Goal: Task Accomplishment & Management: Manage account settings

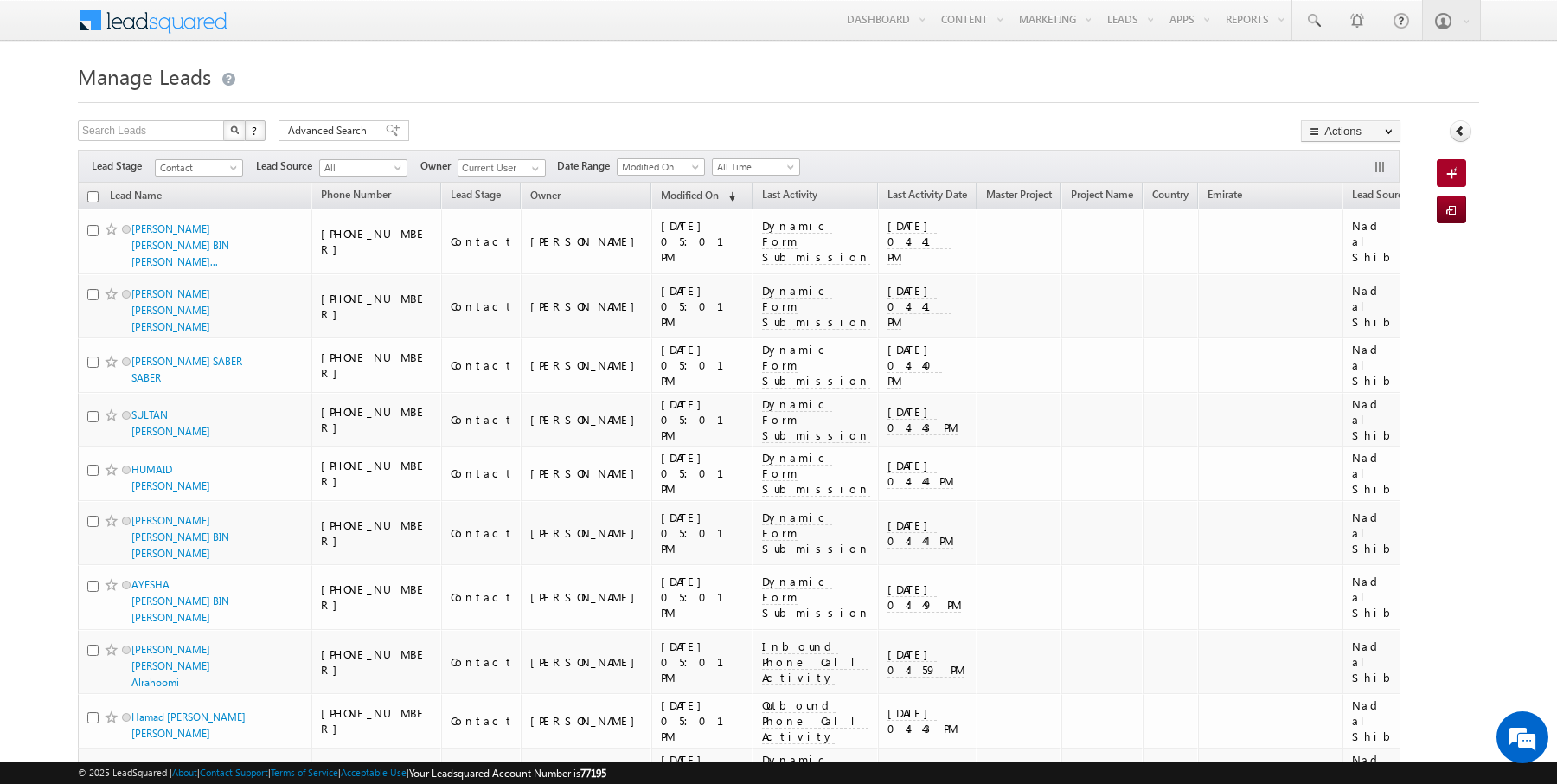
click at [90, 197] on input "checkbox" at bounding box center [93, 196] width 12 height 12
checkbox input "true"
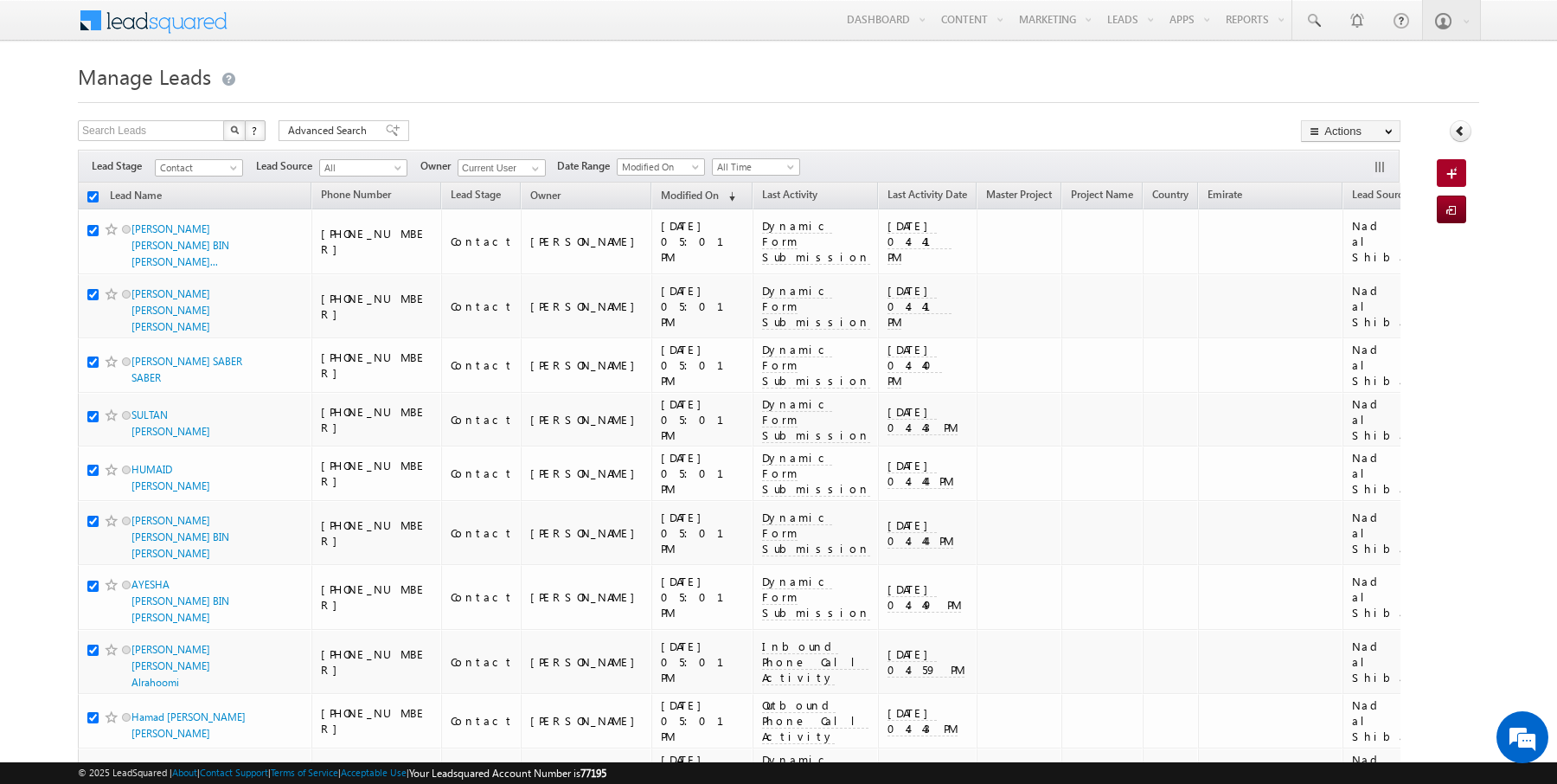
checkbox input "true"
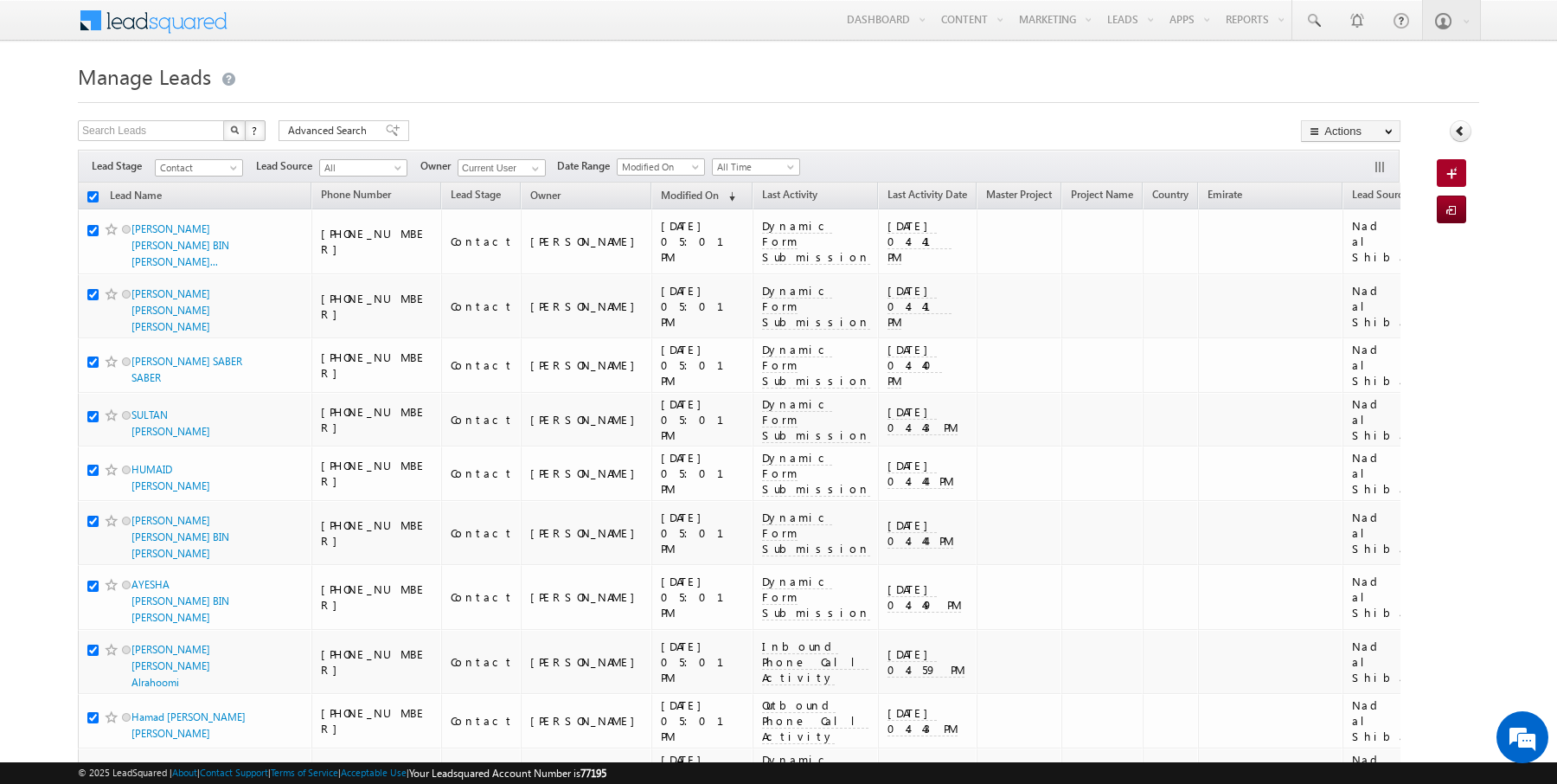
checkbox input "true"
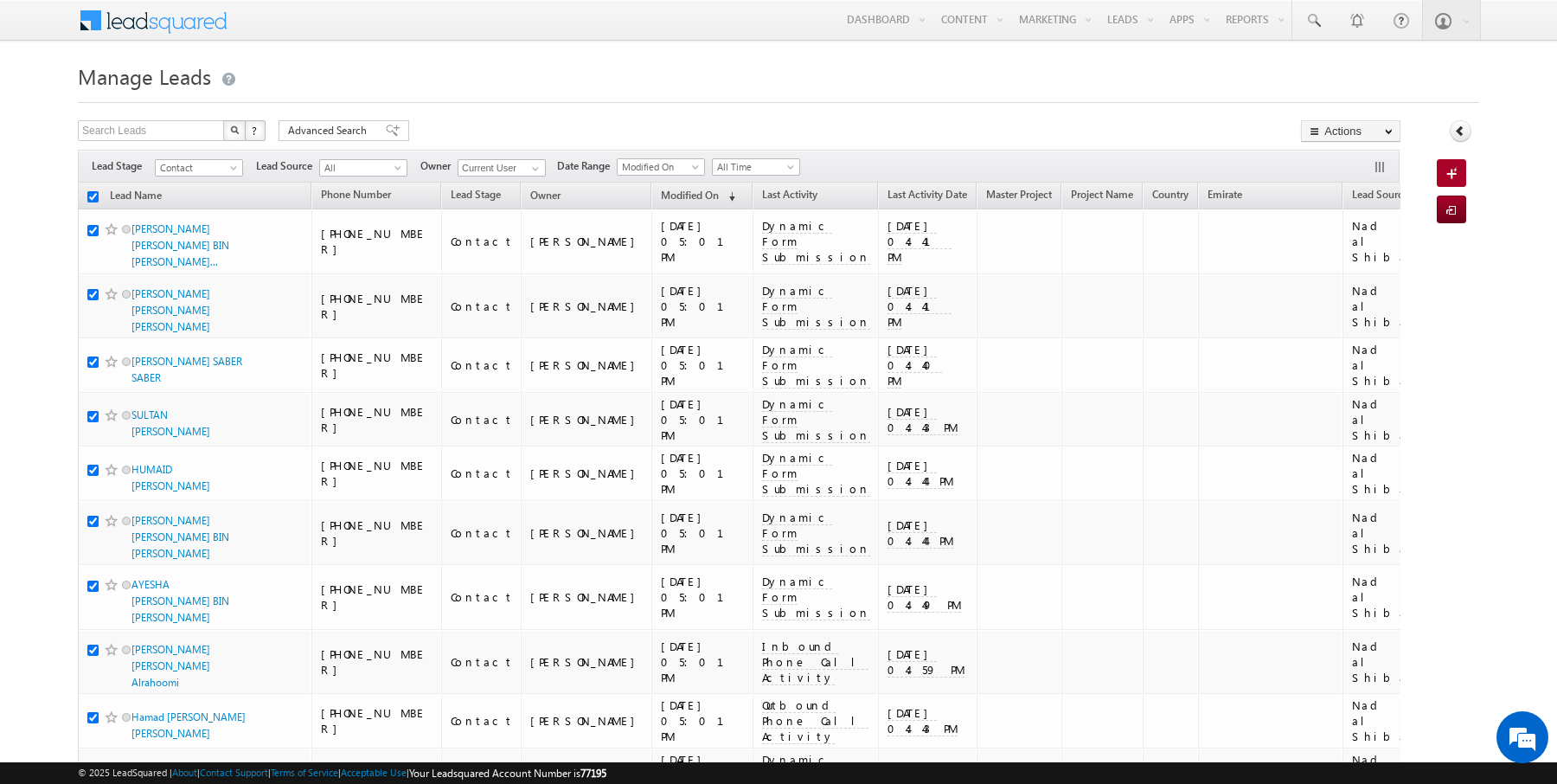
checkbox input "true"
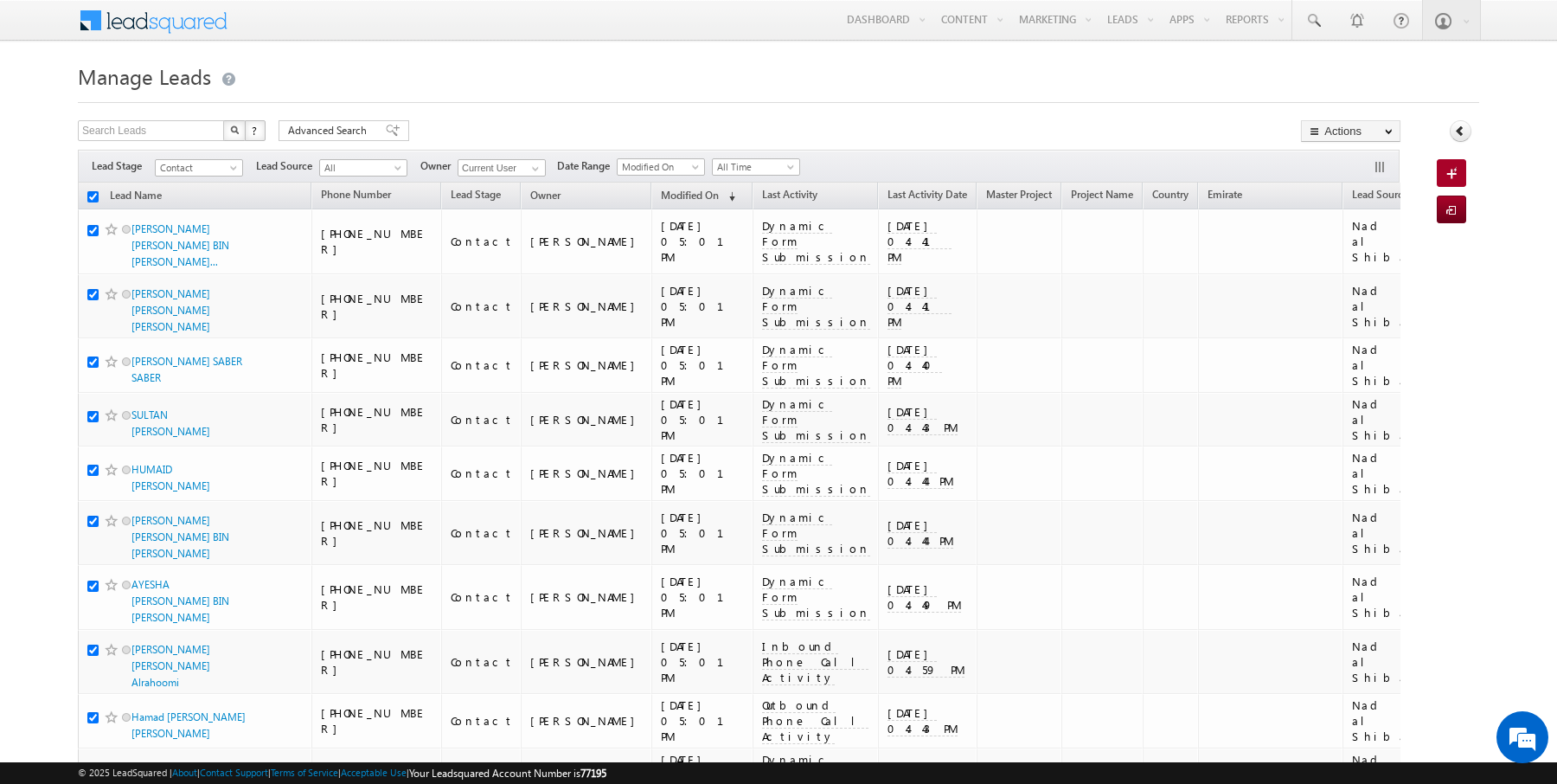
checkbox input "true"
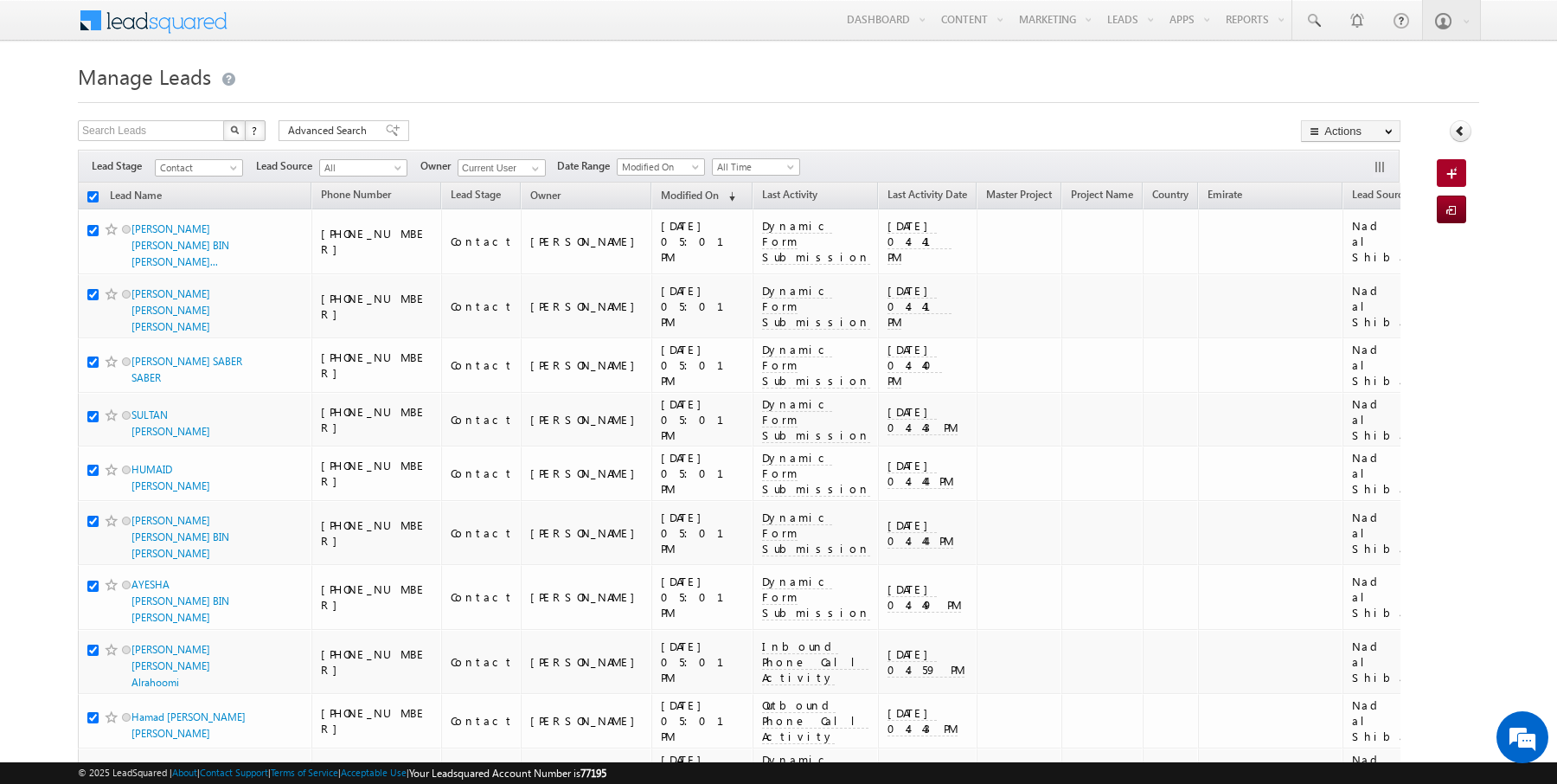
checkbox input "true"
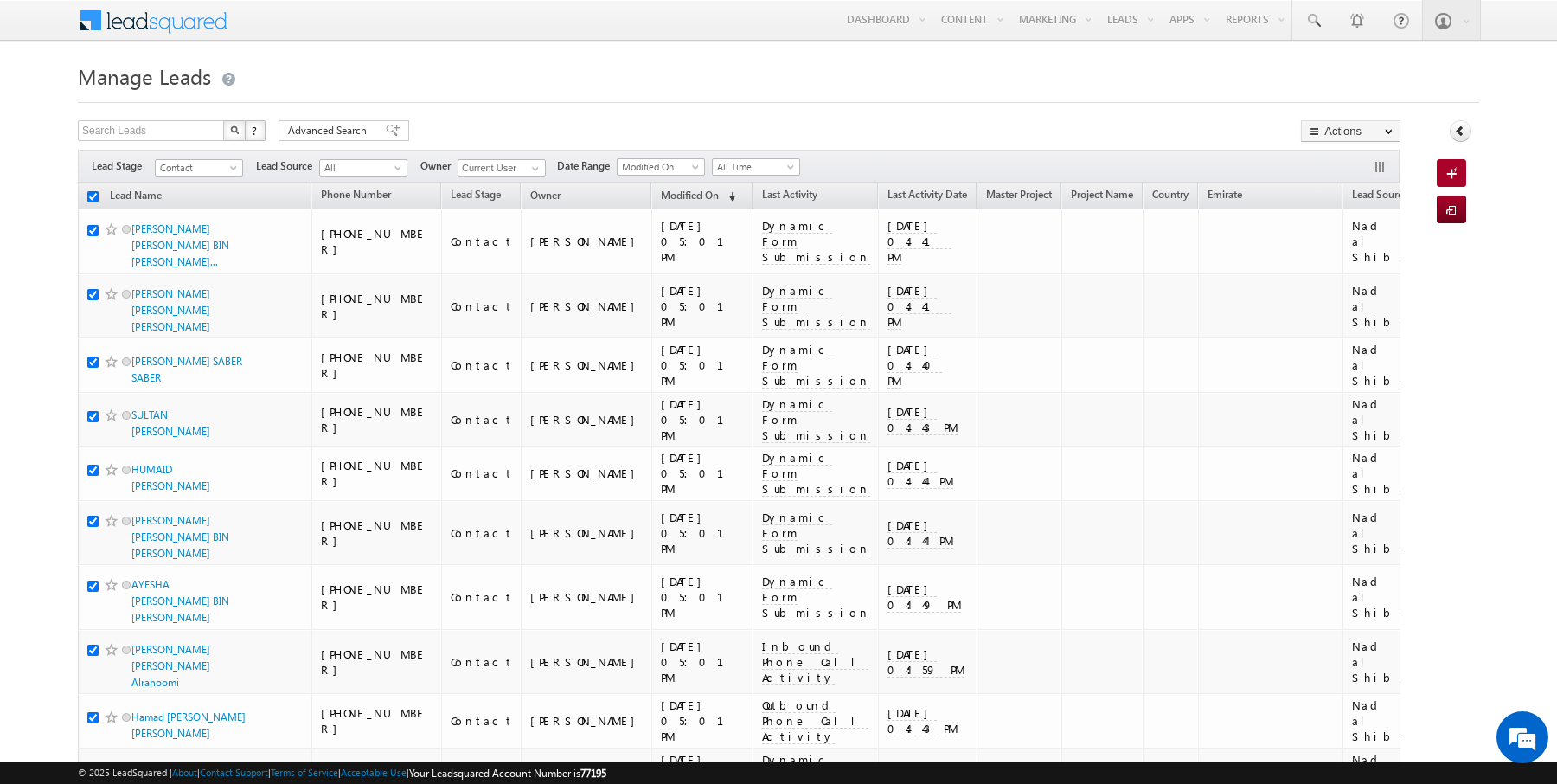
checkbox input "true"
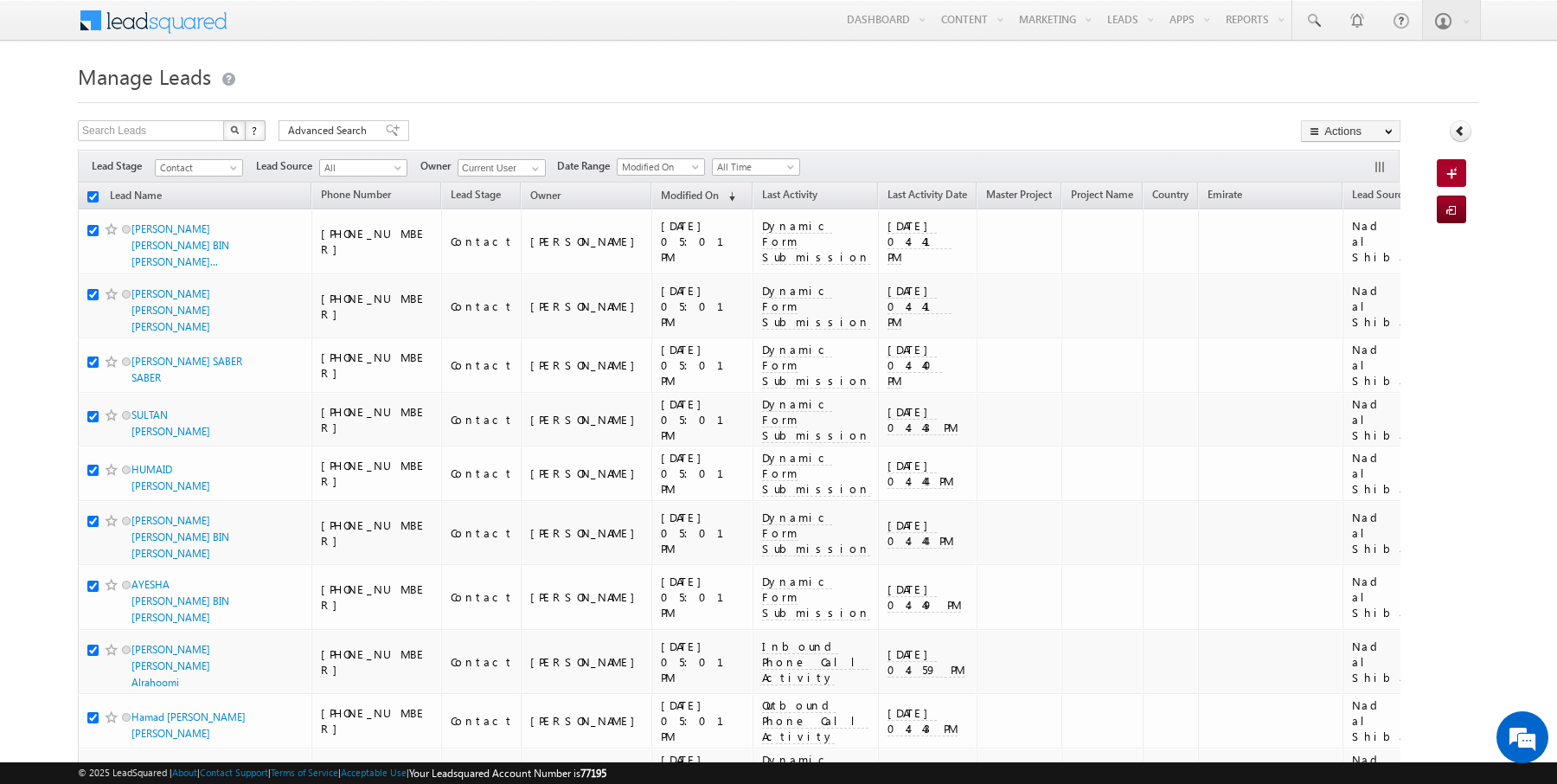
checkbox input "true"
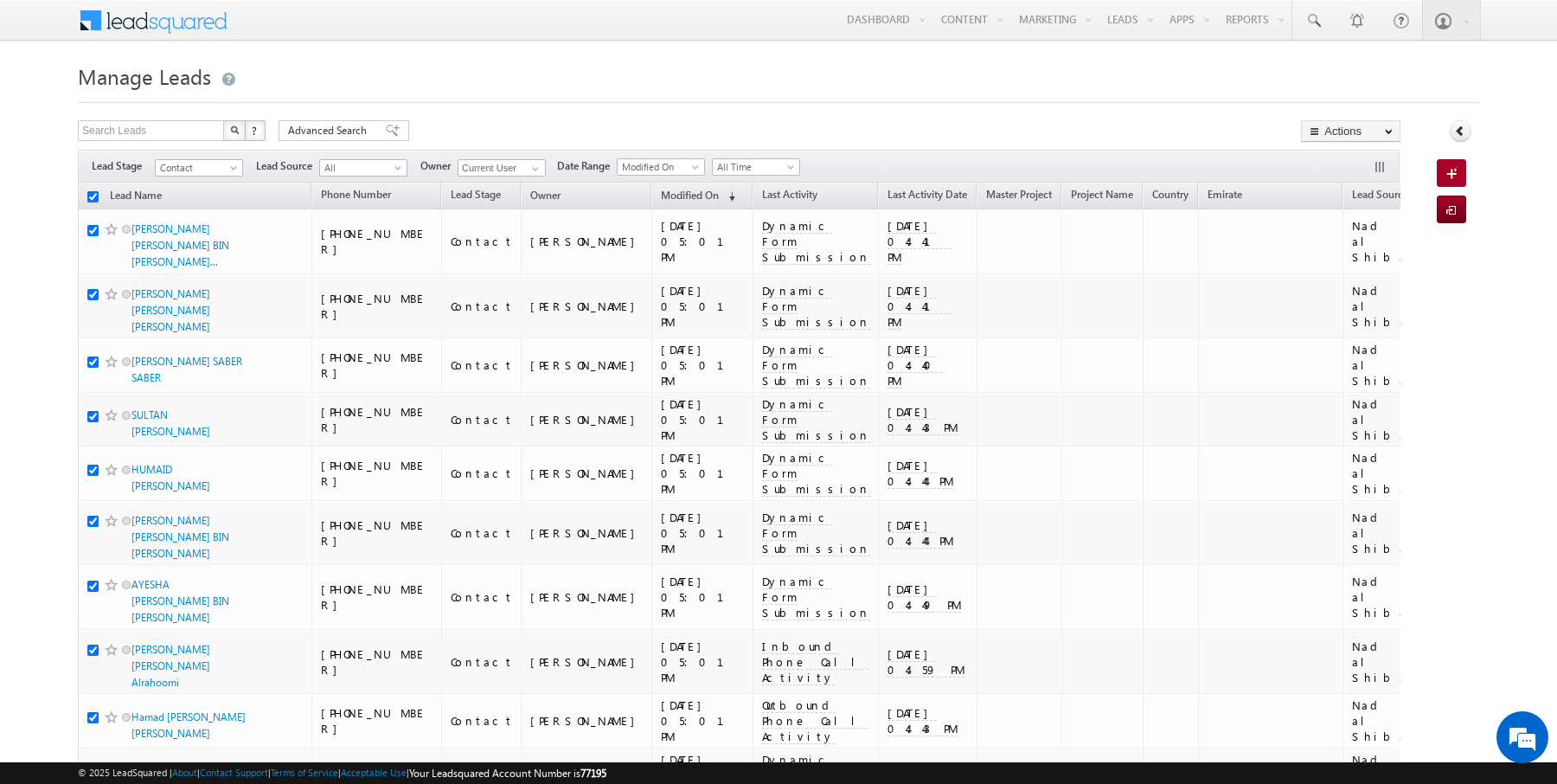
checkbox input "true"
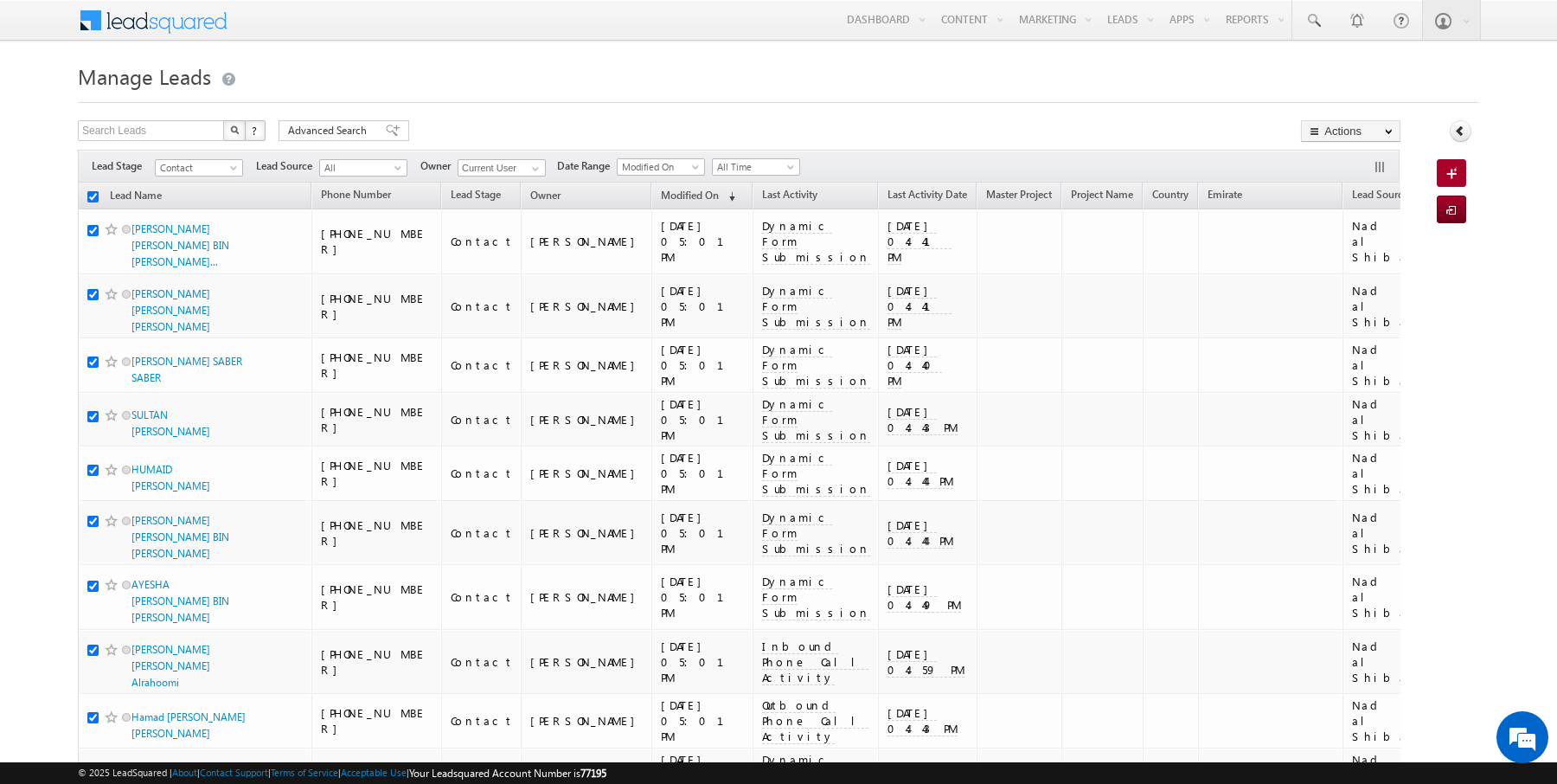
checkbox input "true"
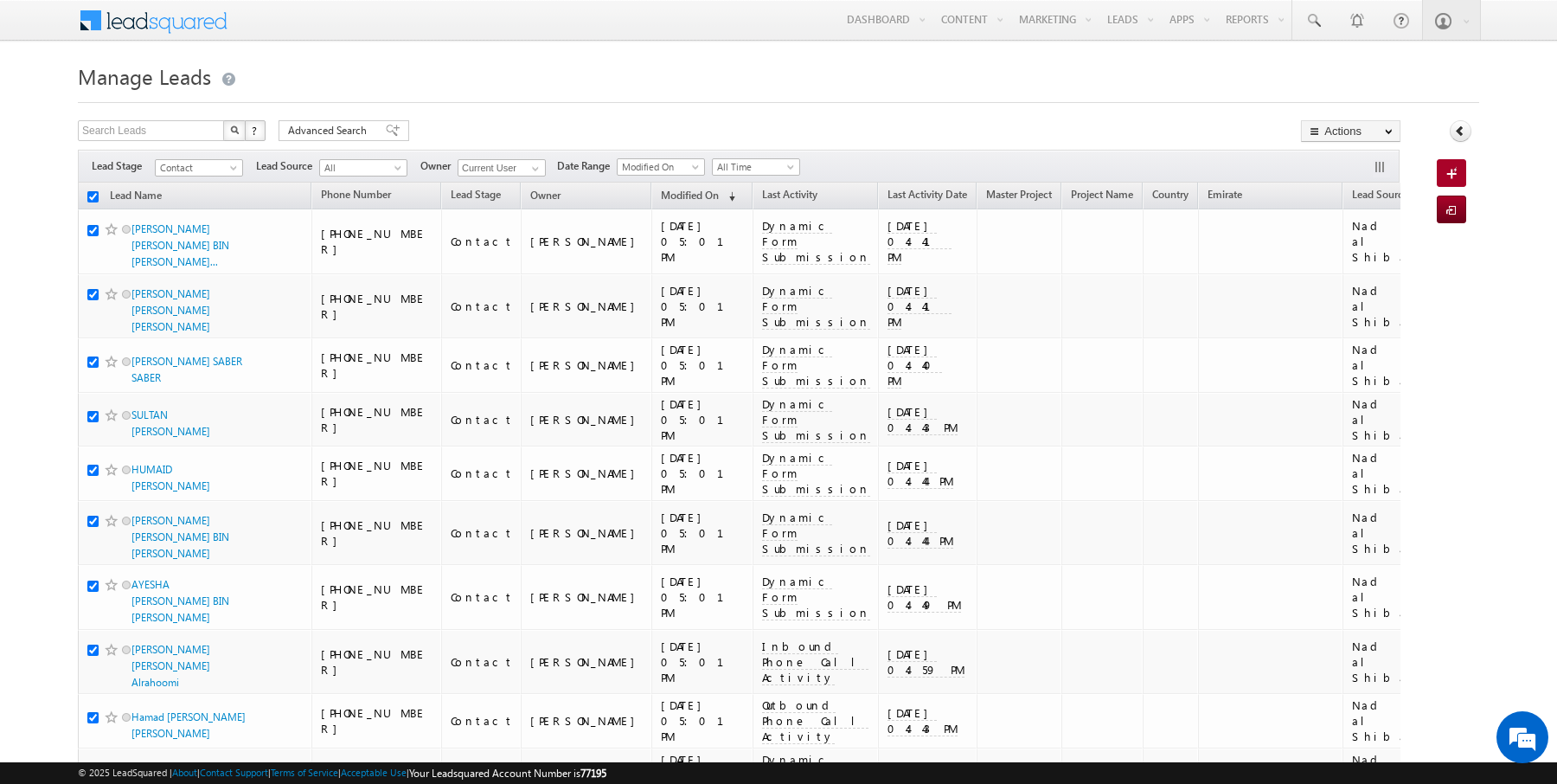
checkbox input "true"
click at [96, 196] on input "checkbox" at bounding box center [93, 196] width 12 height 12
checkbox input "false"
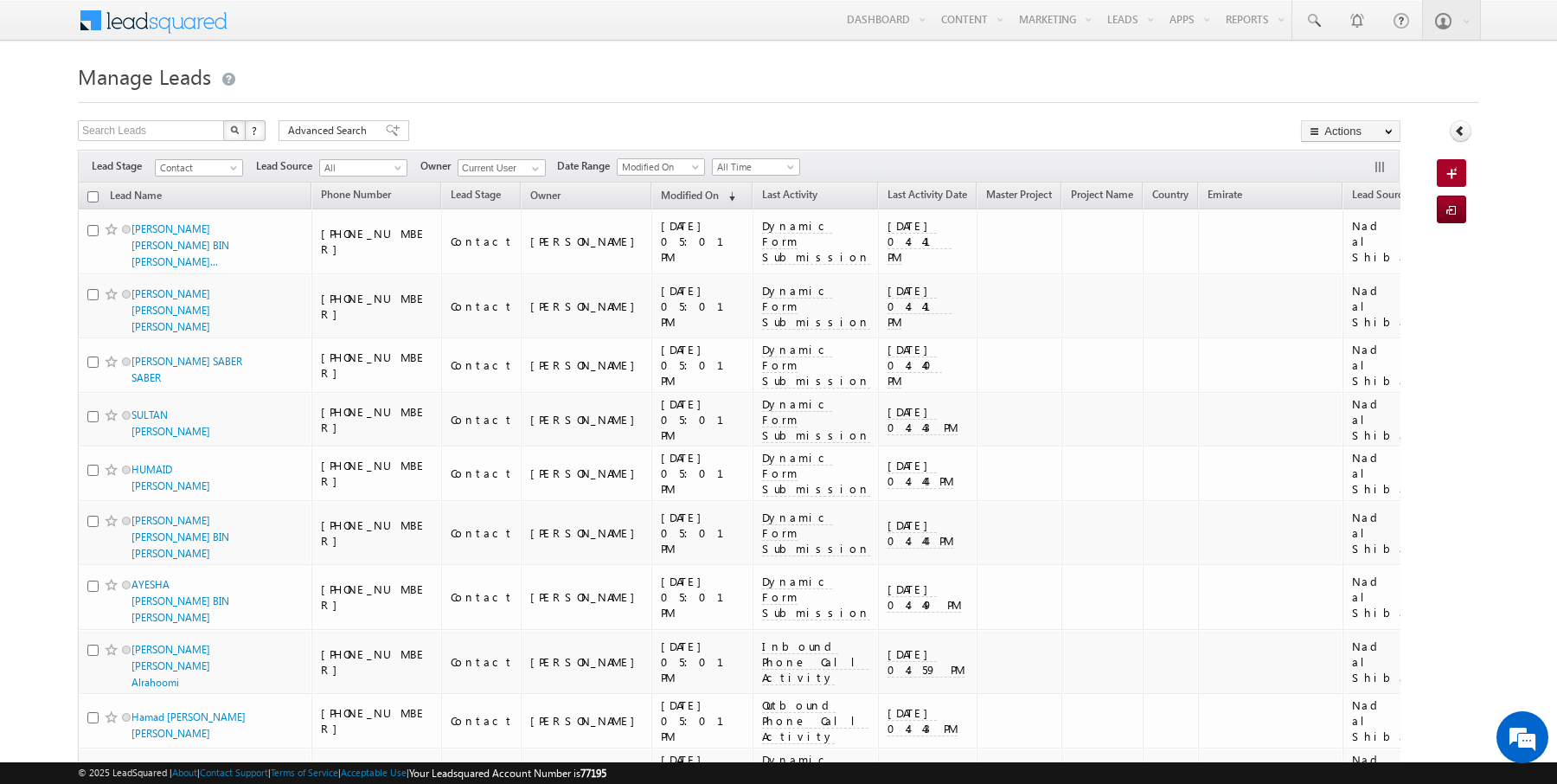
checkbox input "false"
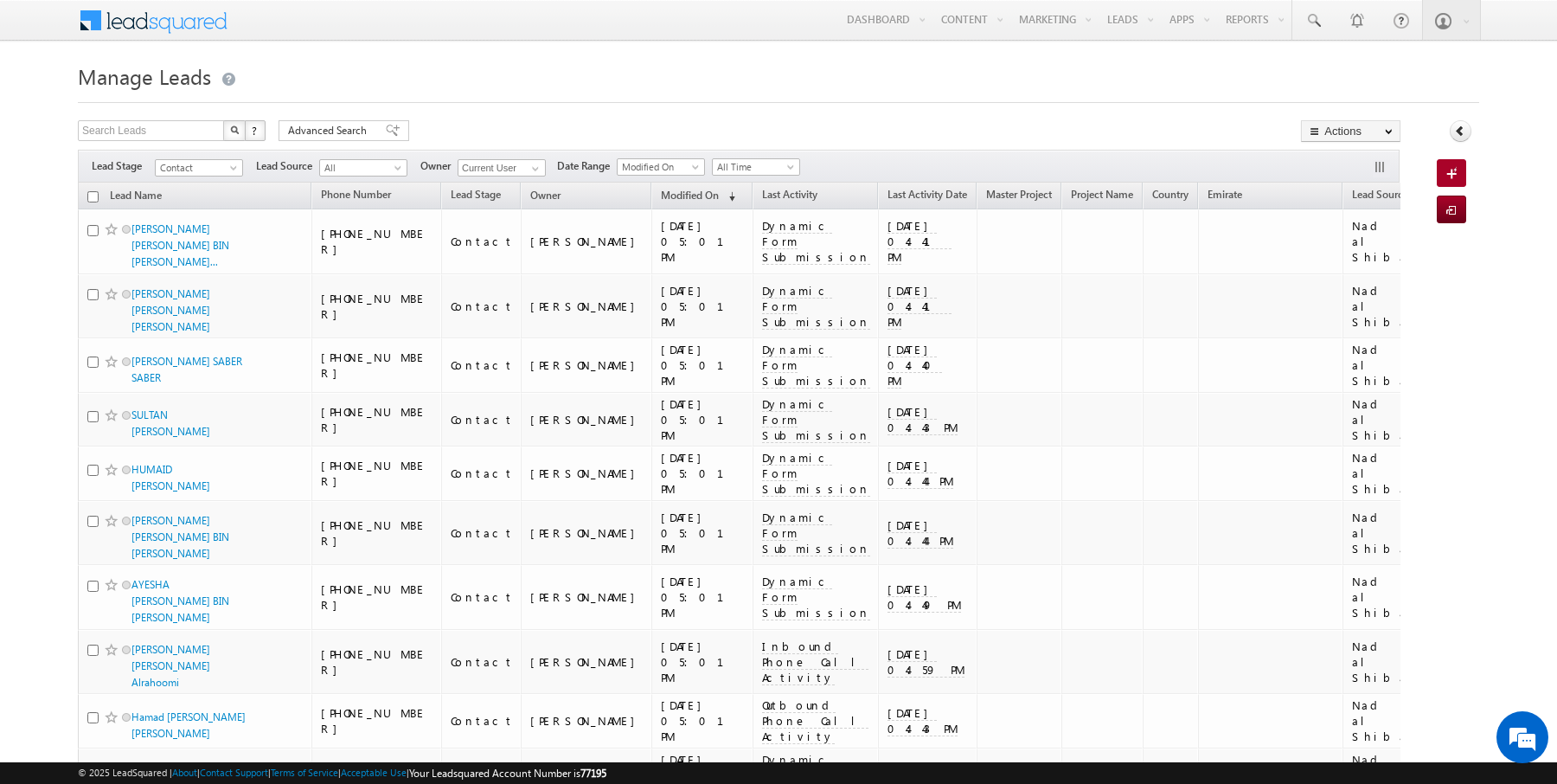
checkbox input "false"
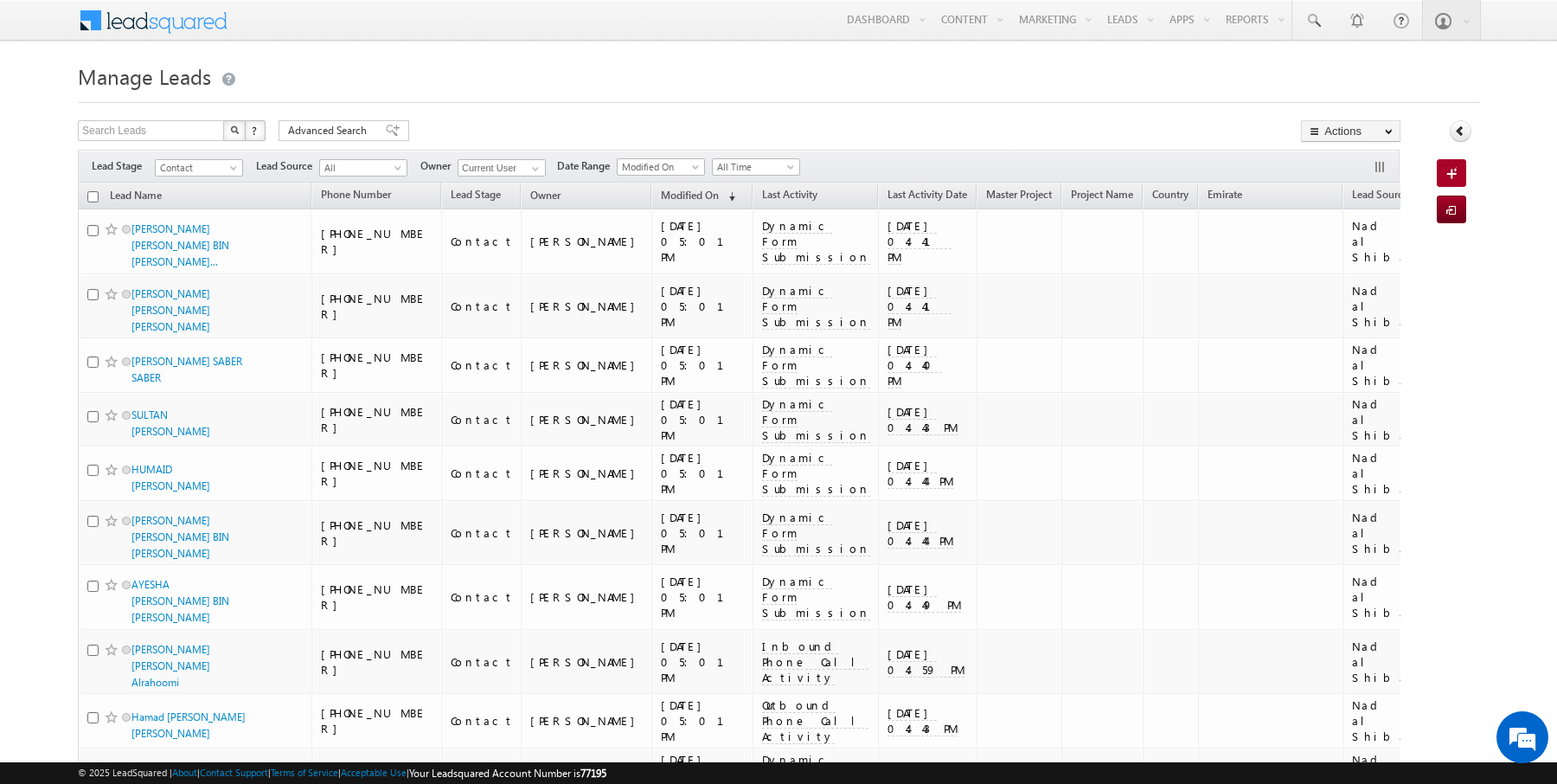
checkbox input "false"
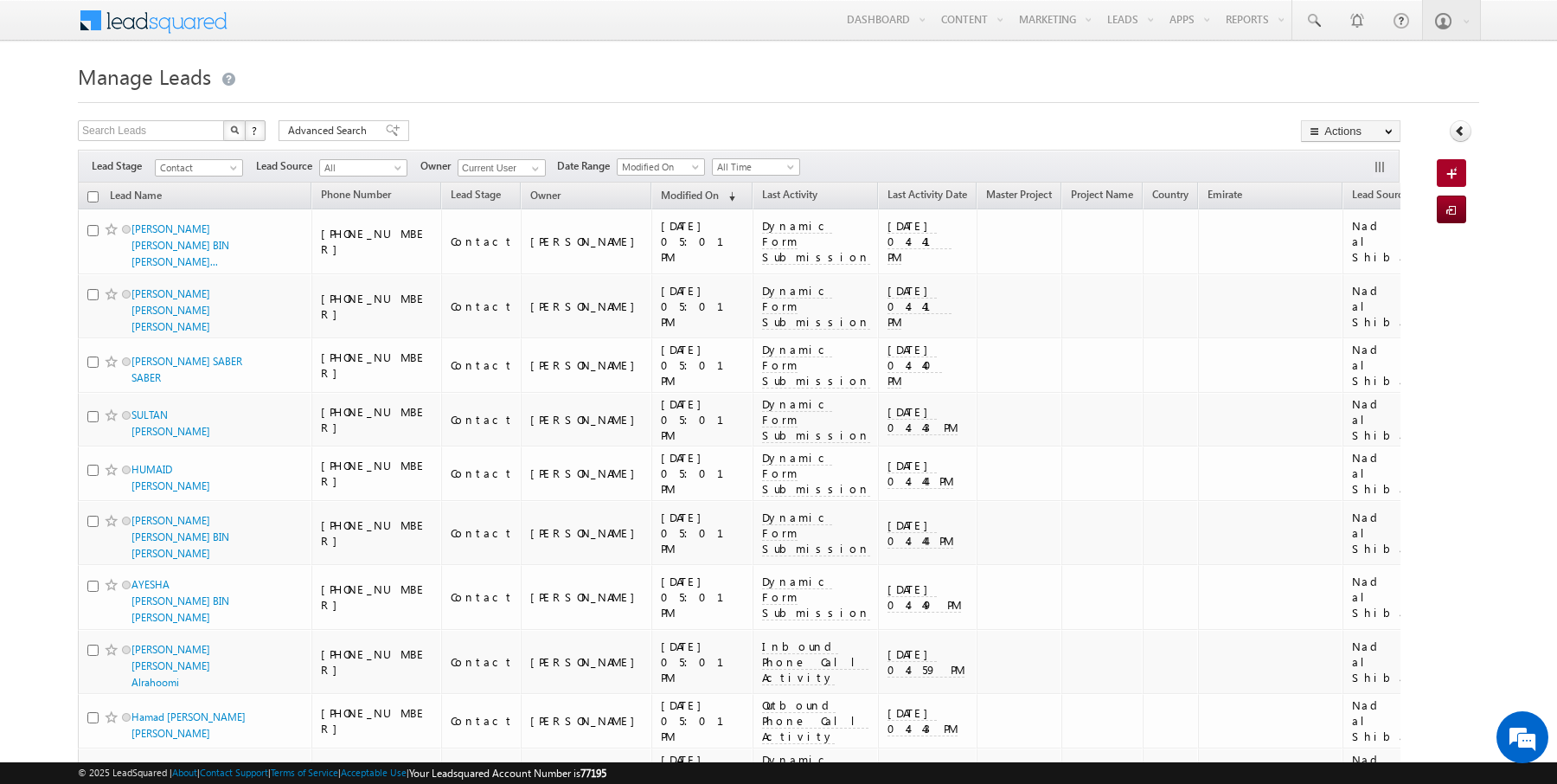
checkbox input "false"
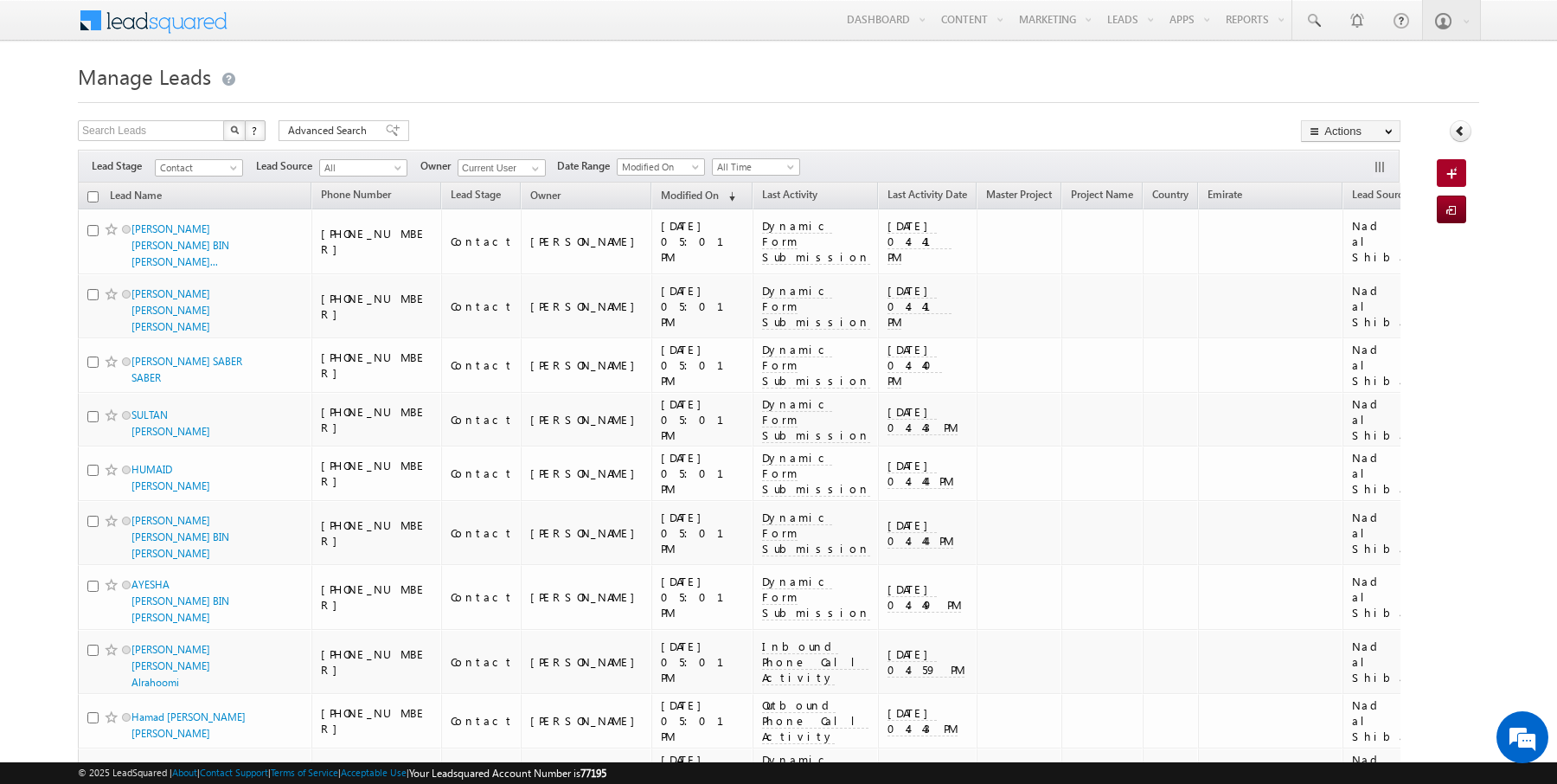
checkbox input "false"
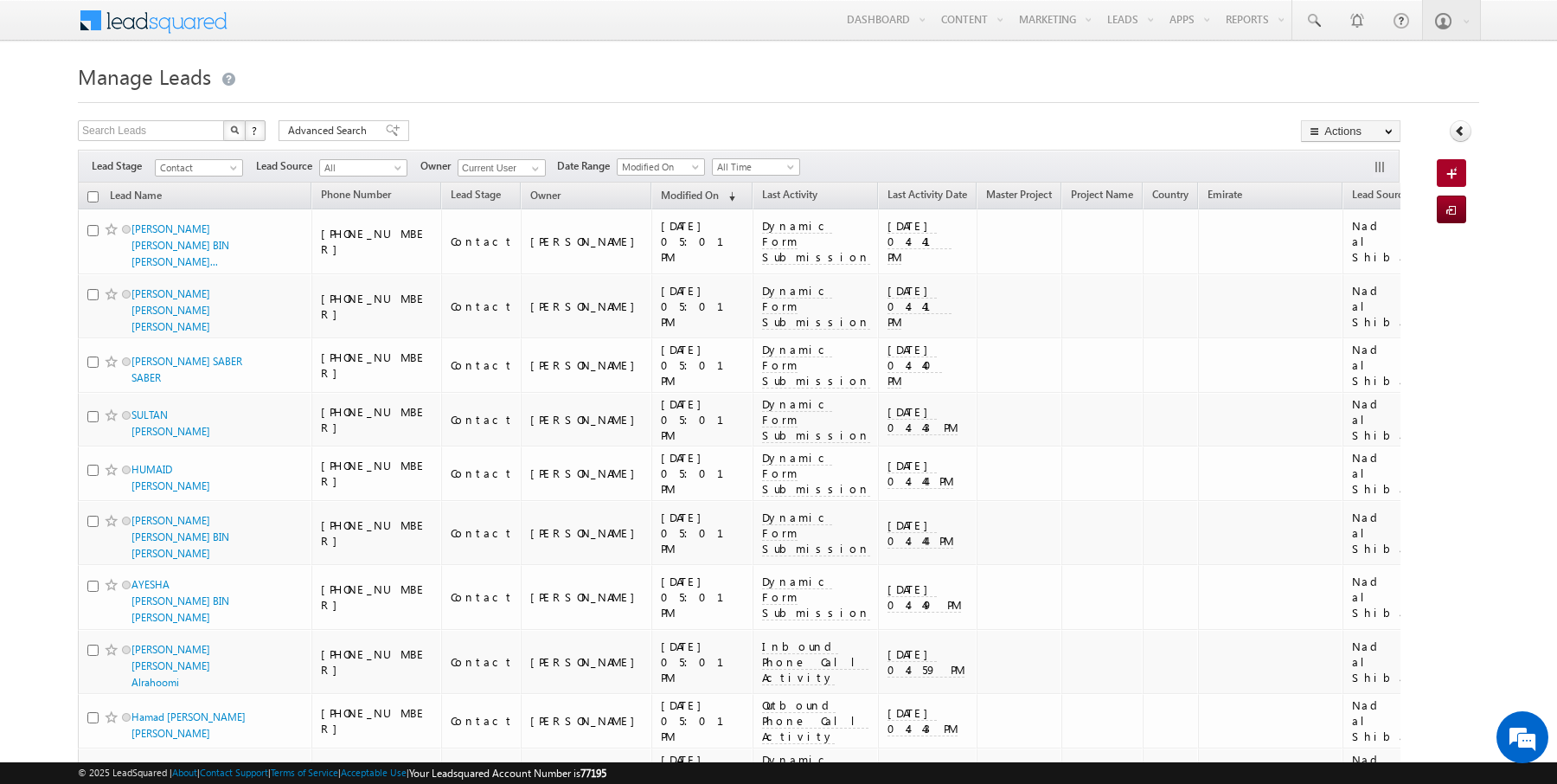
checkbox input "false"
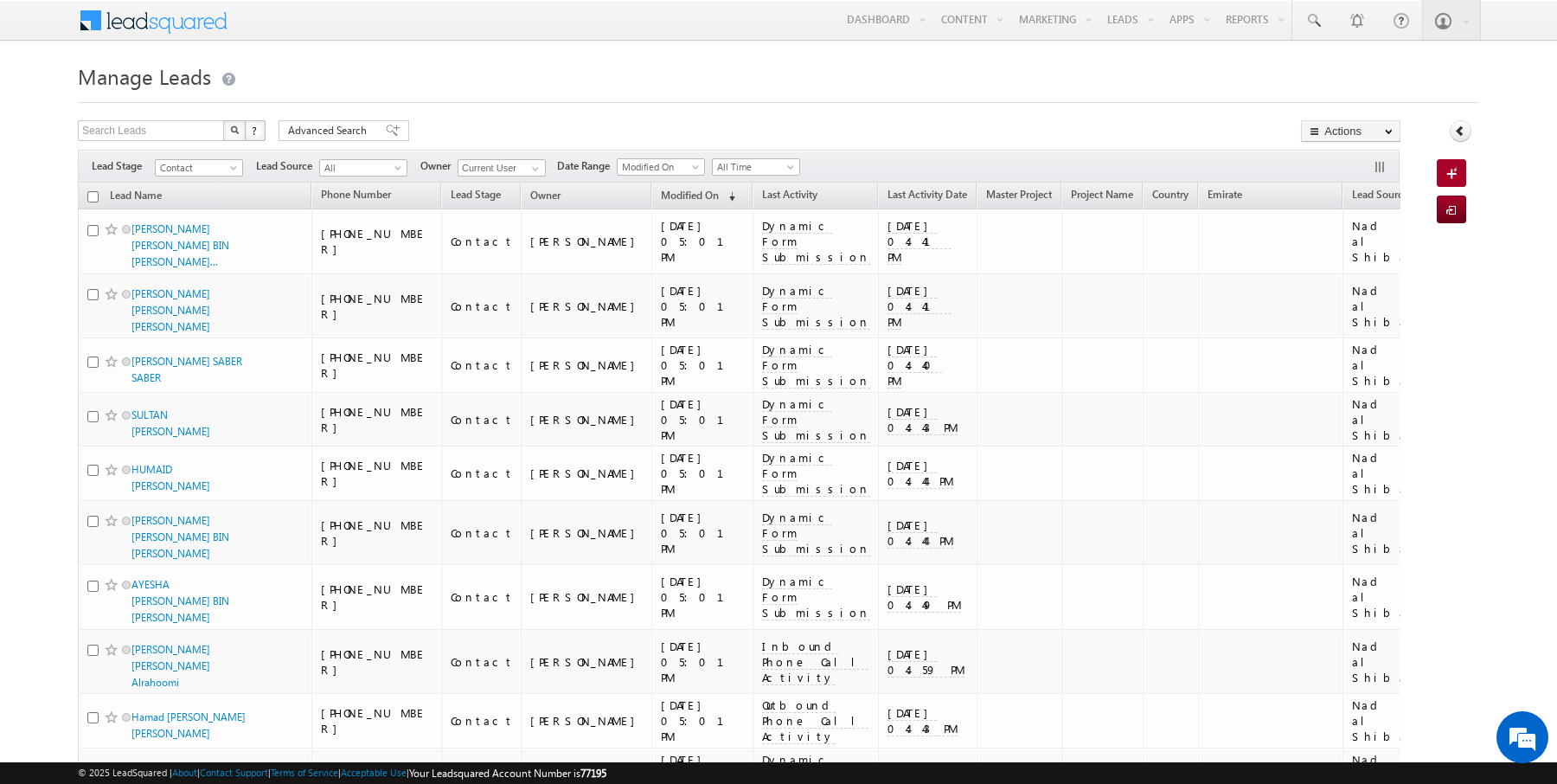
checkbox input "false"
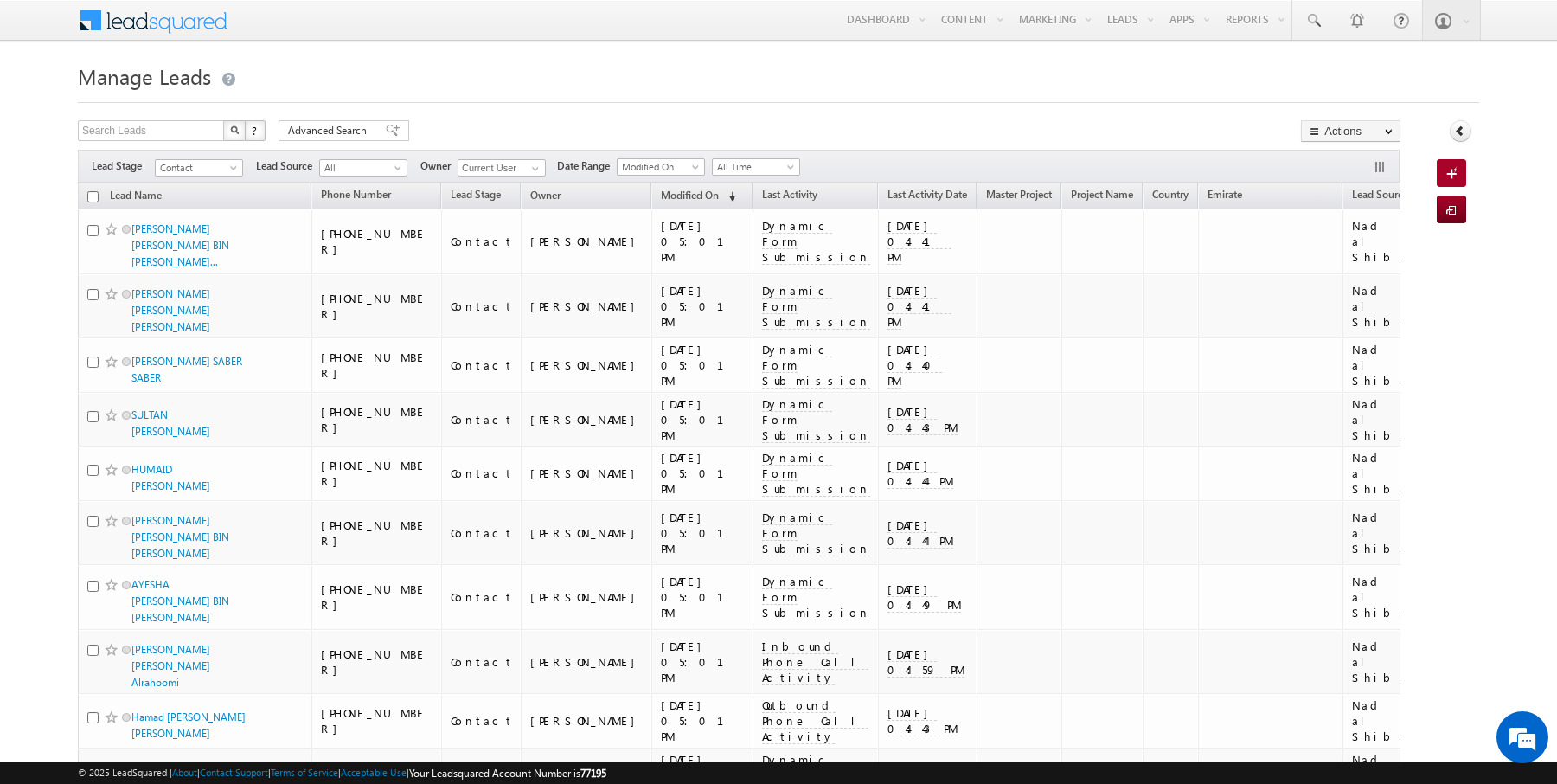
checkbox input "false"
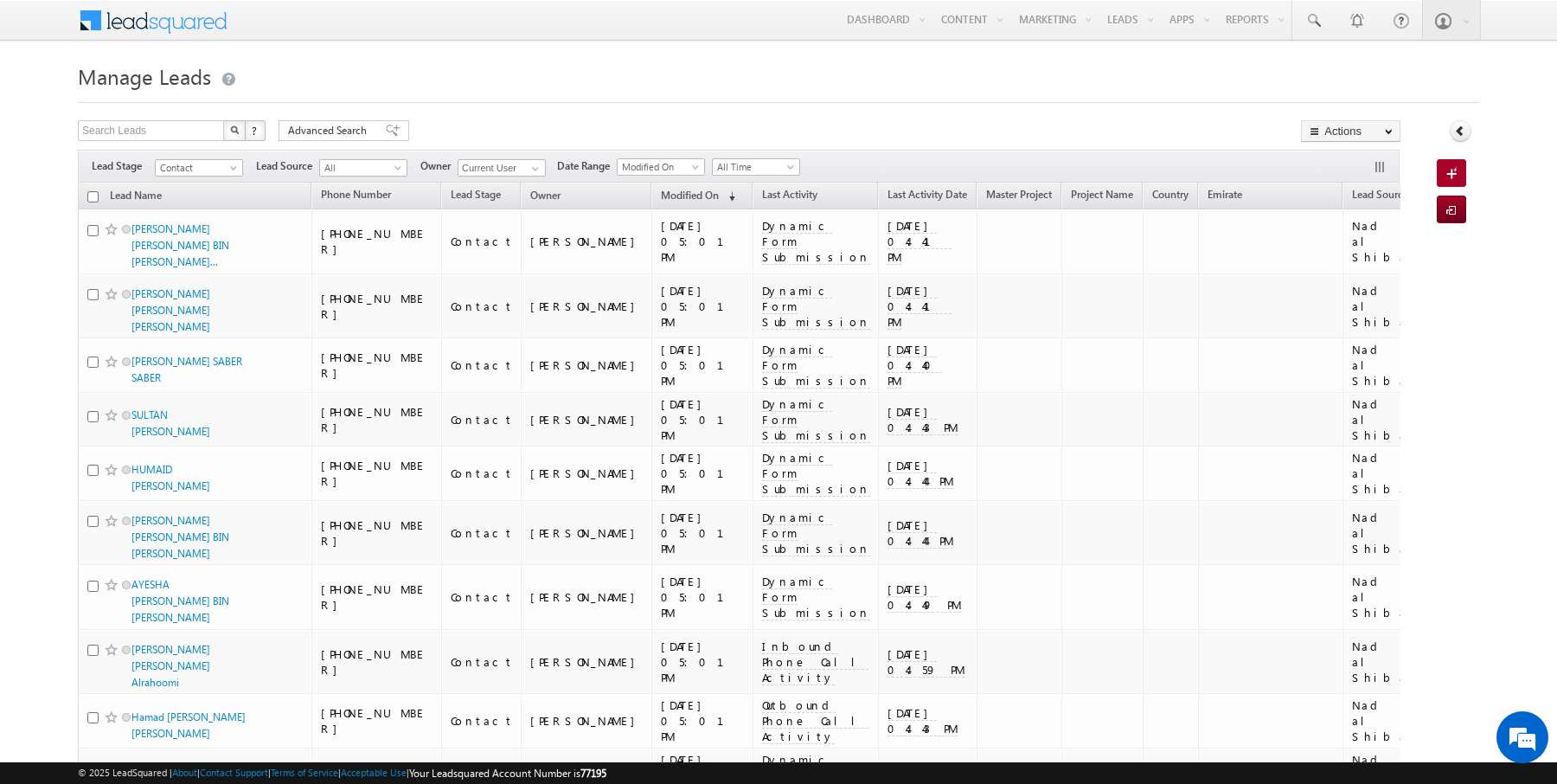
checkbox input "false"
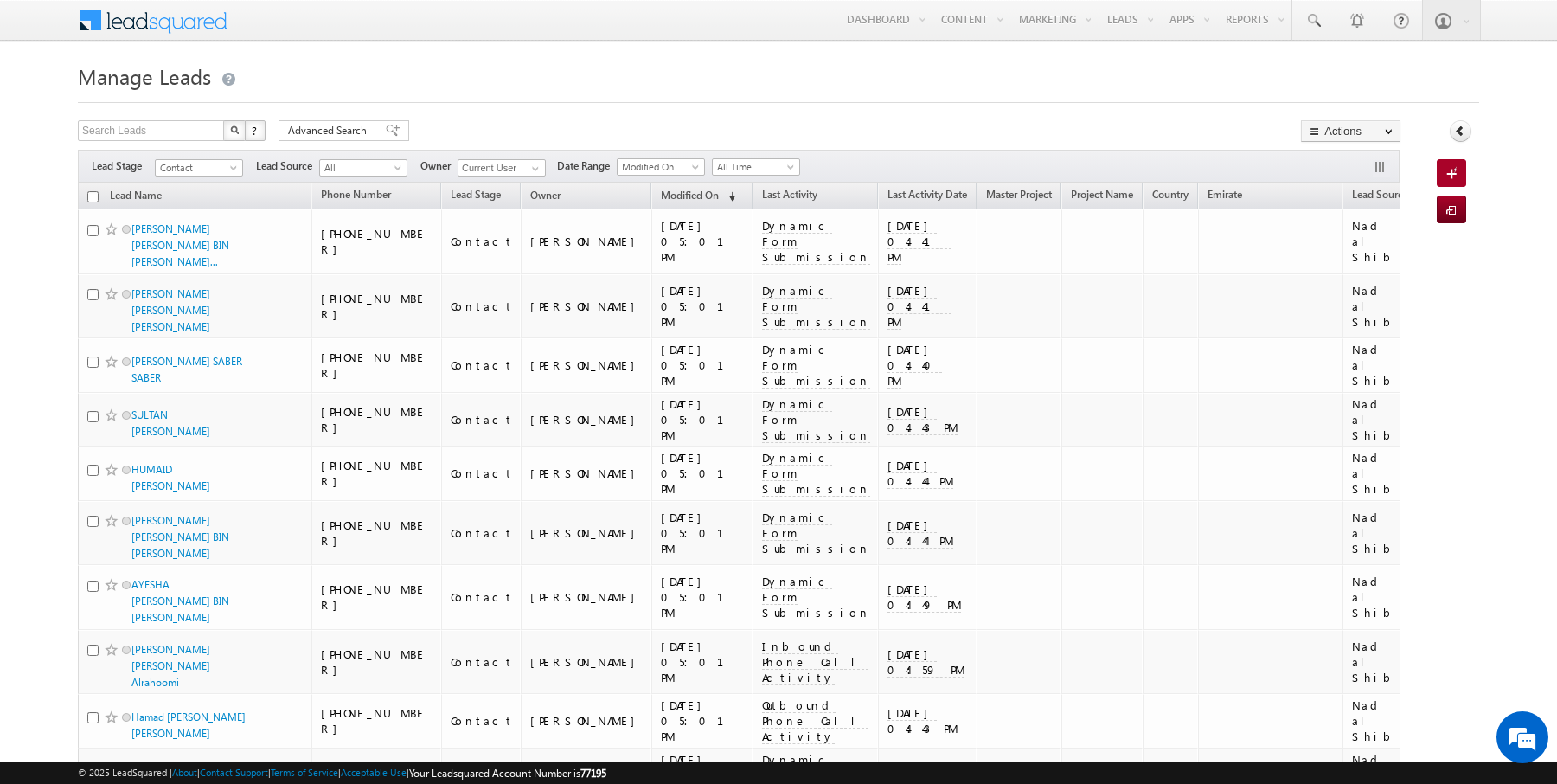
checkbox input "false"
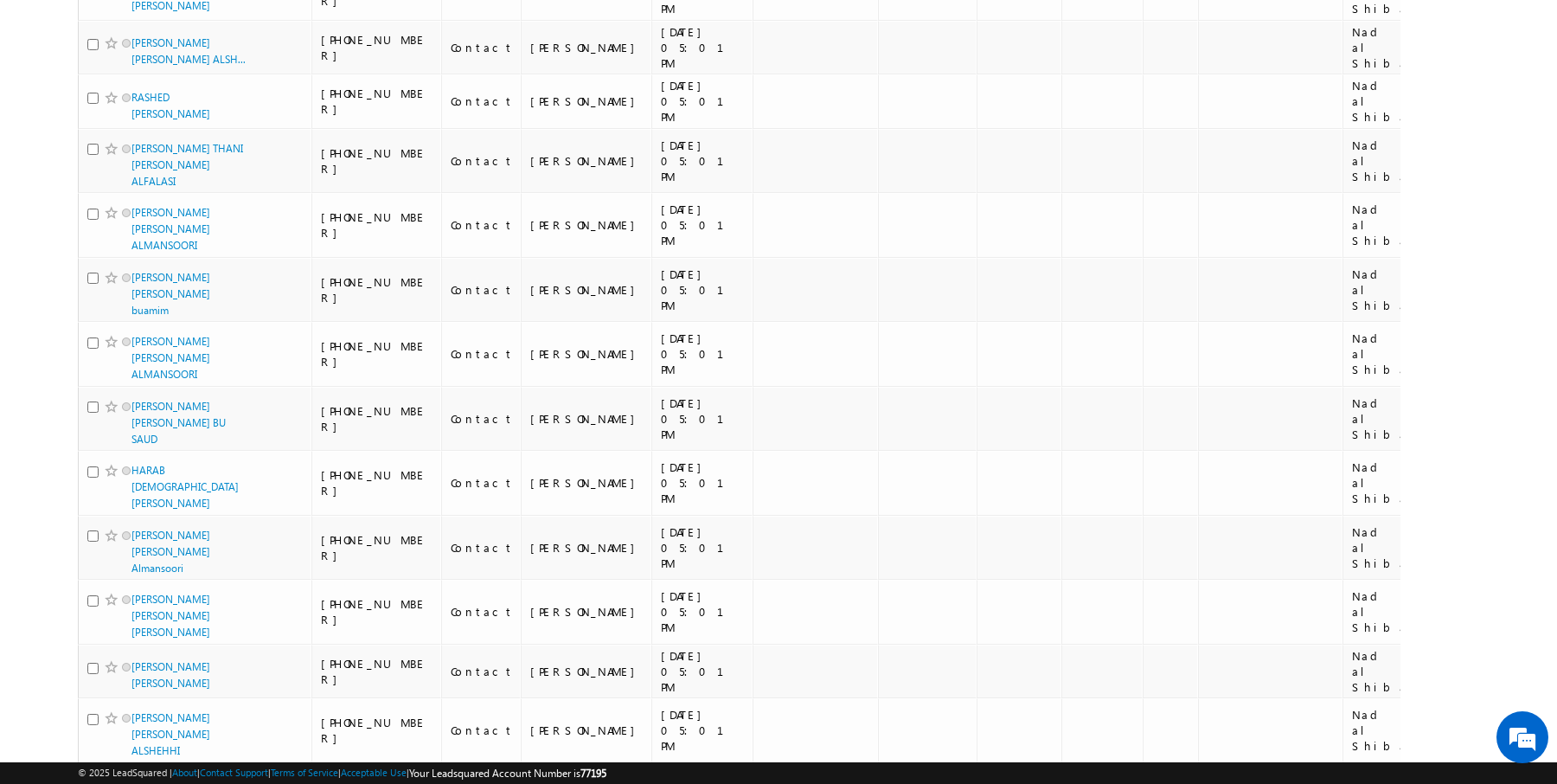
scroll to position [1892, 0]
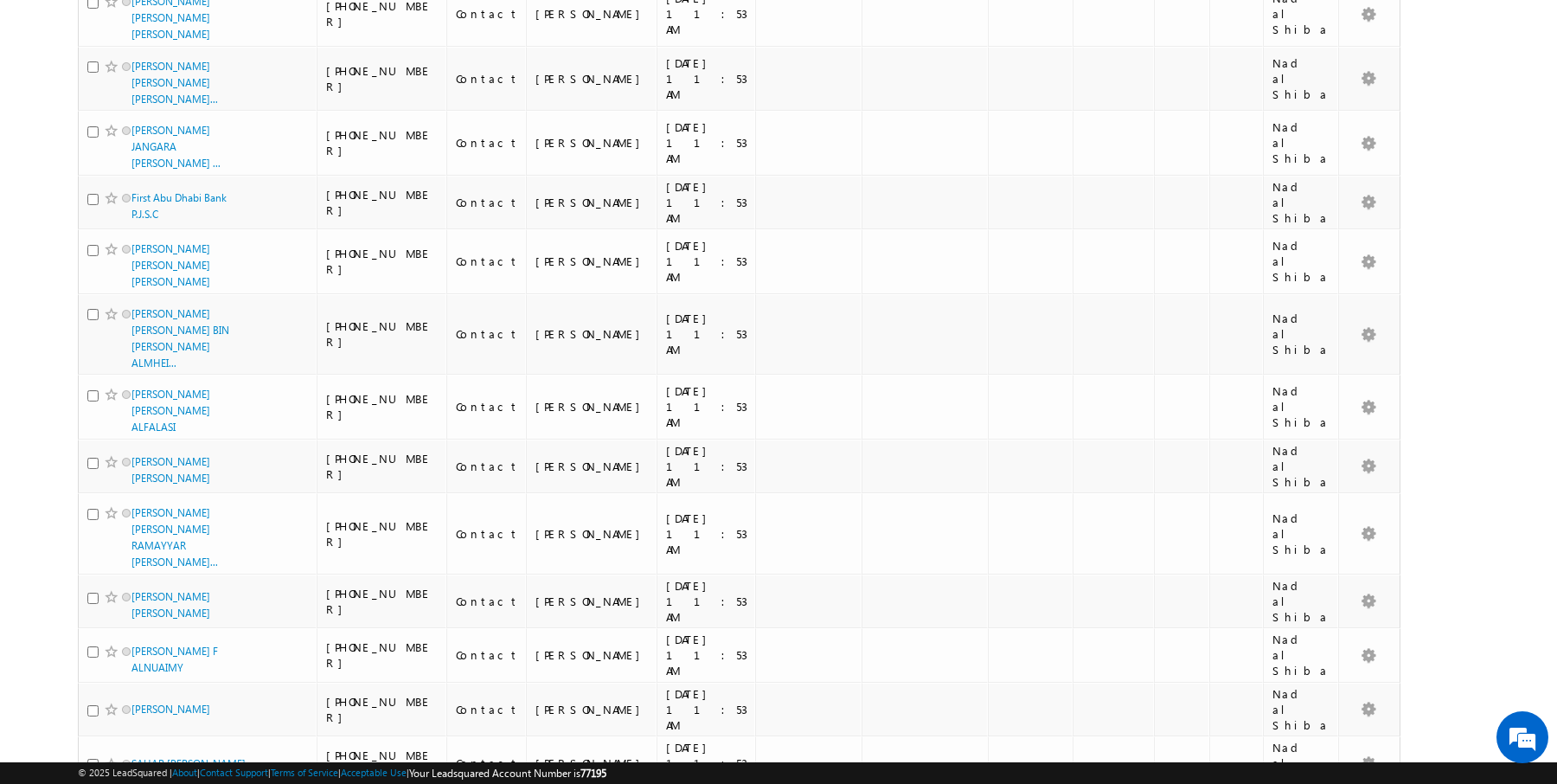
scroll to position [1807, 0]
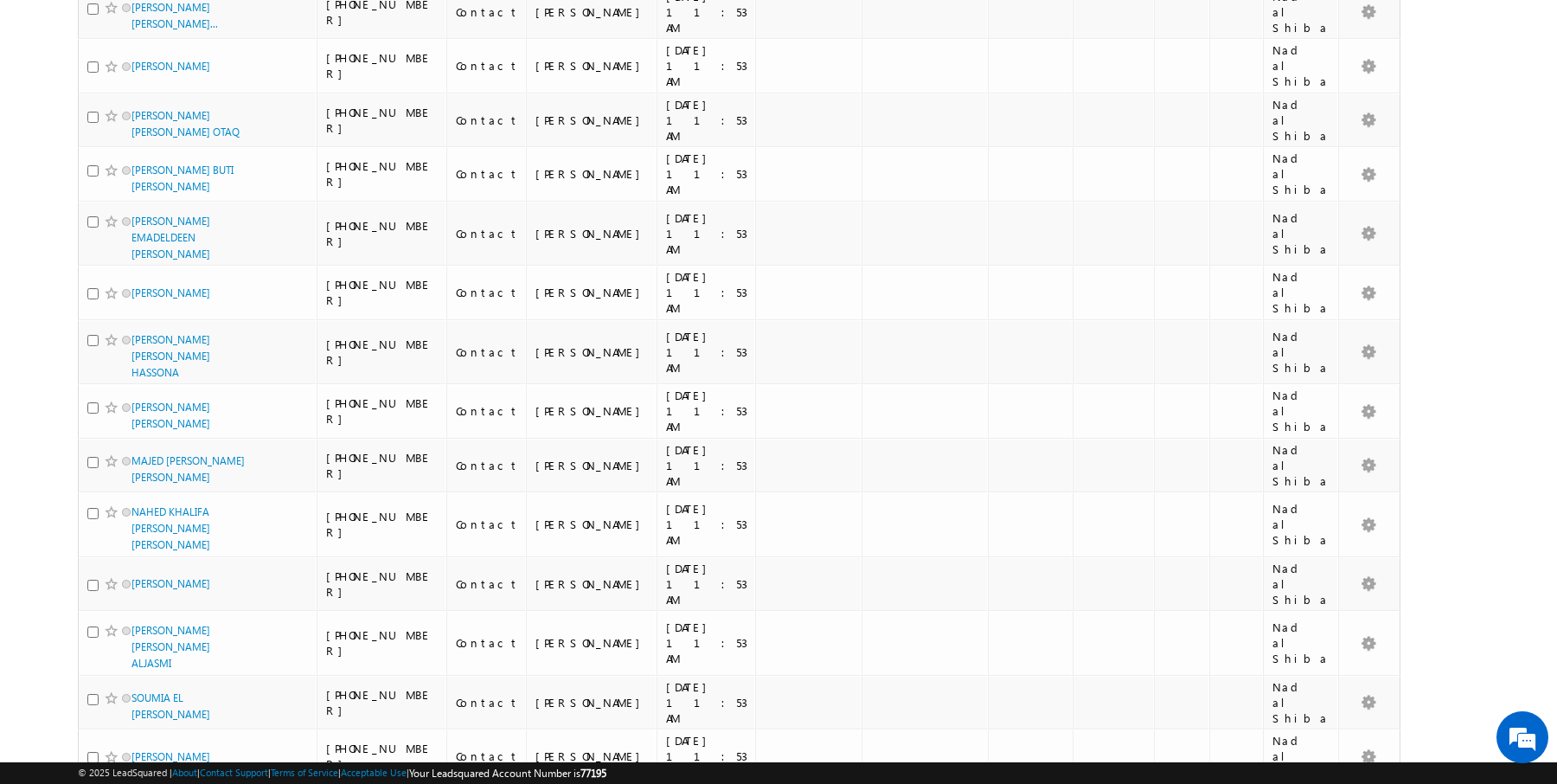
scroll to position [1799, 0]
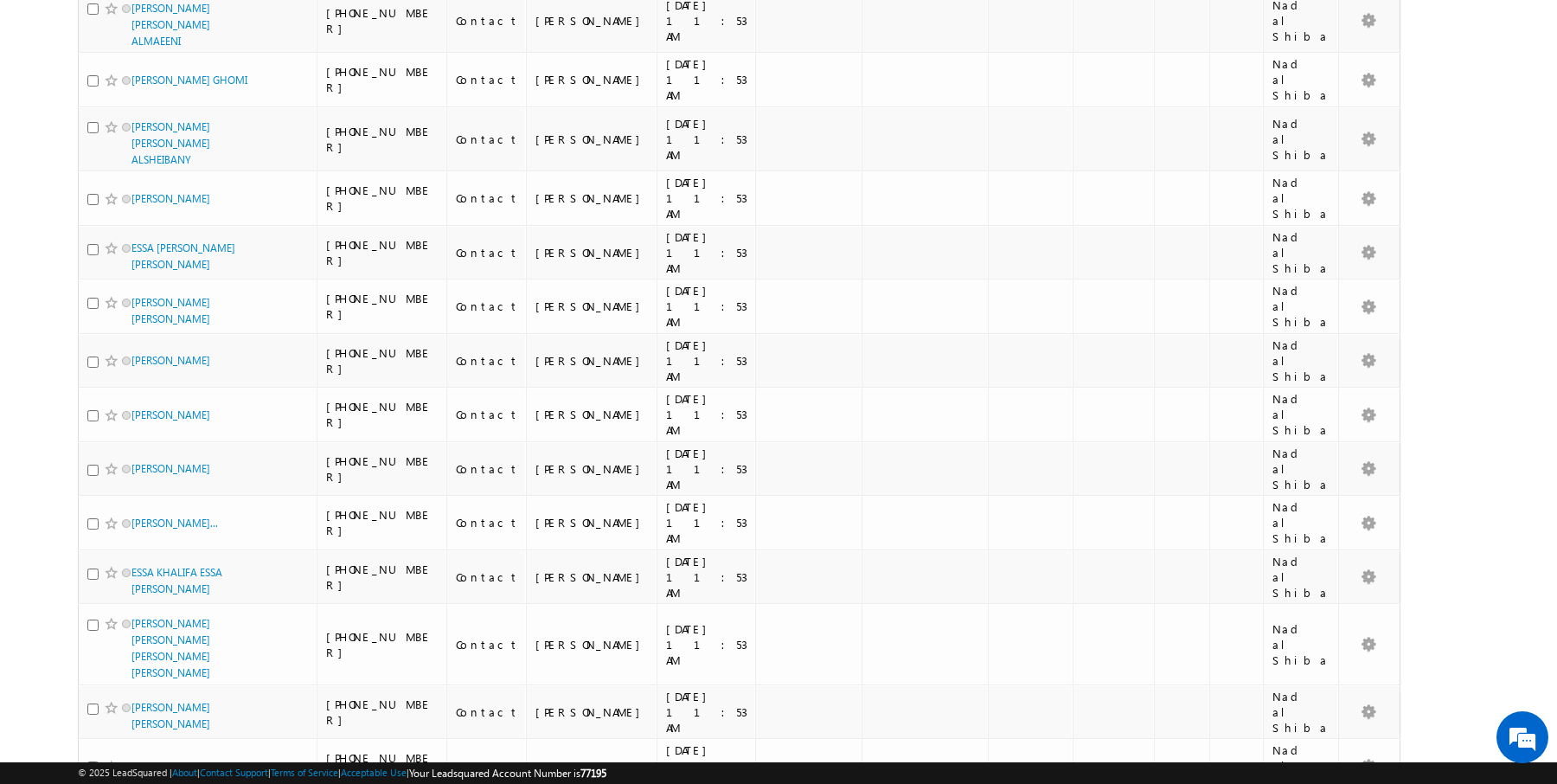
scroll to position [1809, 0]
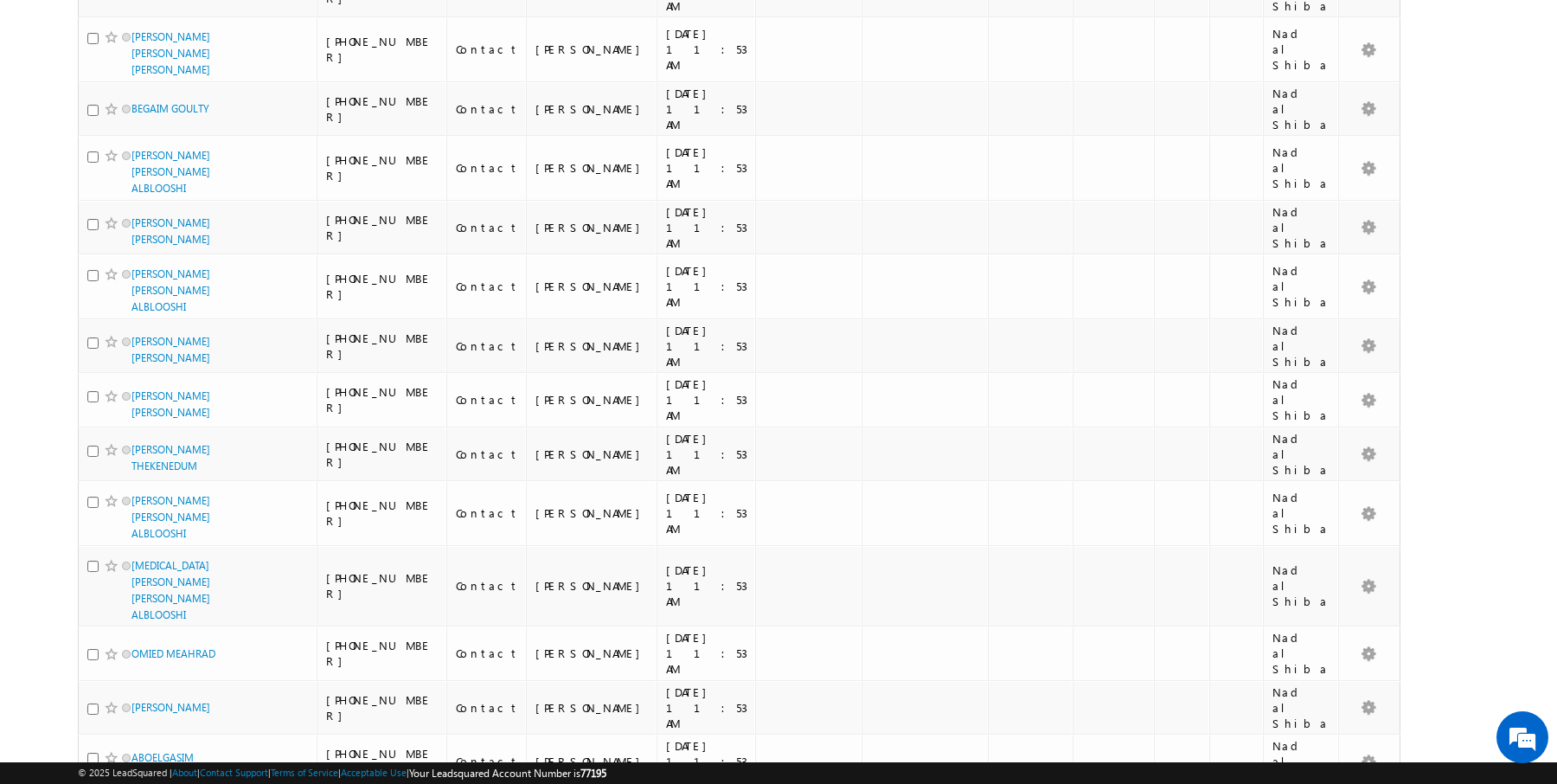
scroll to position [1739, 0]
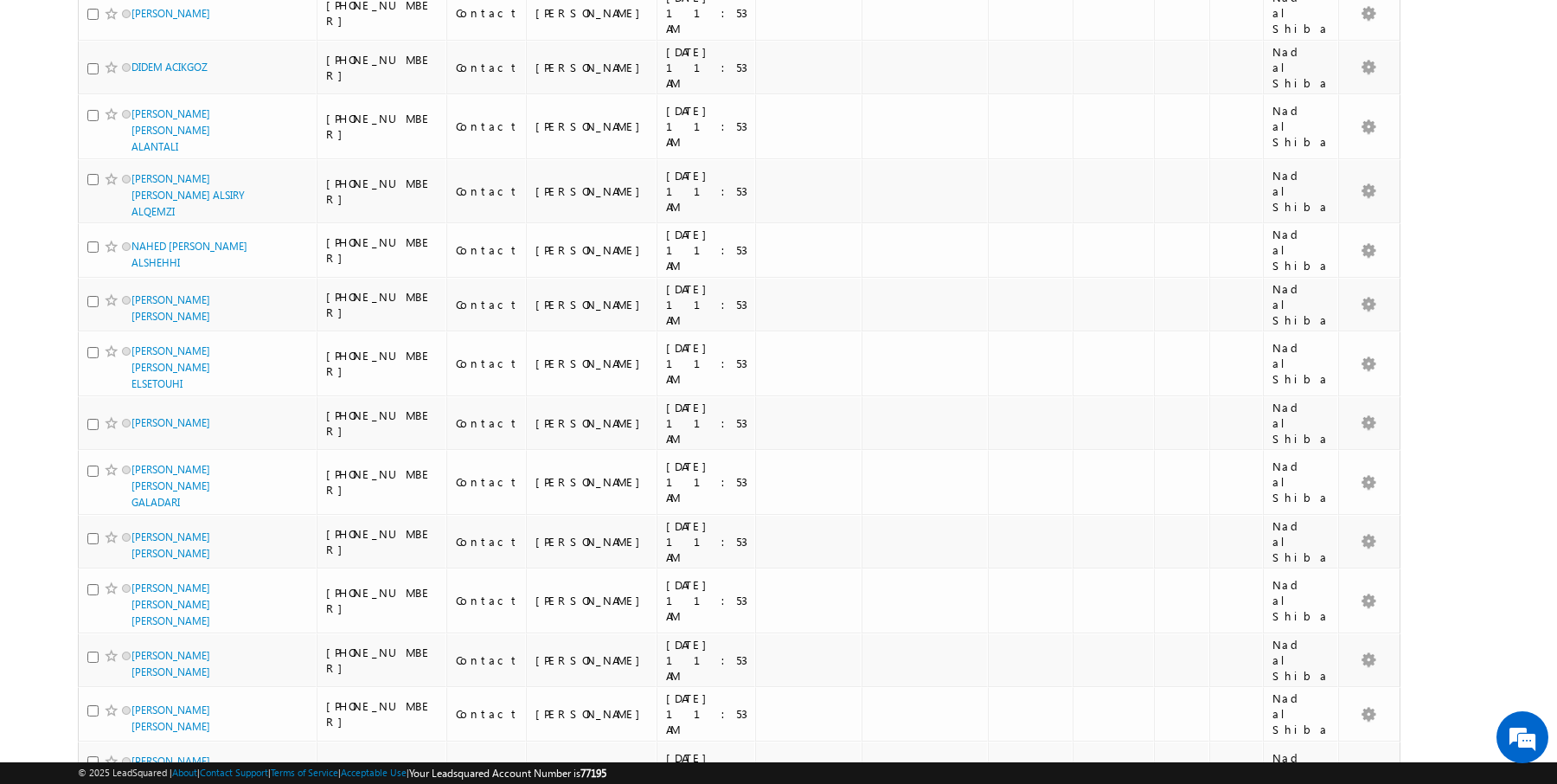
scroll to position [1830, 0]
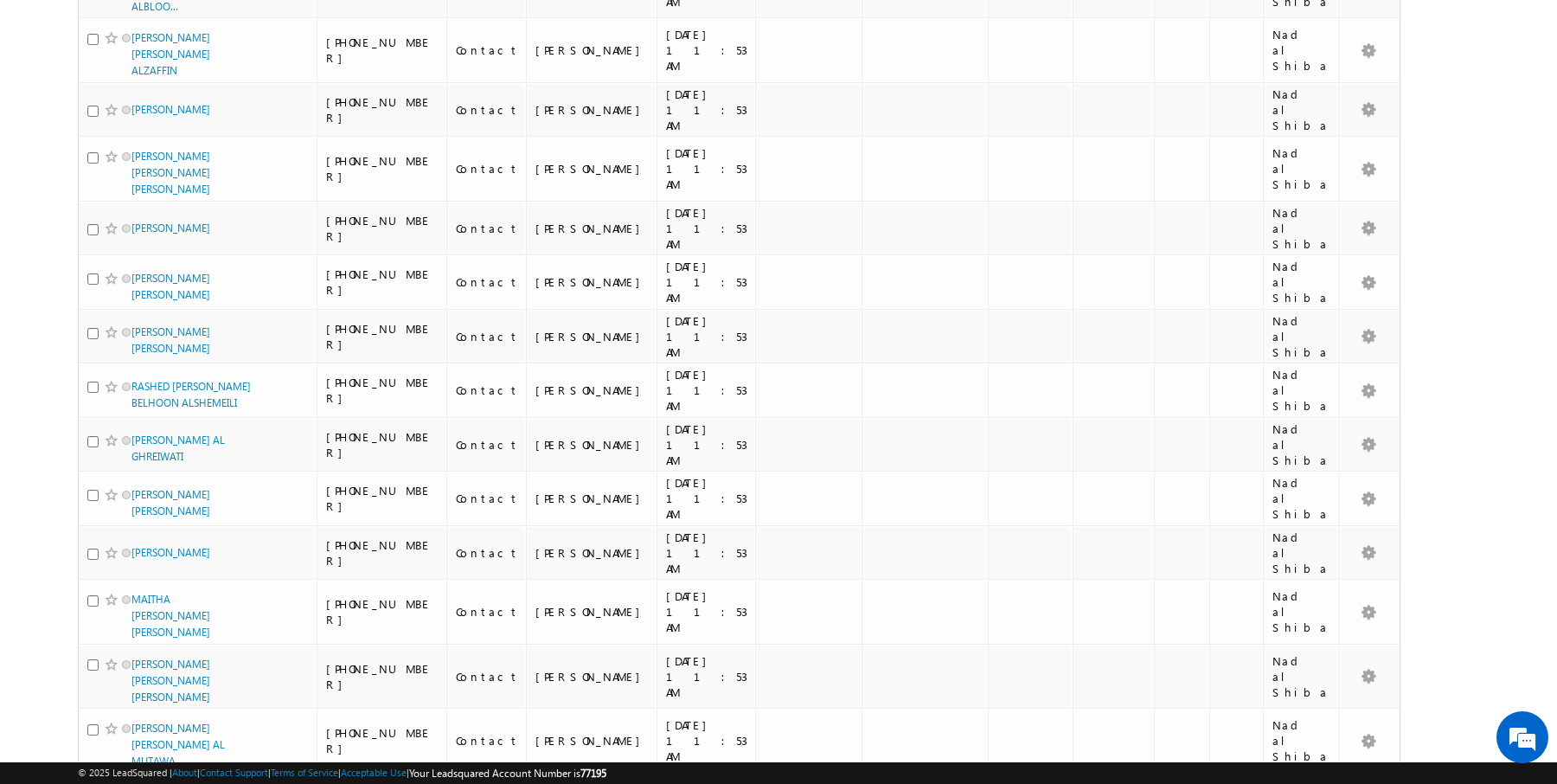
scroll to position [1870, 0]
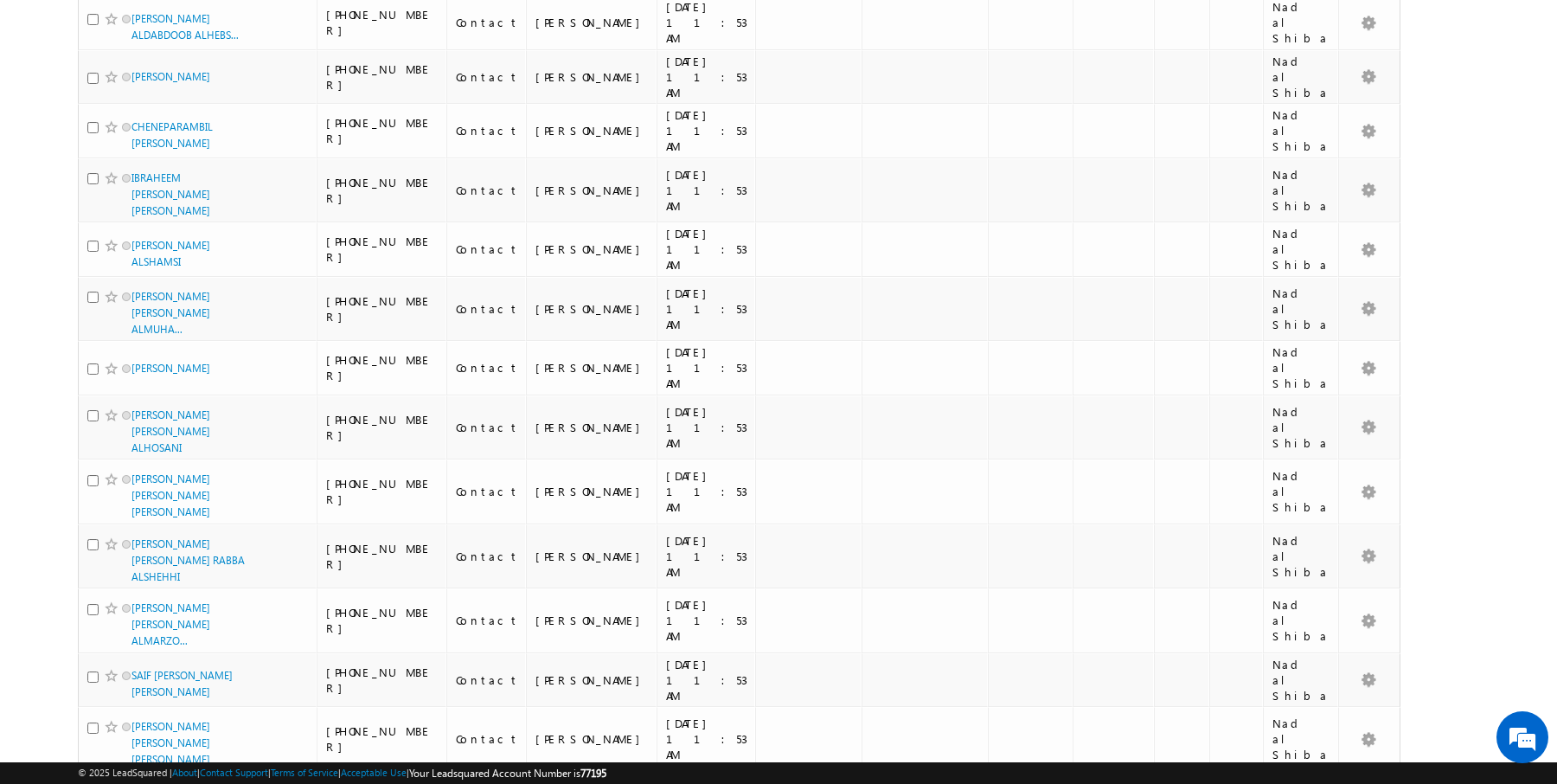
scroll to position [1864, 0]
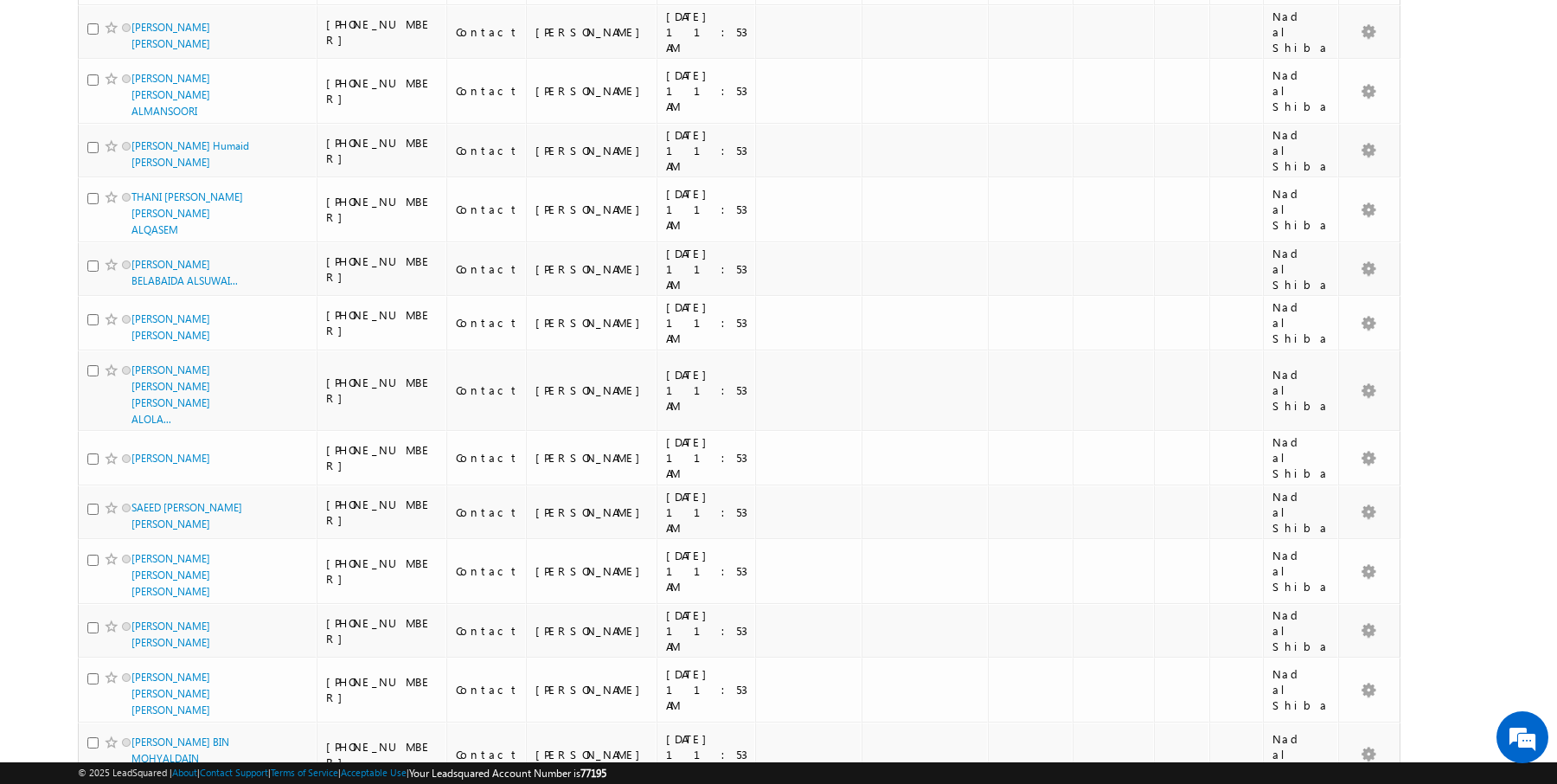
scroll to position [1914, 0]
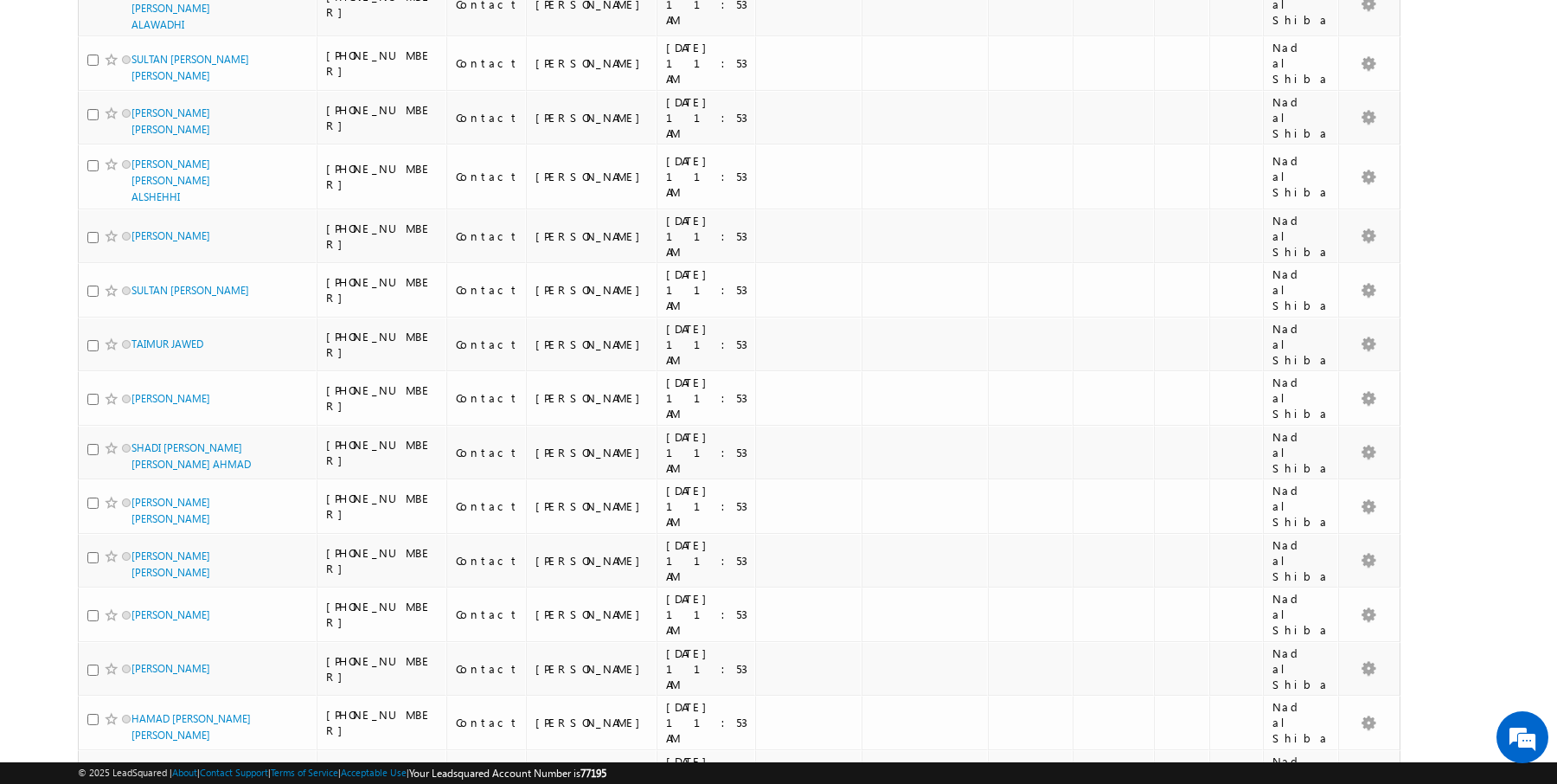
scroll to position [1794, 0]
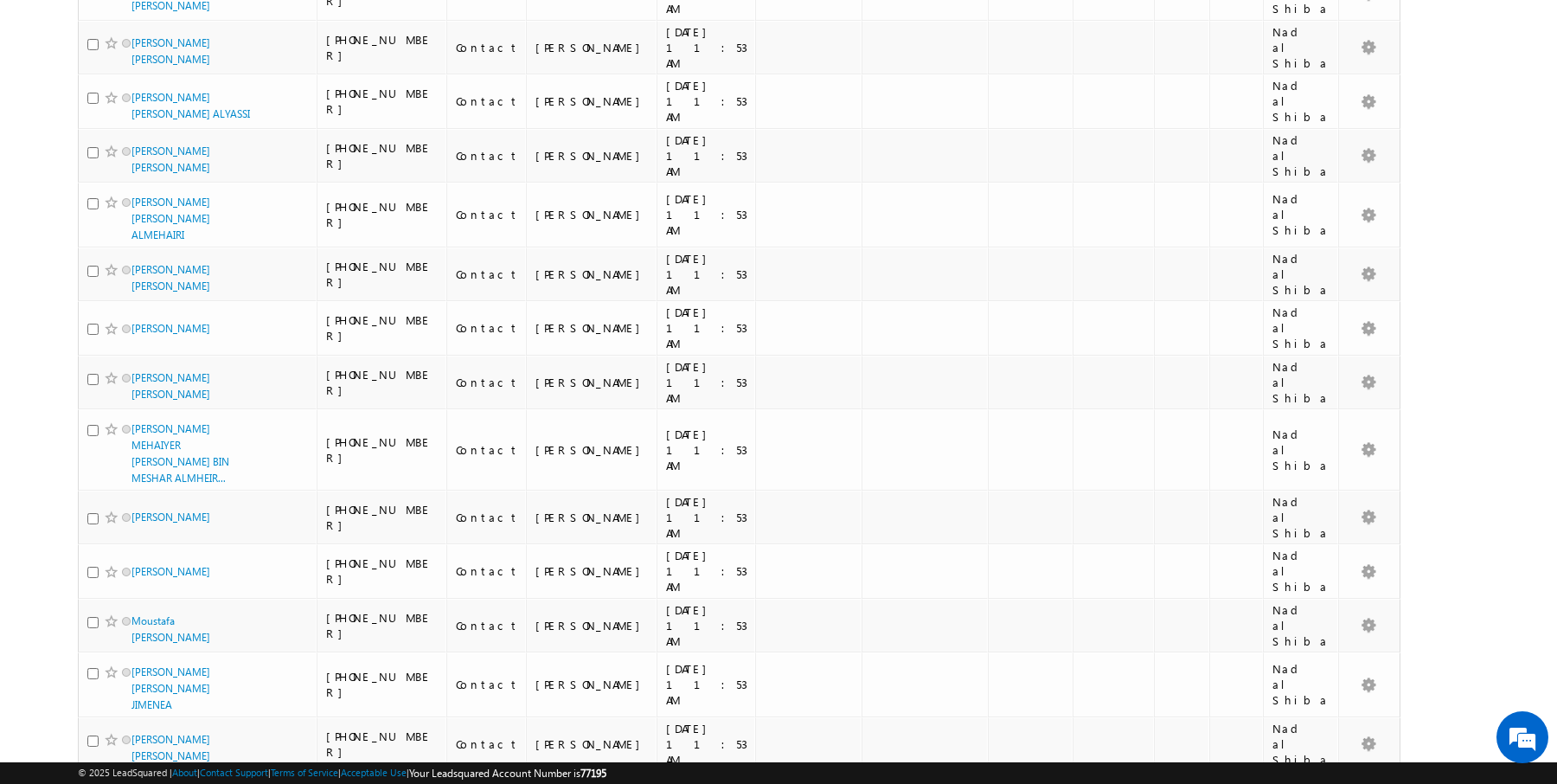
scroll to position [1735, 0]
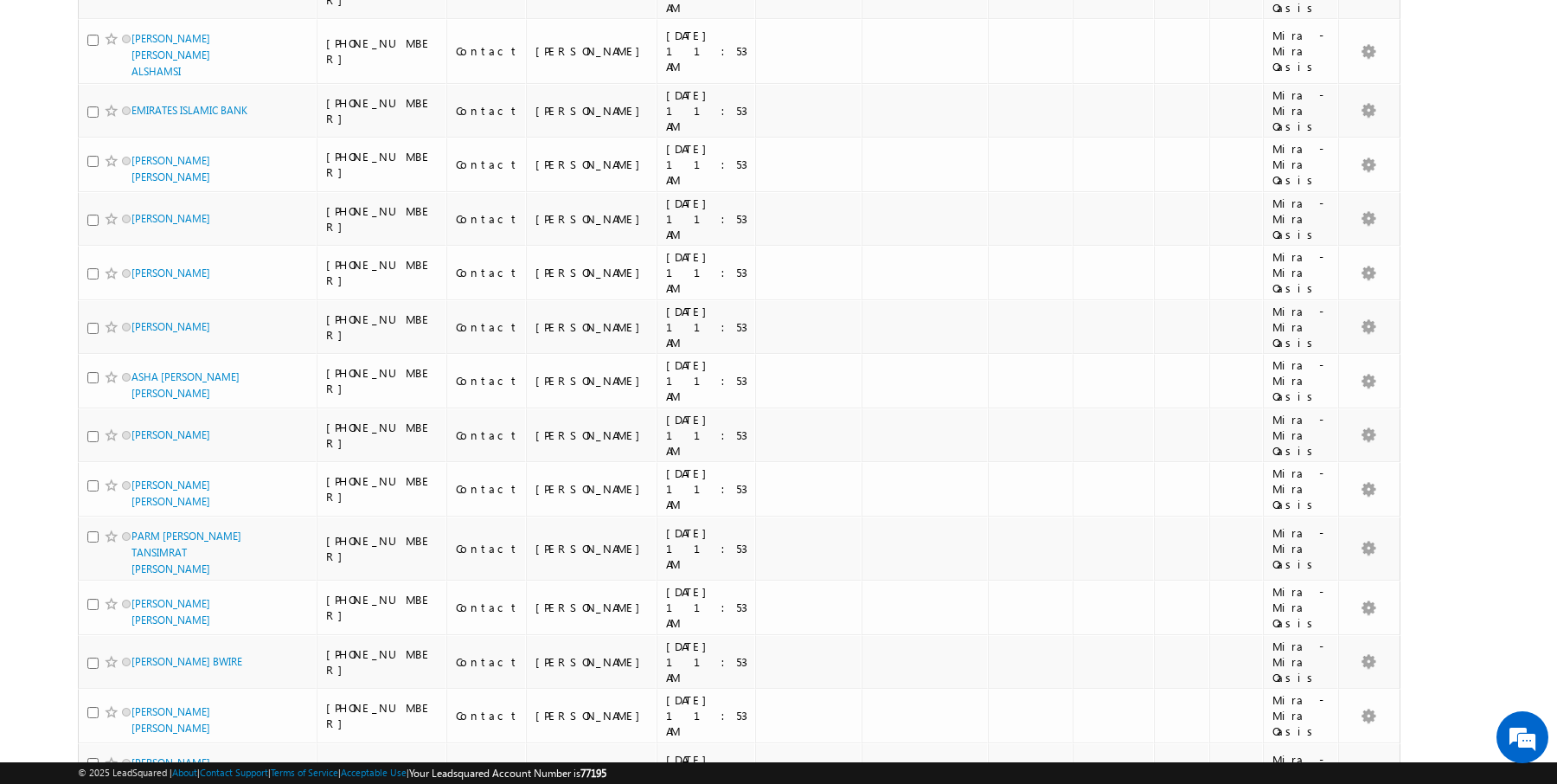
scroll to position [1695, 0]
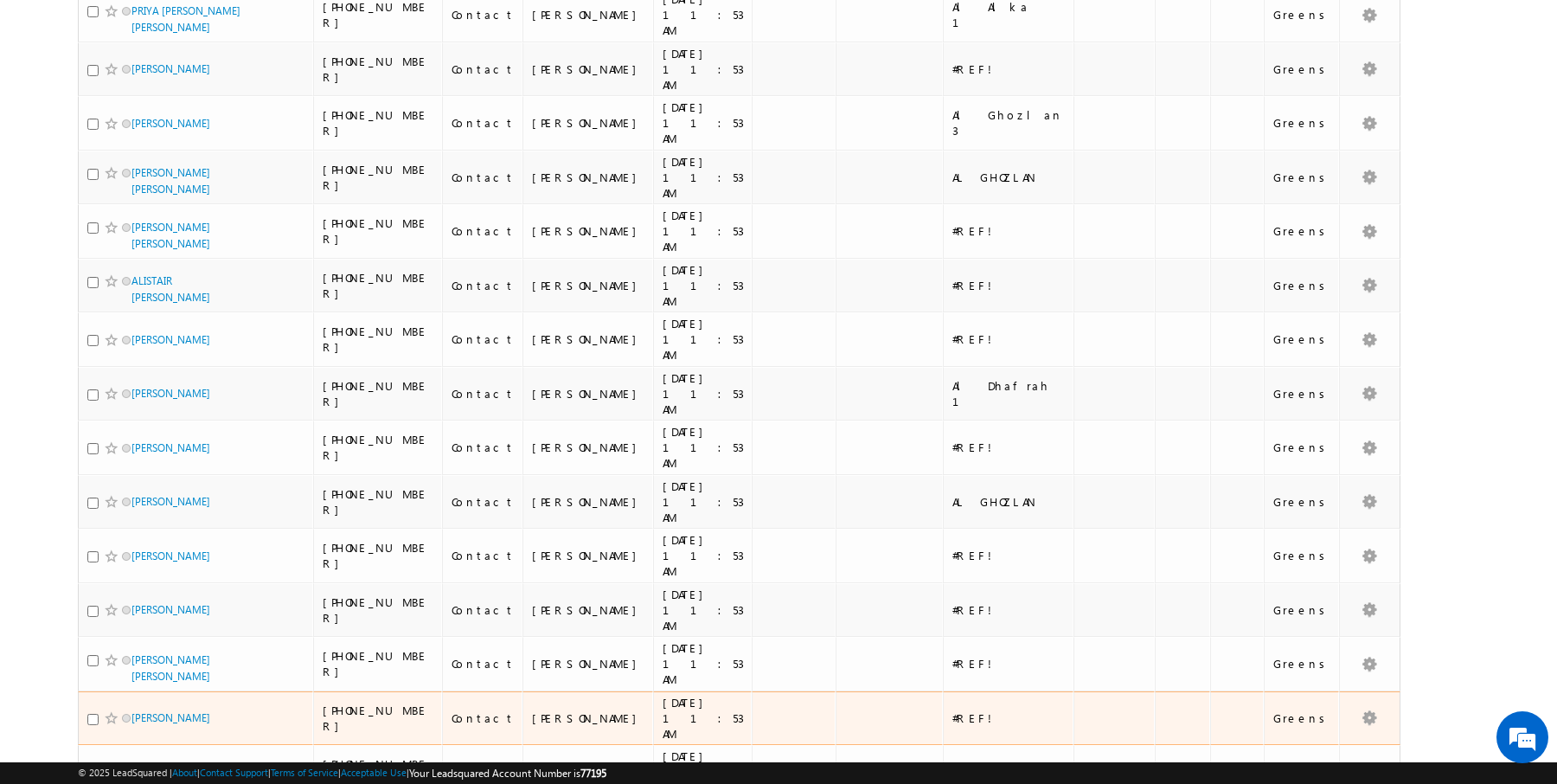
scroll to position [0, 0]
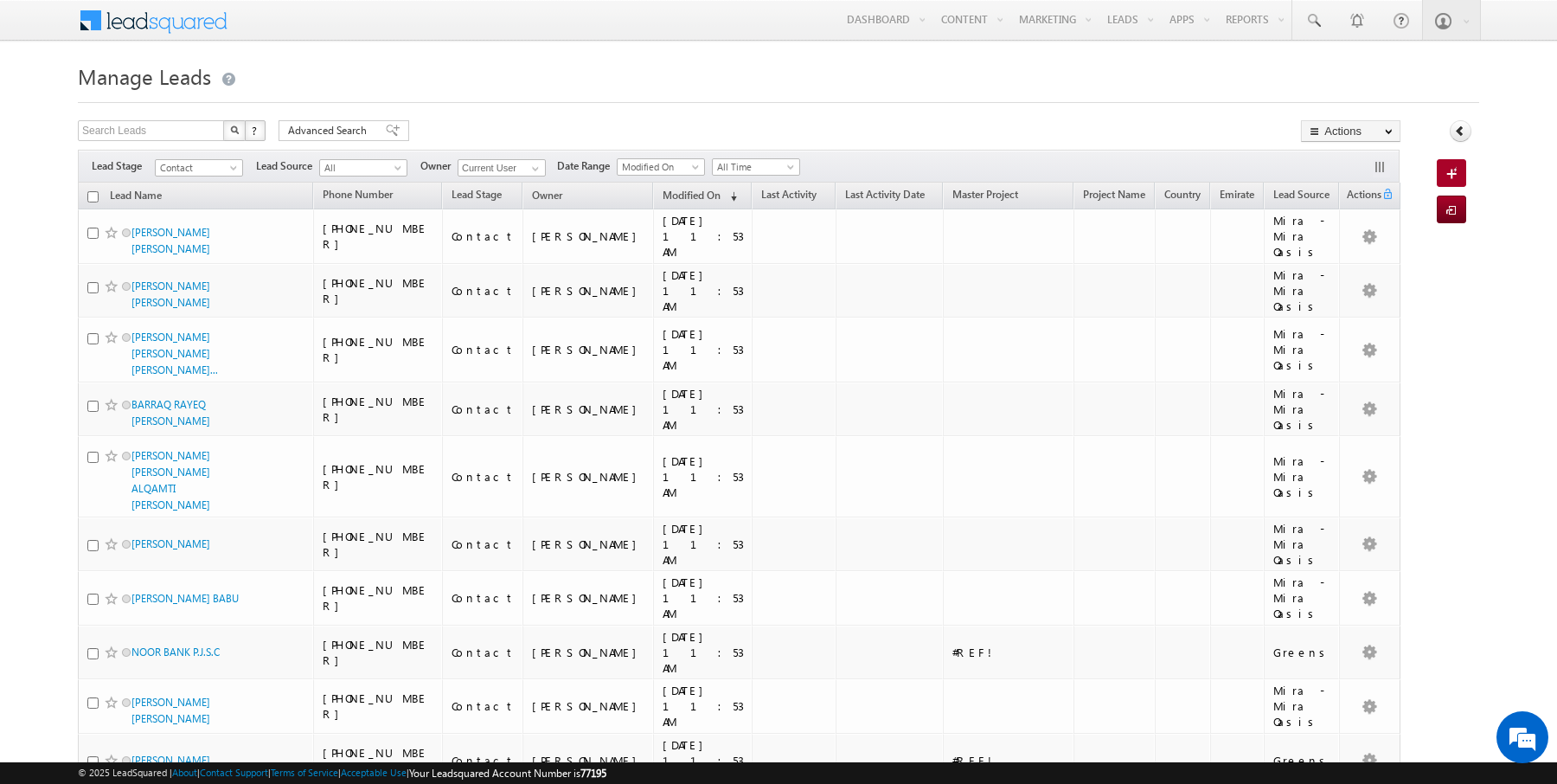
click at [96, 194] on input "checkbox" at bounding box center [93, 196] width 12 height 12
checkbox input "true"
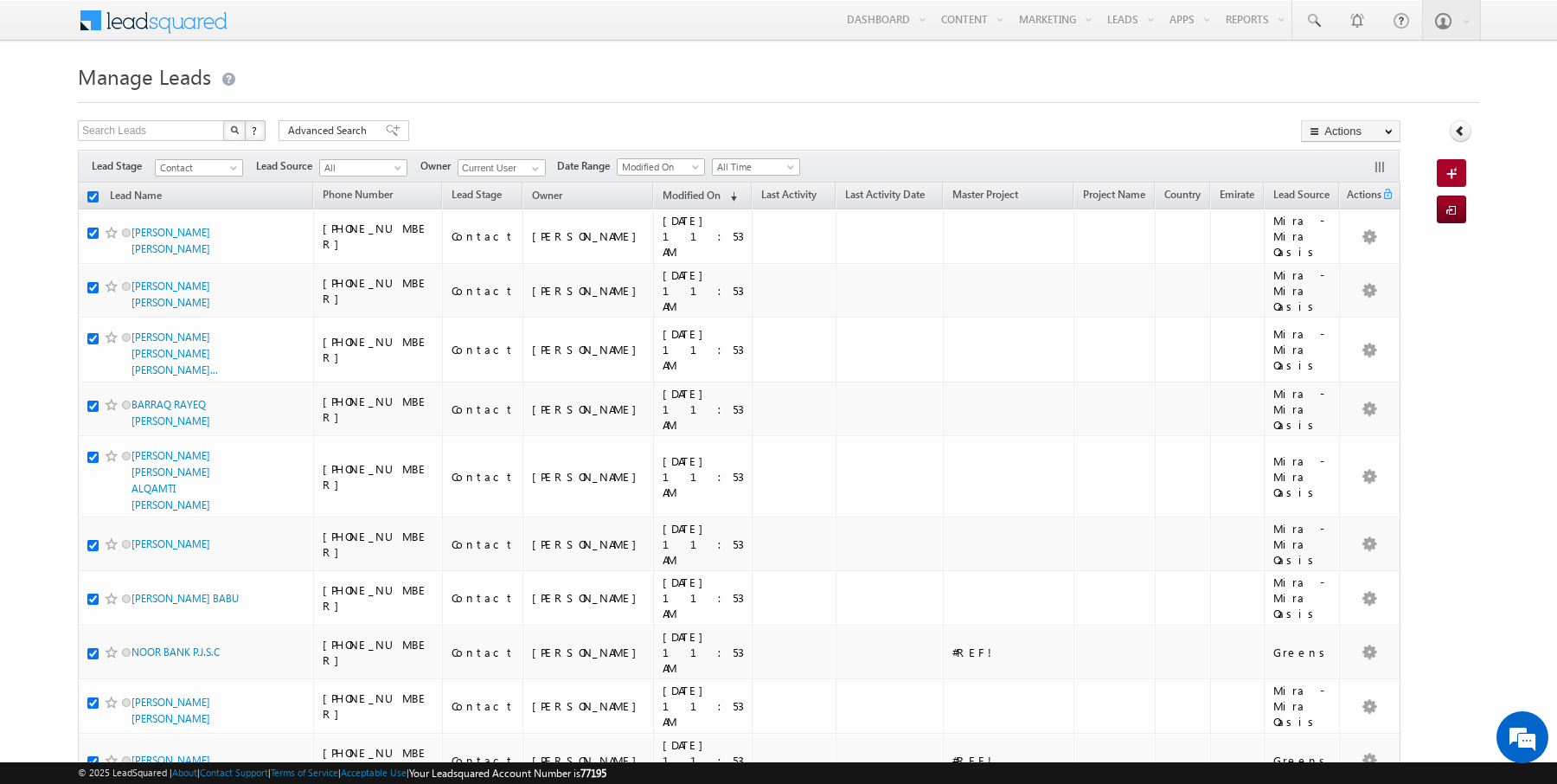
checkbox input "true"
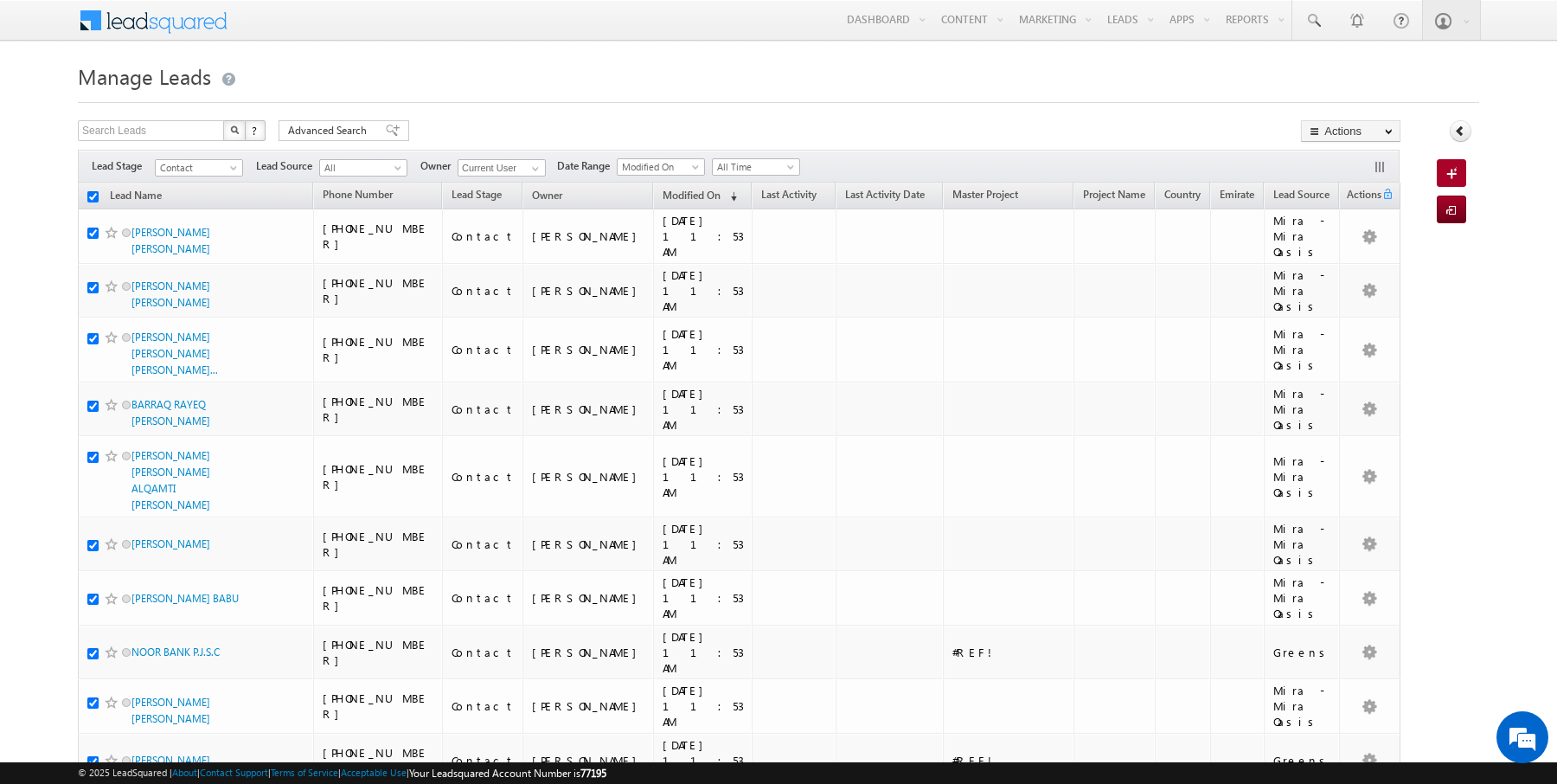
checkbox input "true"
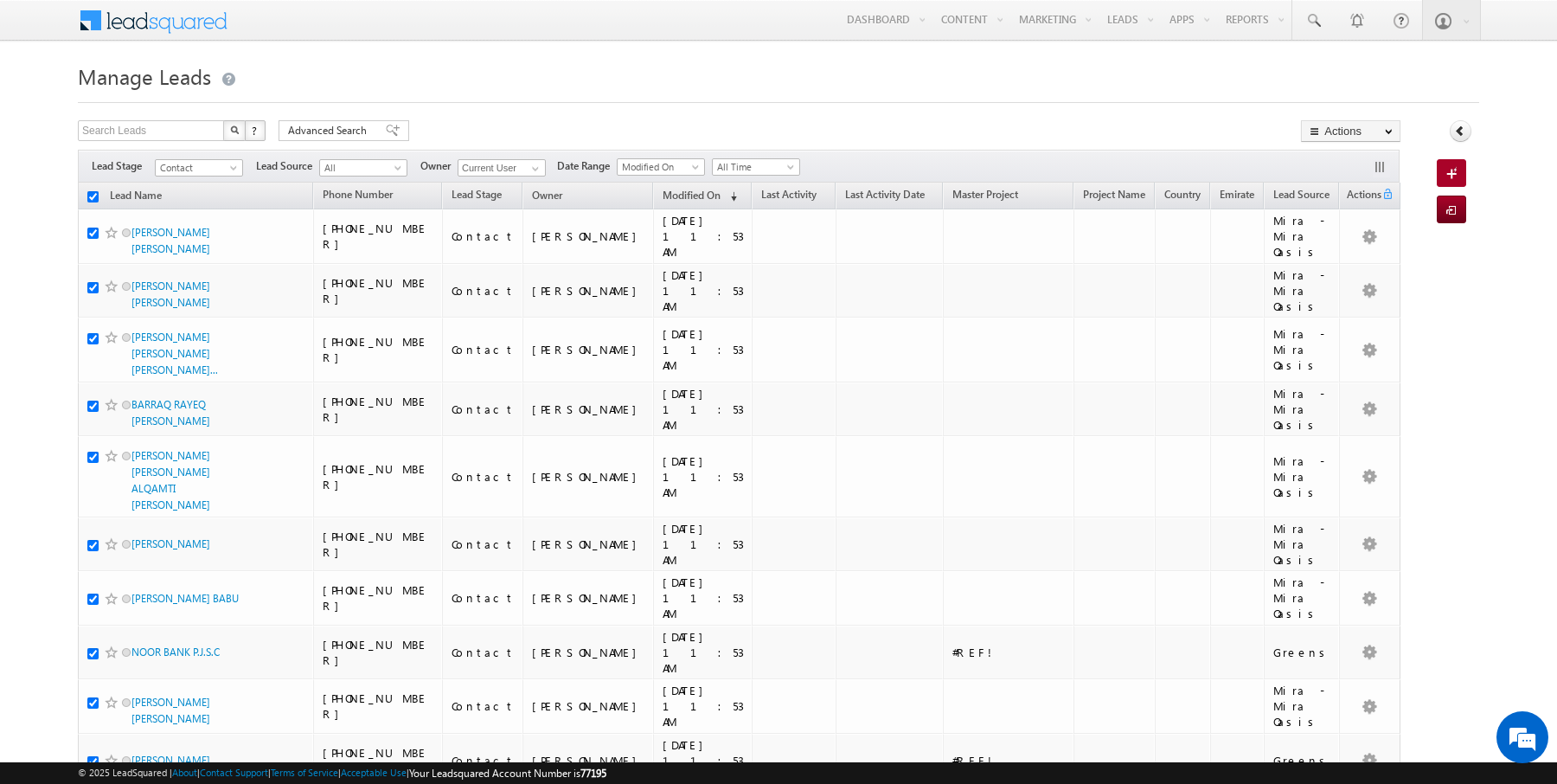
checkbox input "true"
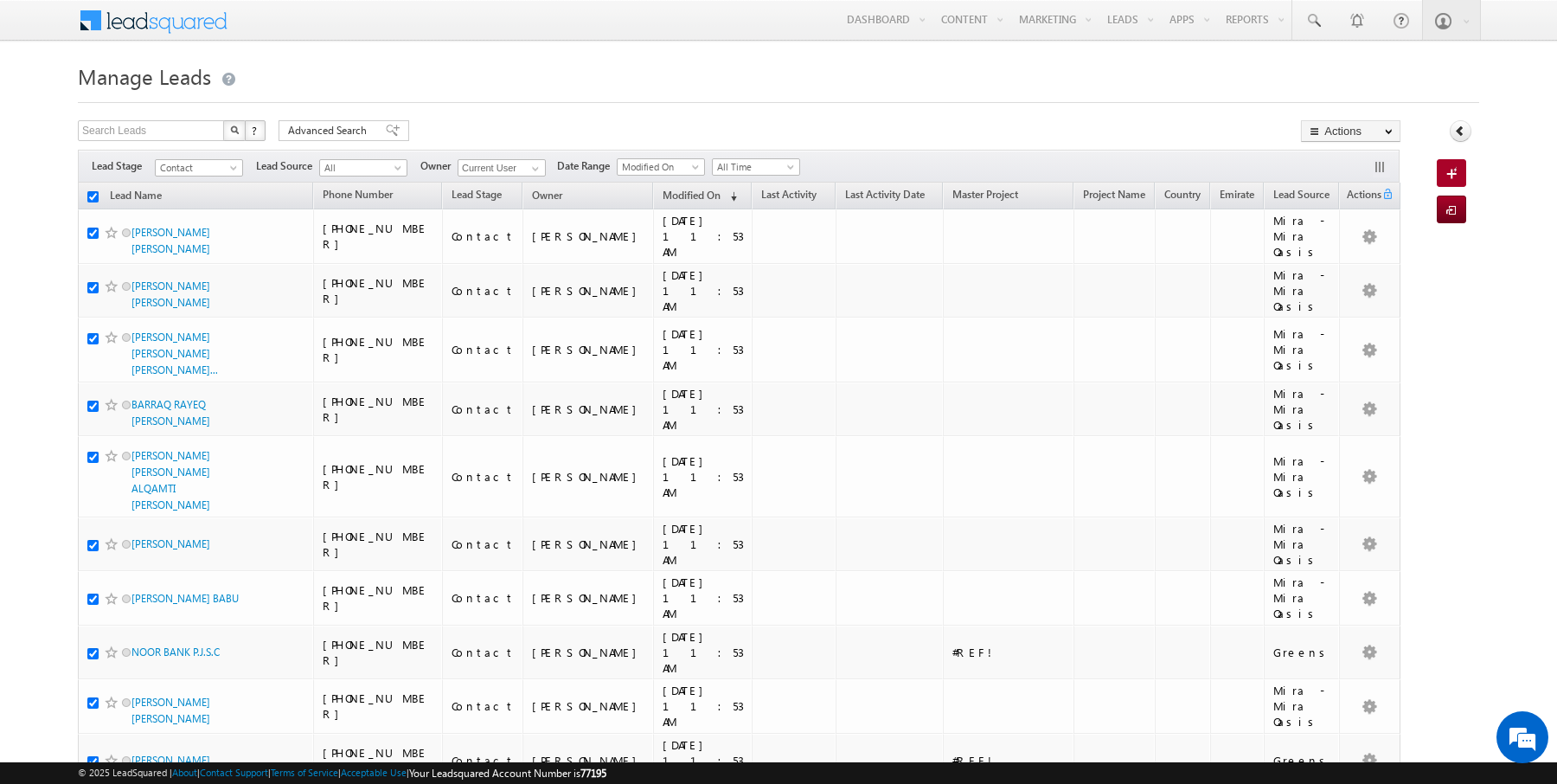
checkbox input "true"
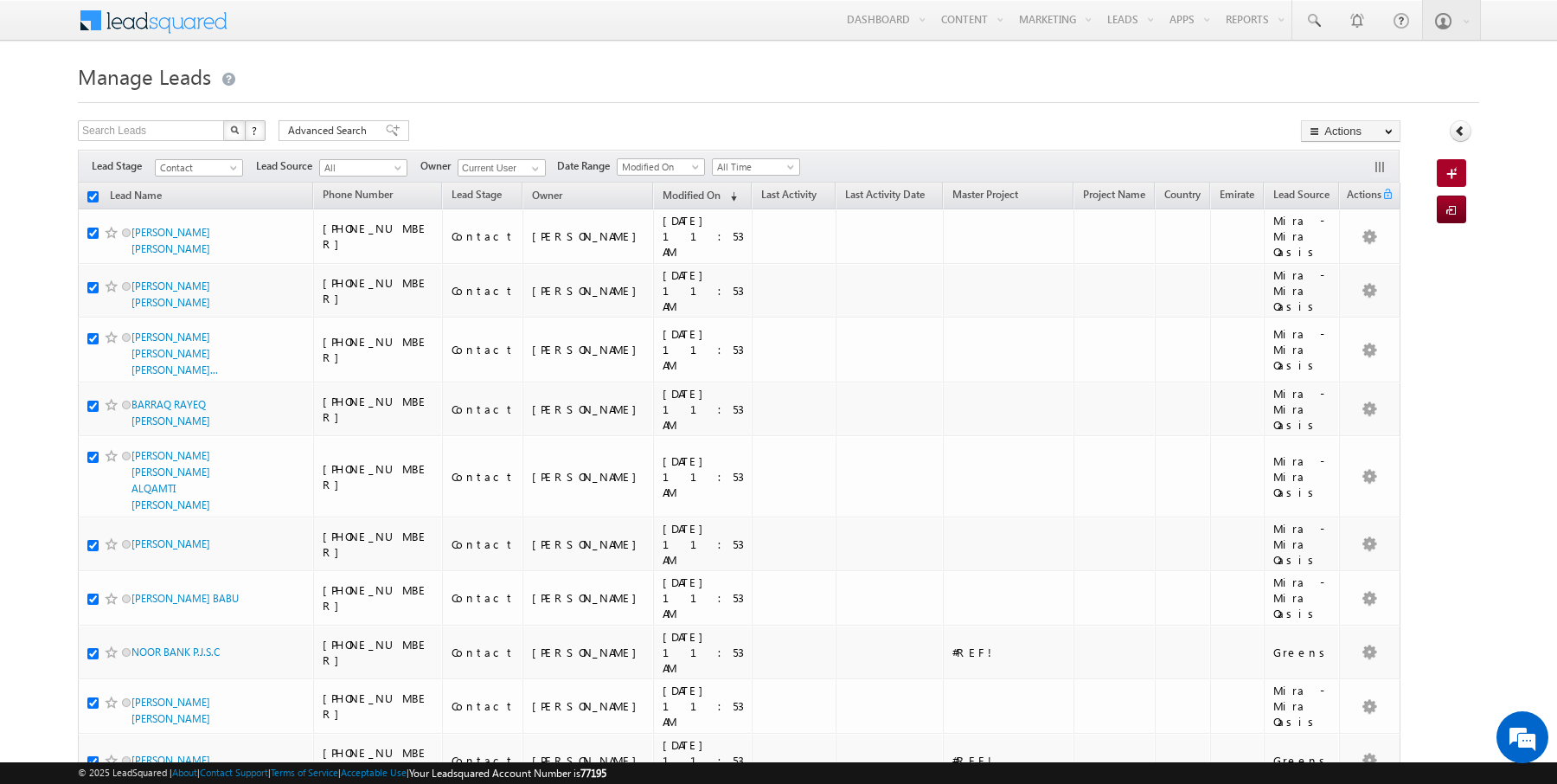
checkbox input "true"
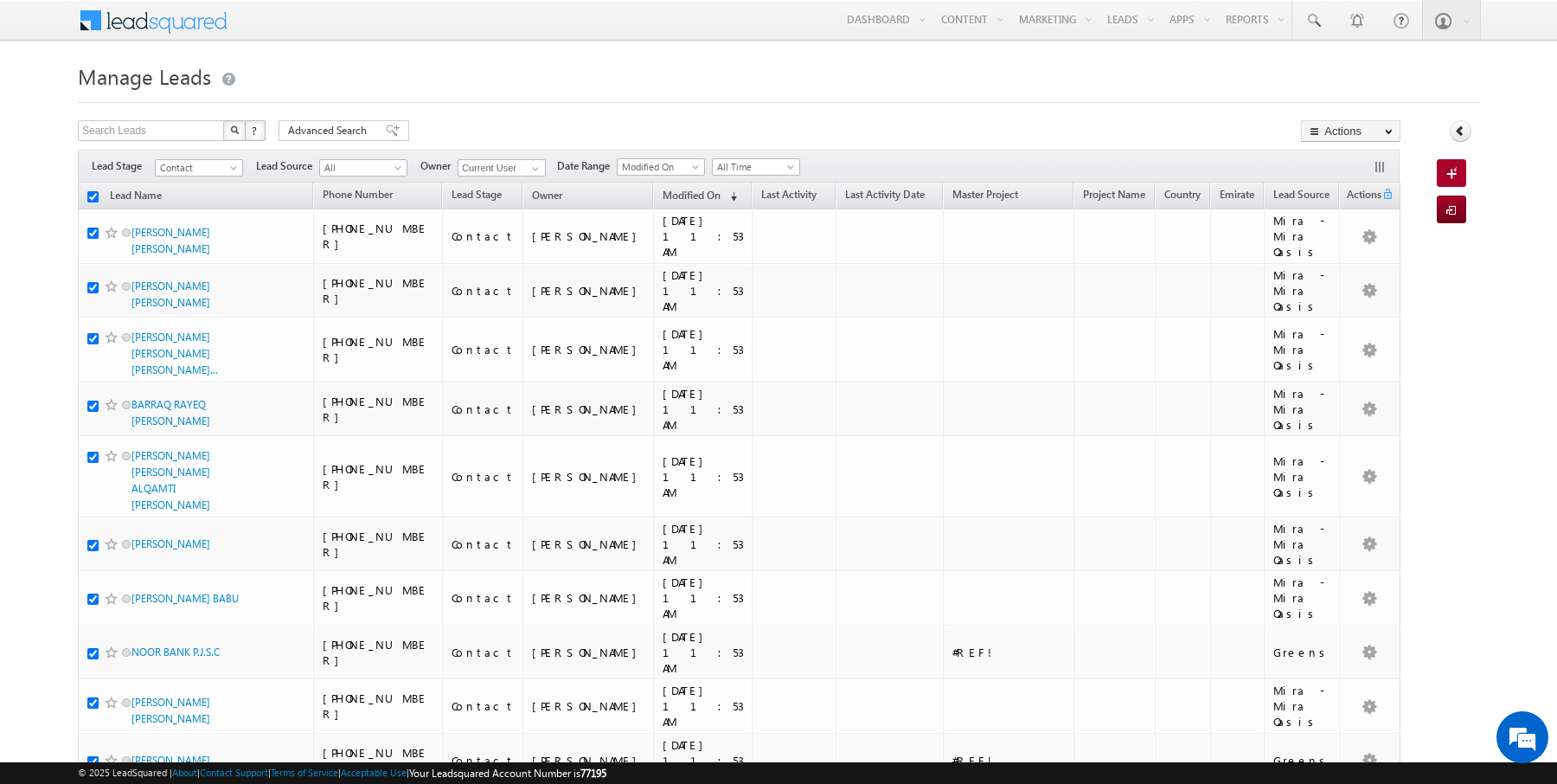
checkbox input "true"
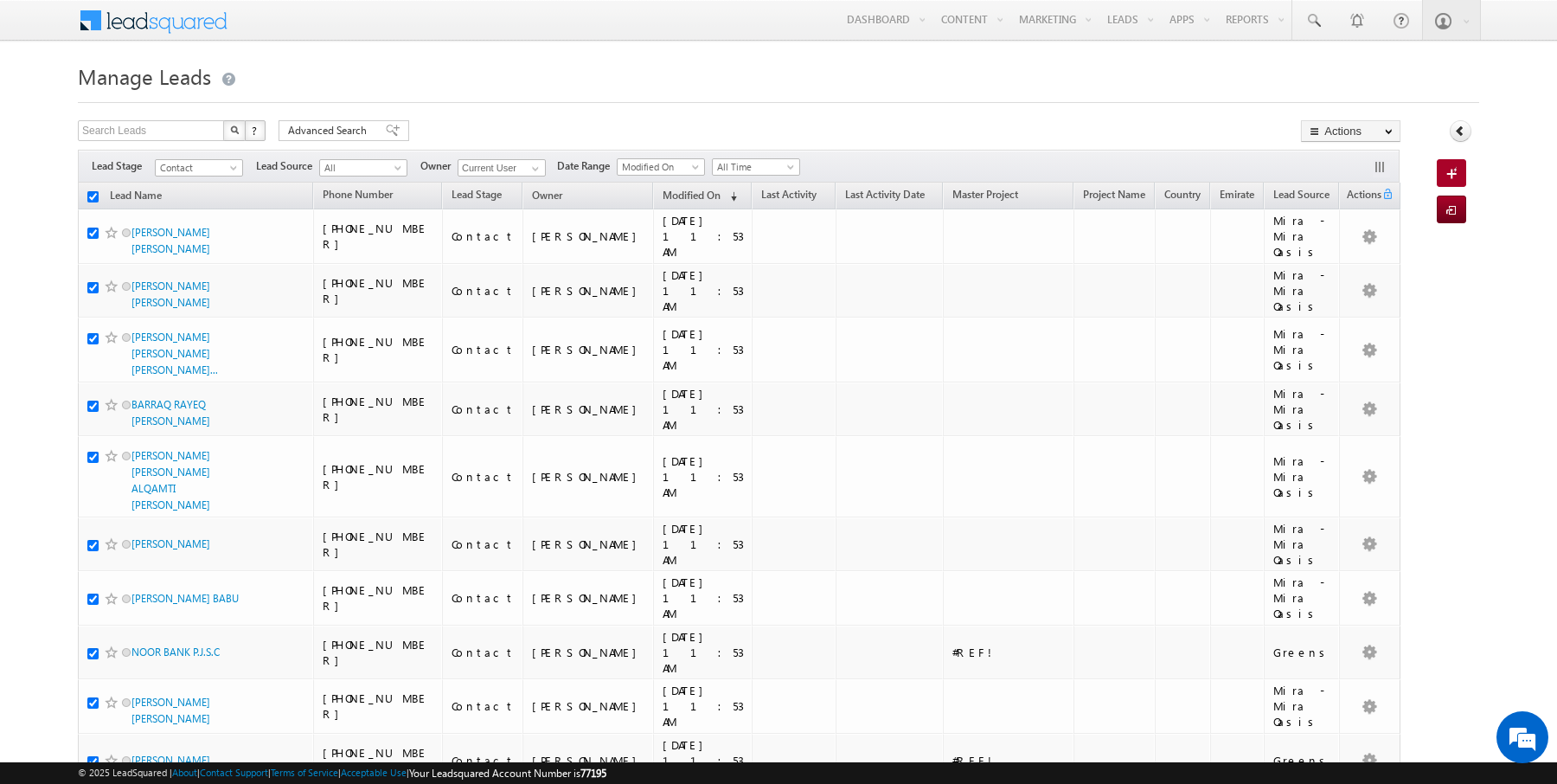
checkbox input "true"
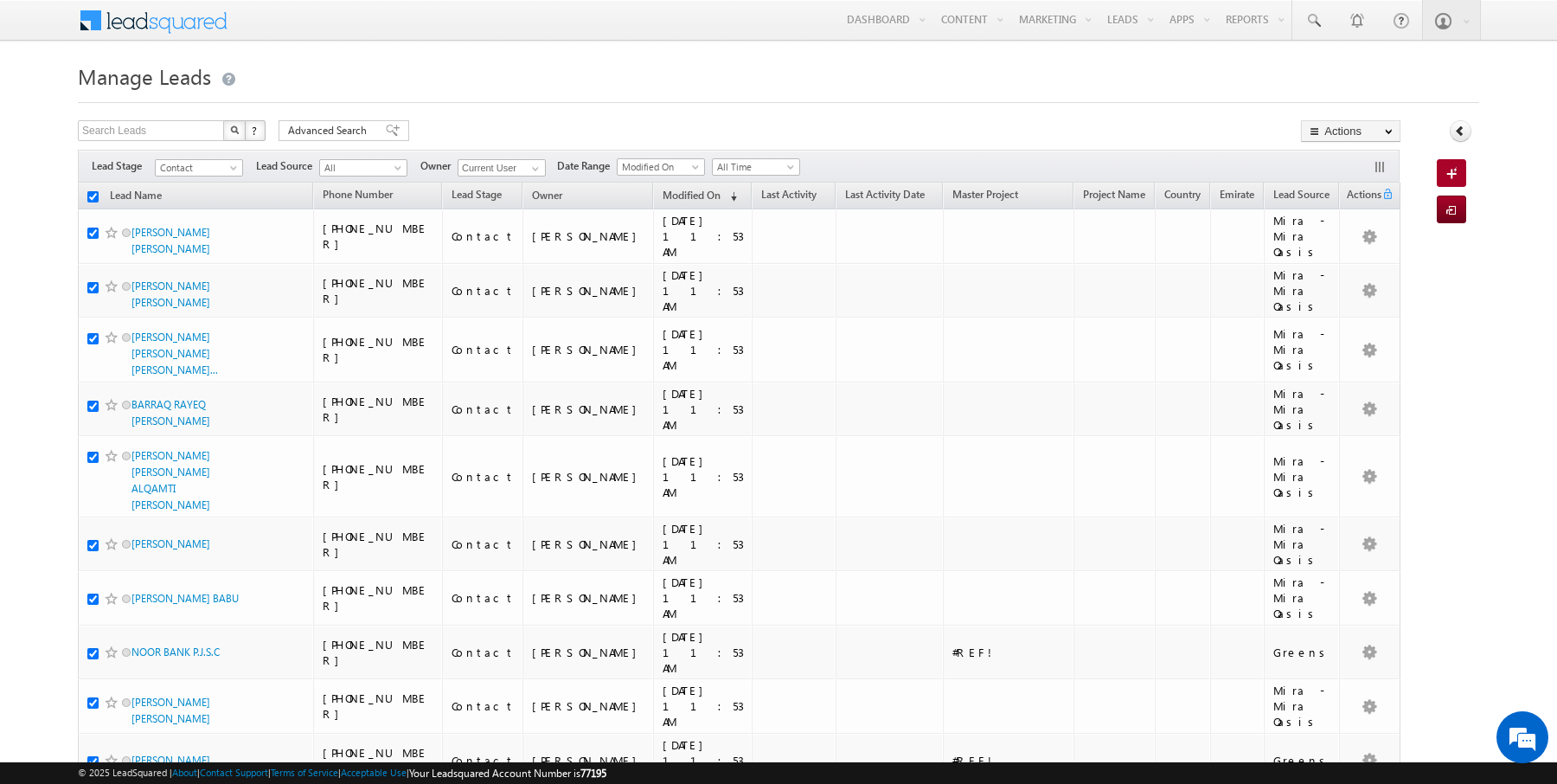
checkbox input "true"
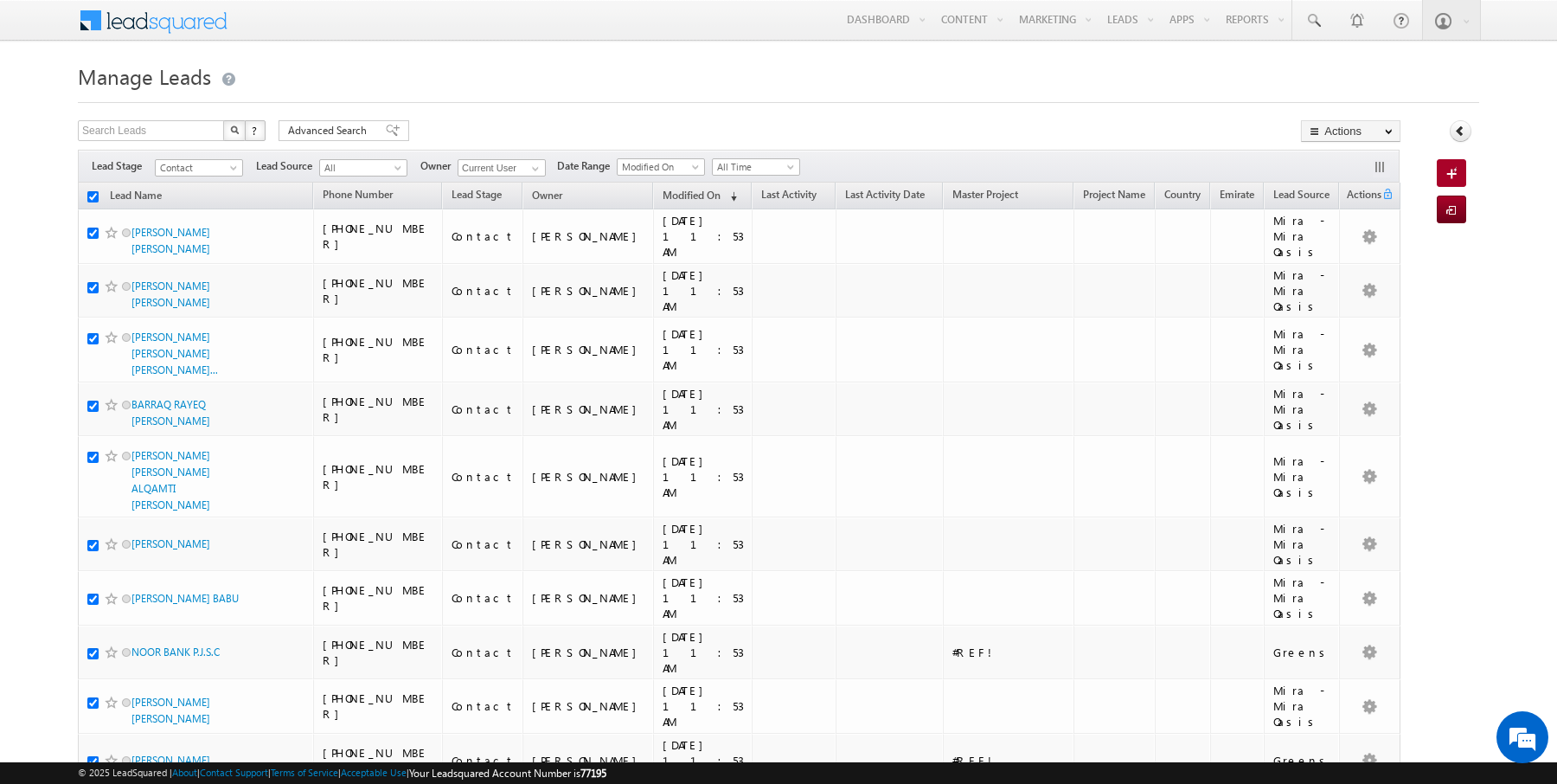
checkbox input "true"
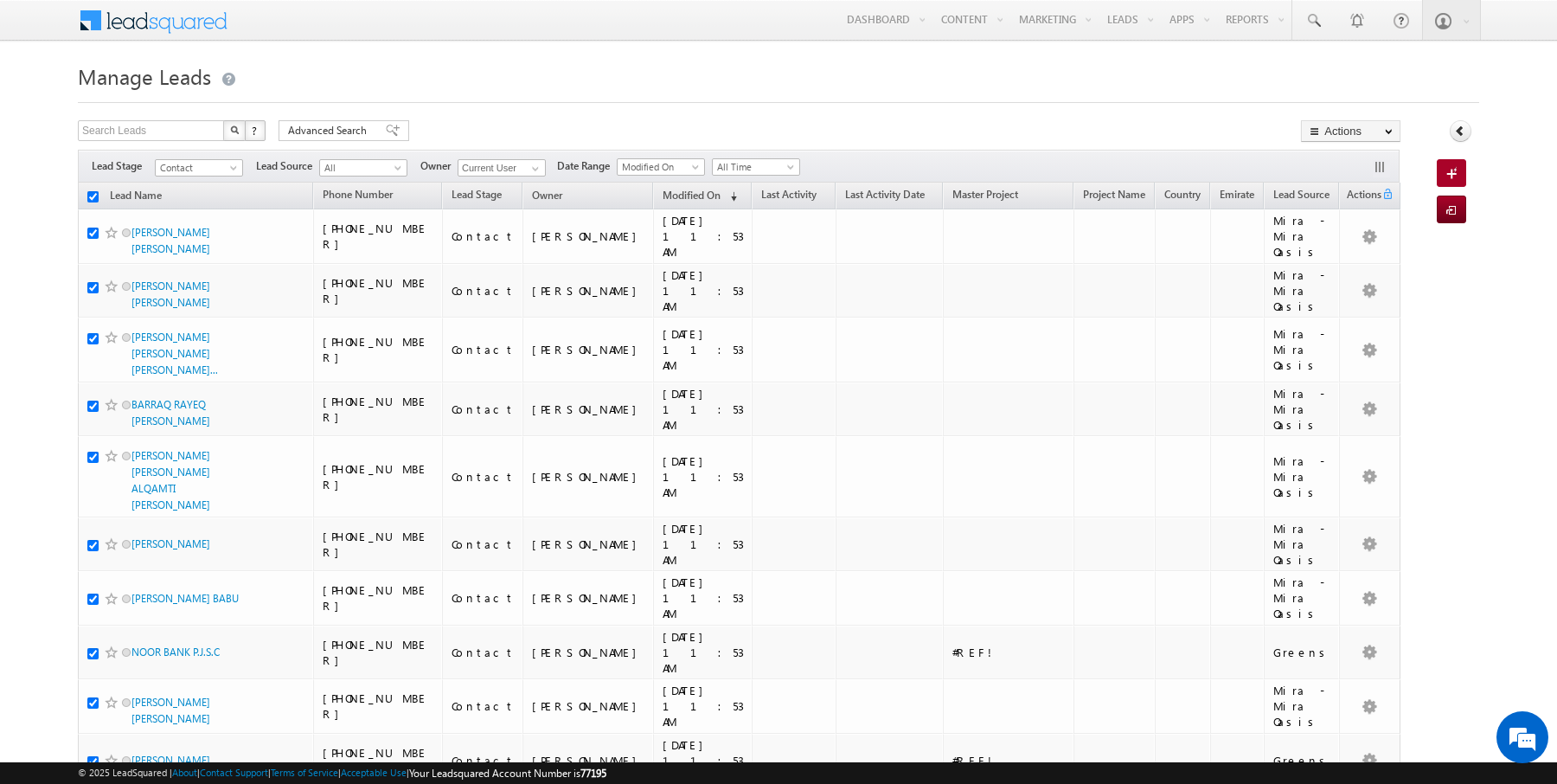
checkbox input "true"
click at [1354, 271] on link "Change Owner" at bounding box center [1351, 279] width 97 height 21
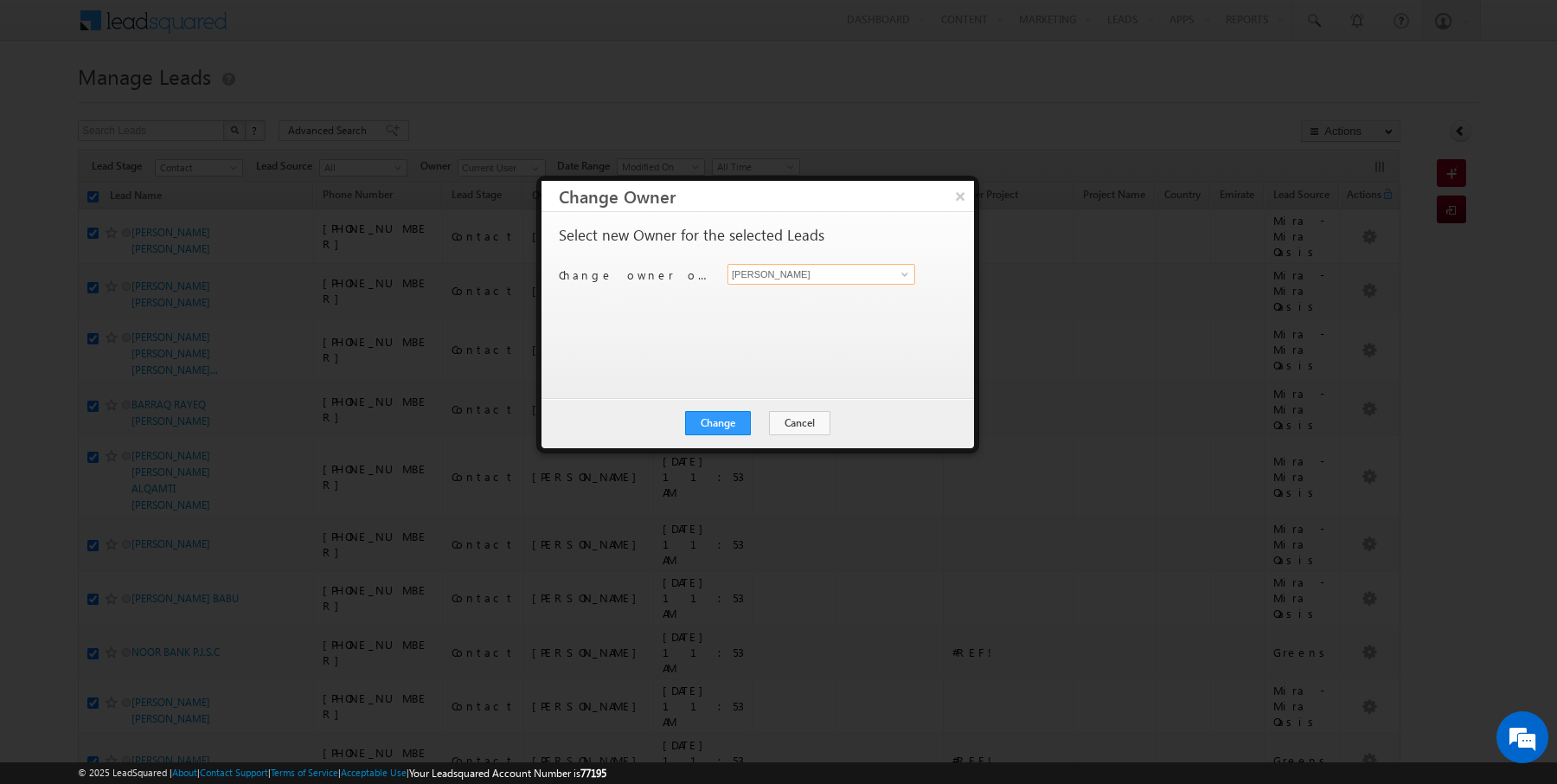
click at [790, 271] on input "[PERSON_NAME]" at bounding box center [822, 273] width 188 height 21
type input "Janamjay Sharma"
click at [707, 430] on button "Change" at bounding box center [718, 422] width 66 height 24
click at [738, 430] on button "Close" at bounding box center [760, 422] width 55 height 24
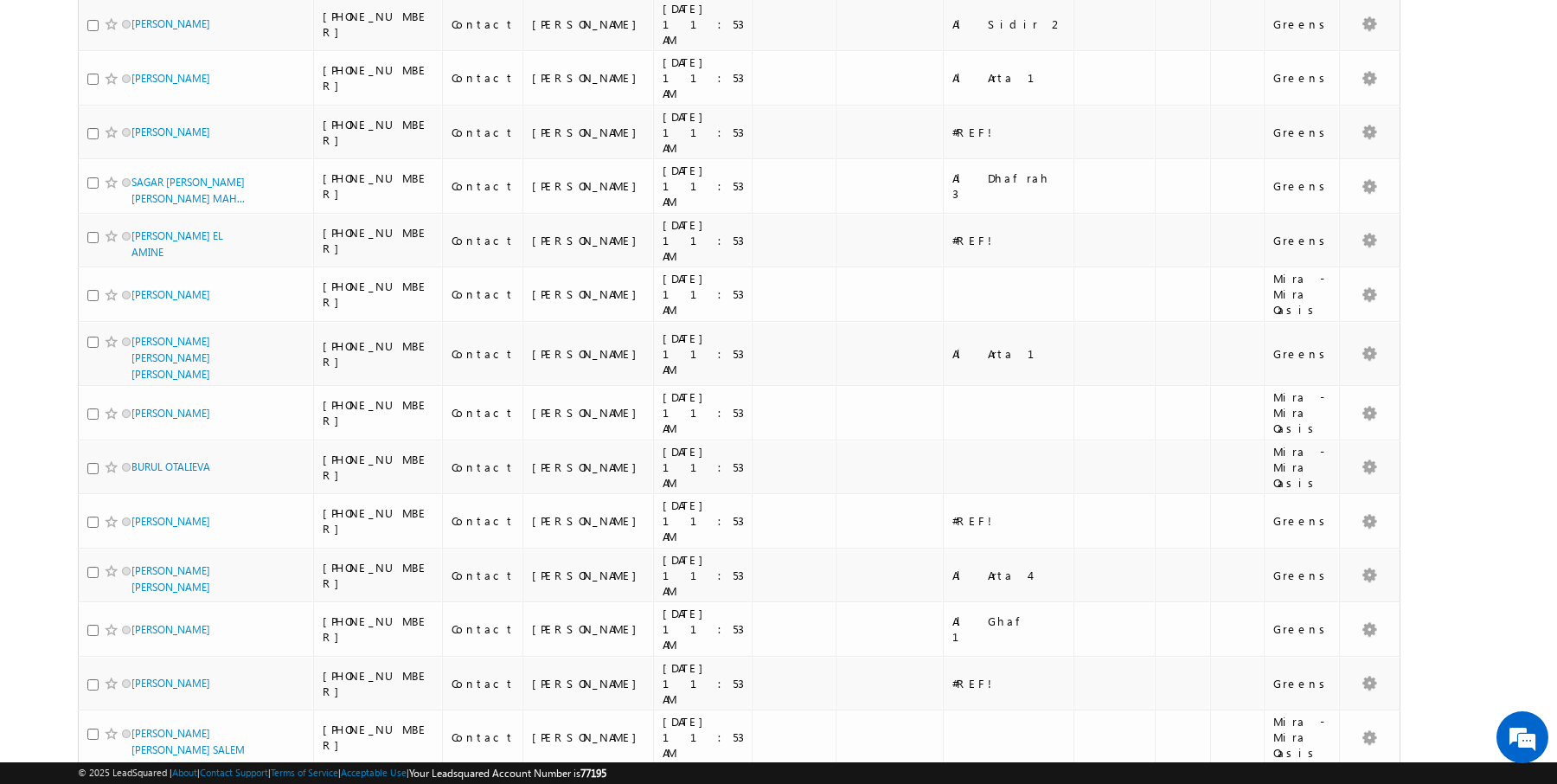
scroll to position [1630, 0]
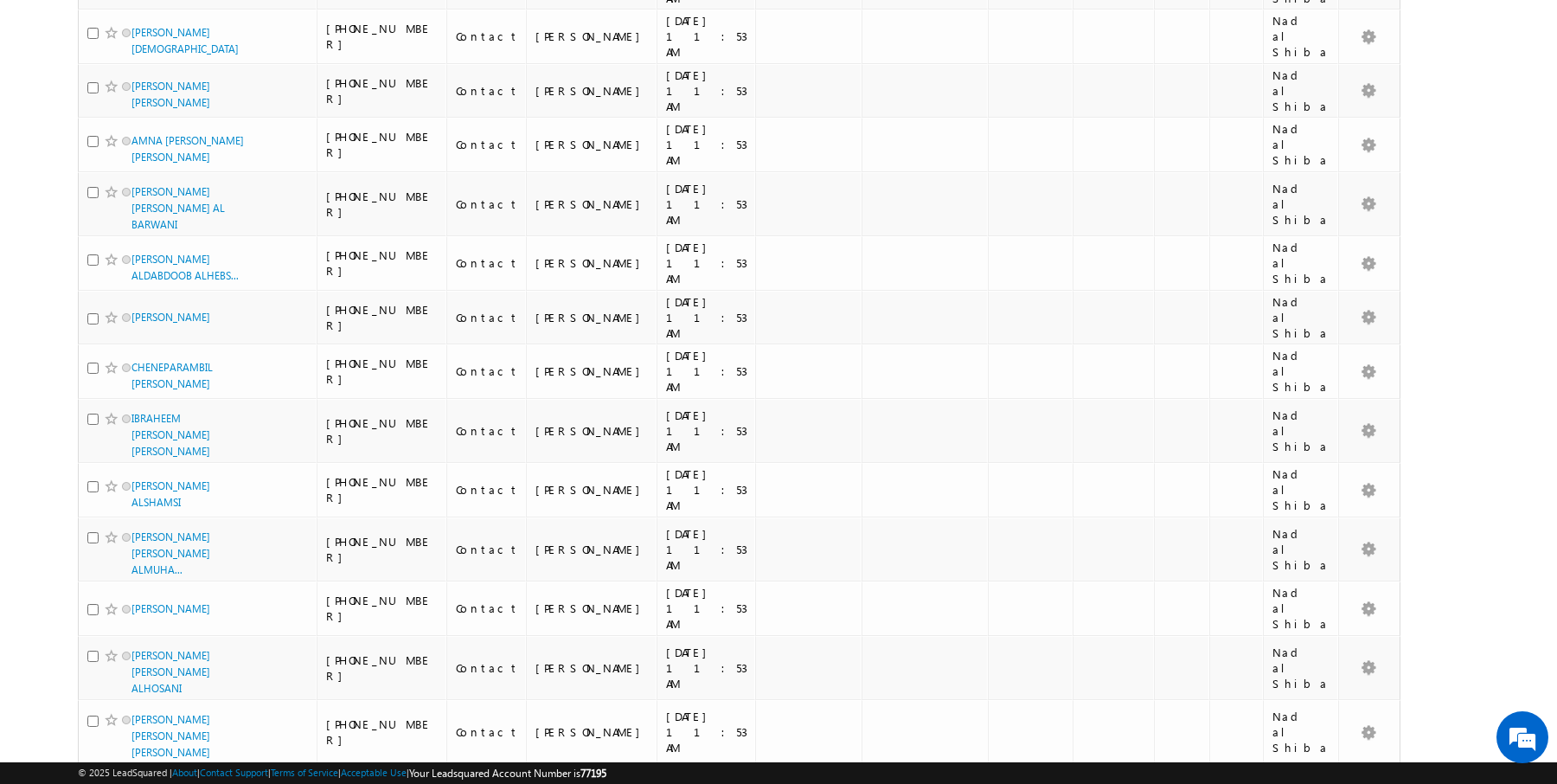
scroll to position [1864, 0]
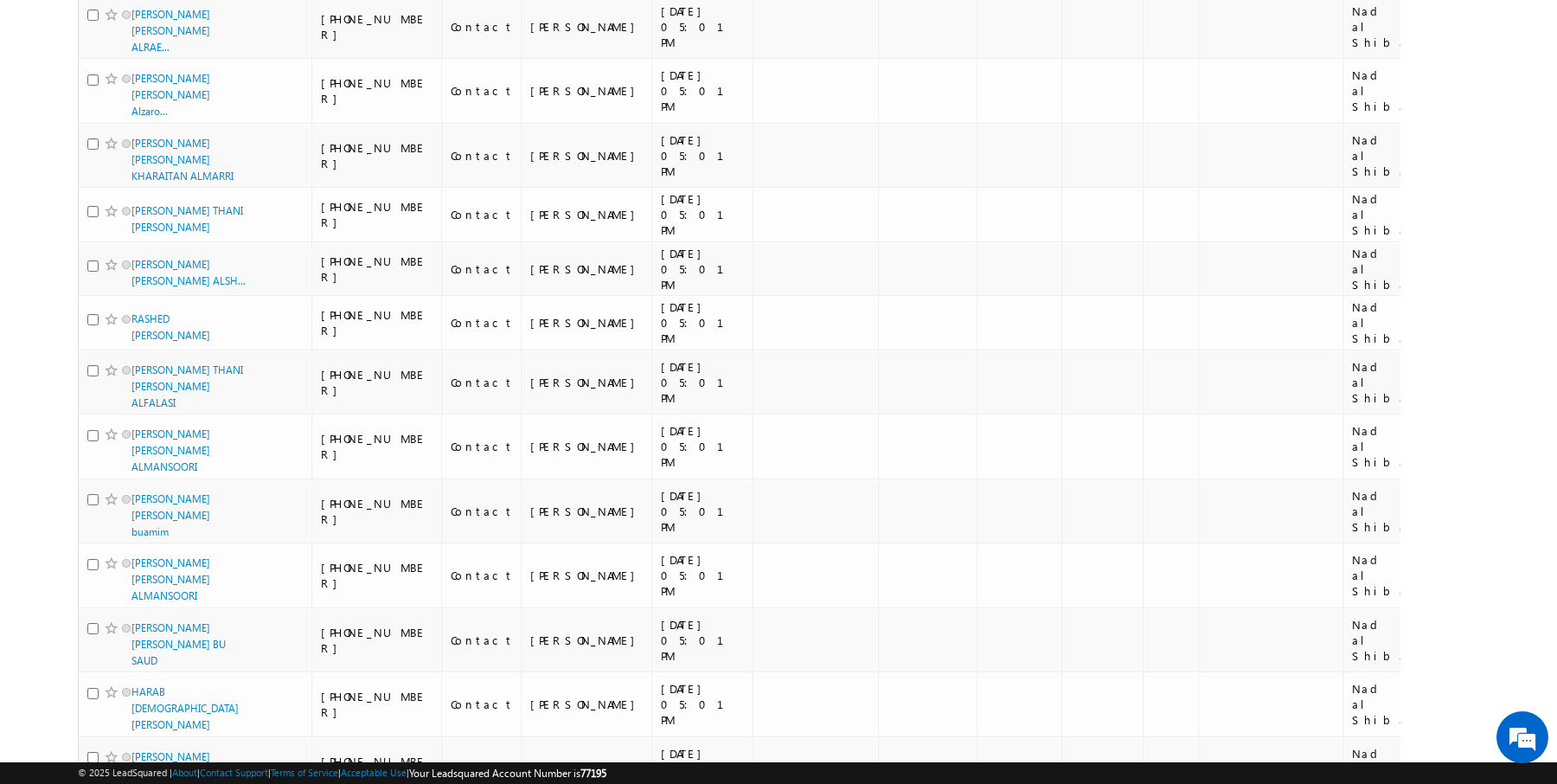
scroll to position [1819, 0]
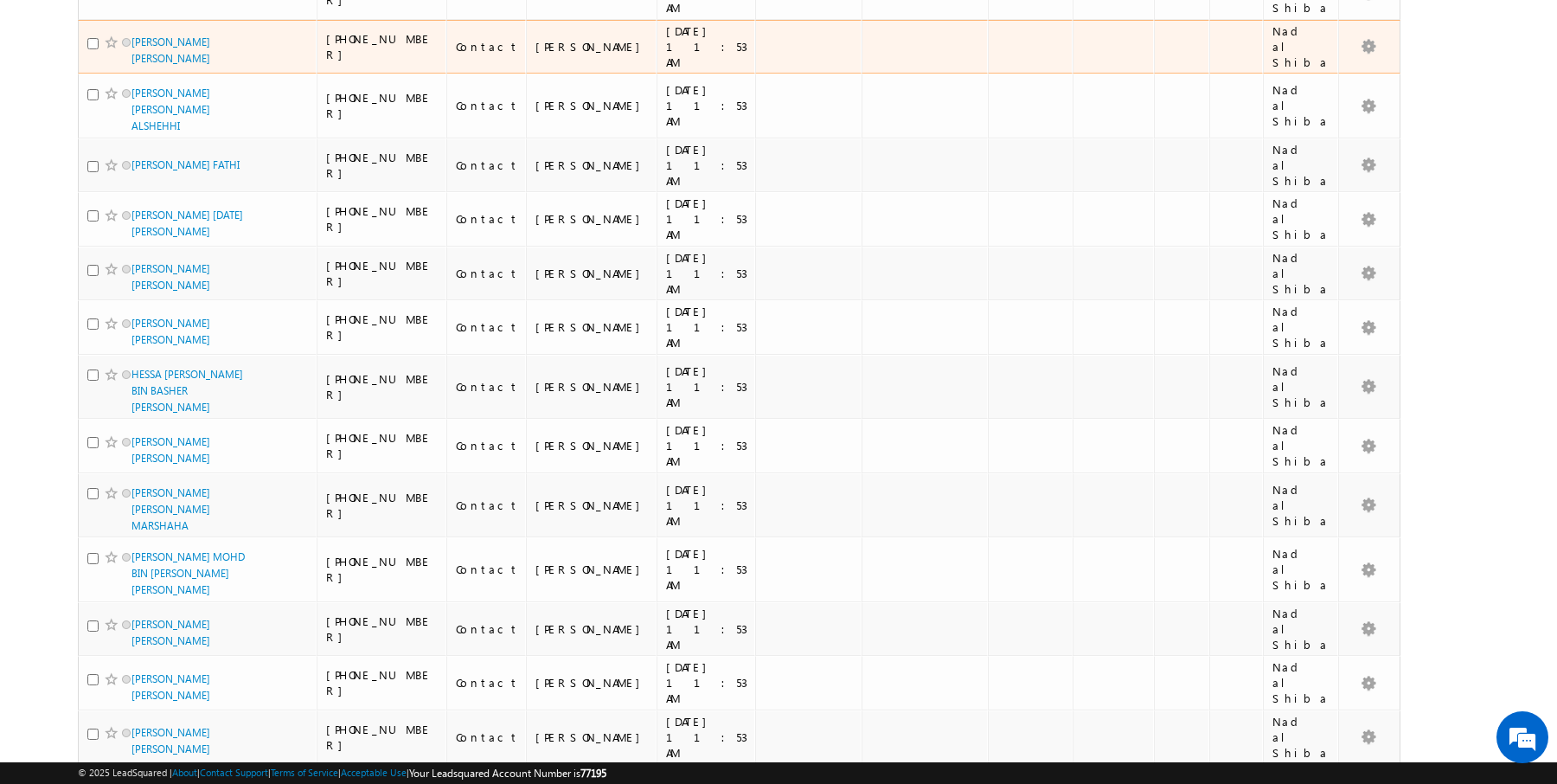
scroll to position [0, 0]
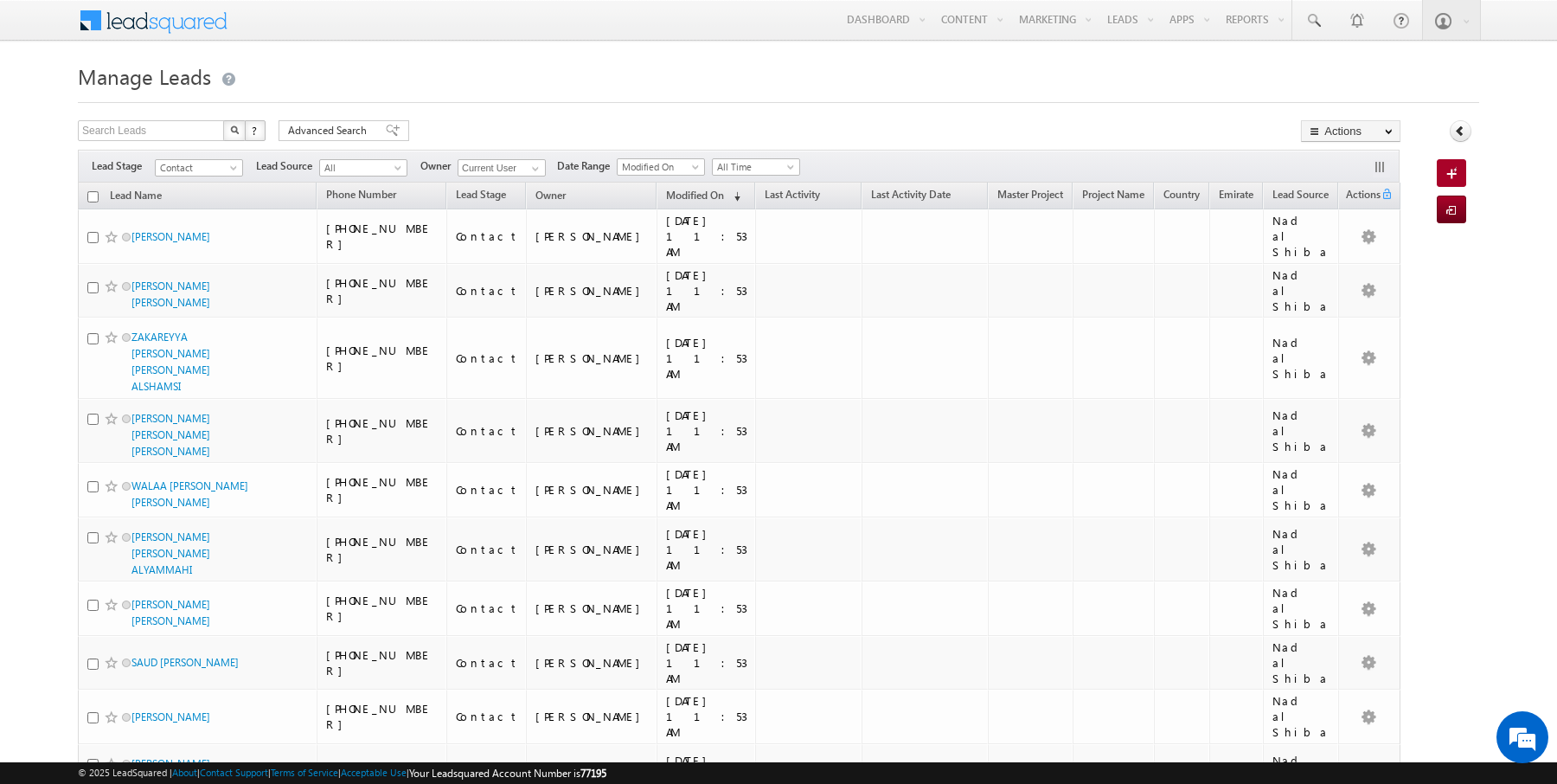
click at [88, 193] on input "checkbox" at bounding box center [93, 196] width 12 height 12
checkbox input "true"
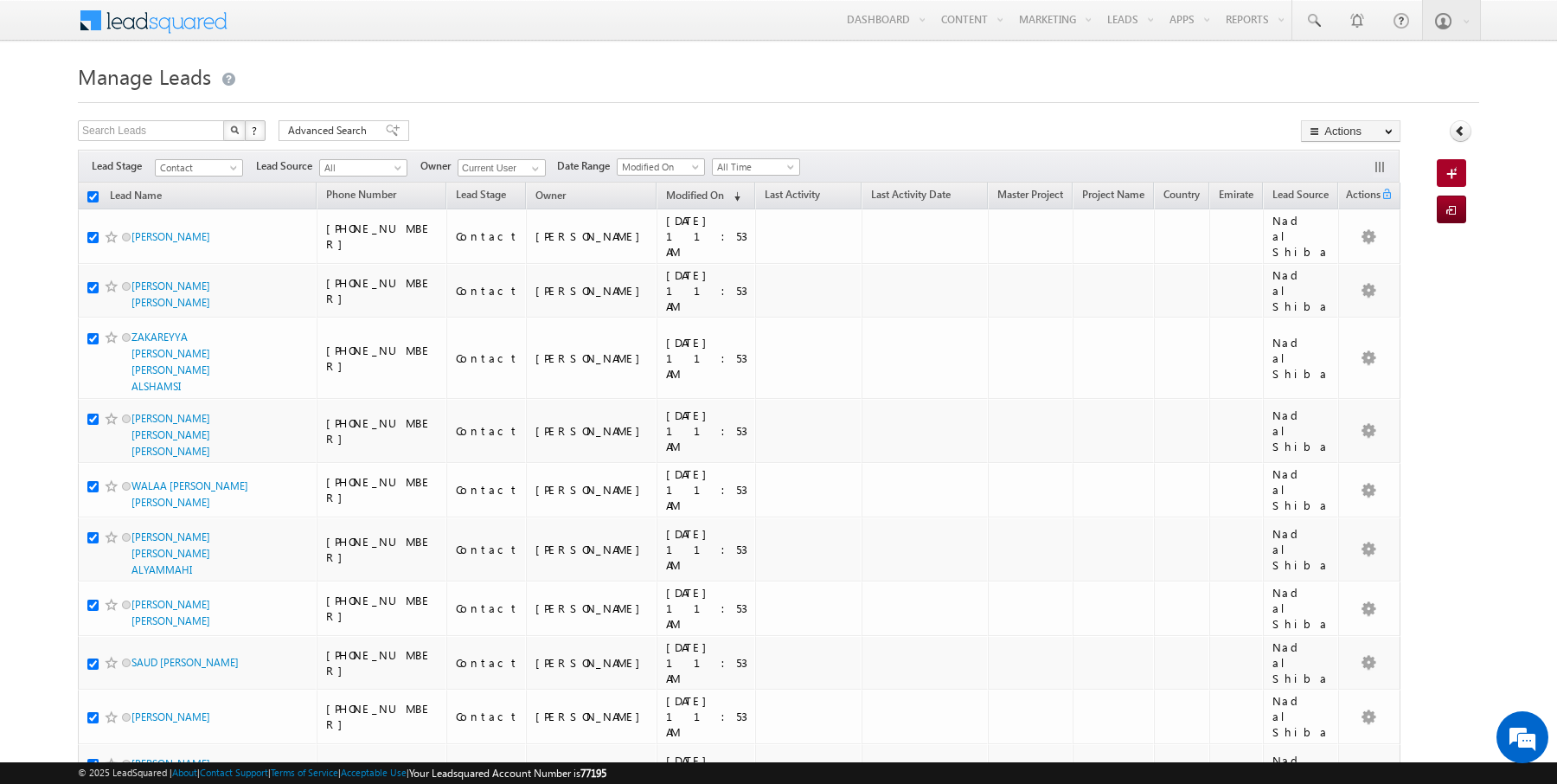
checkbox input "true"
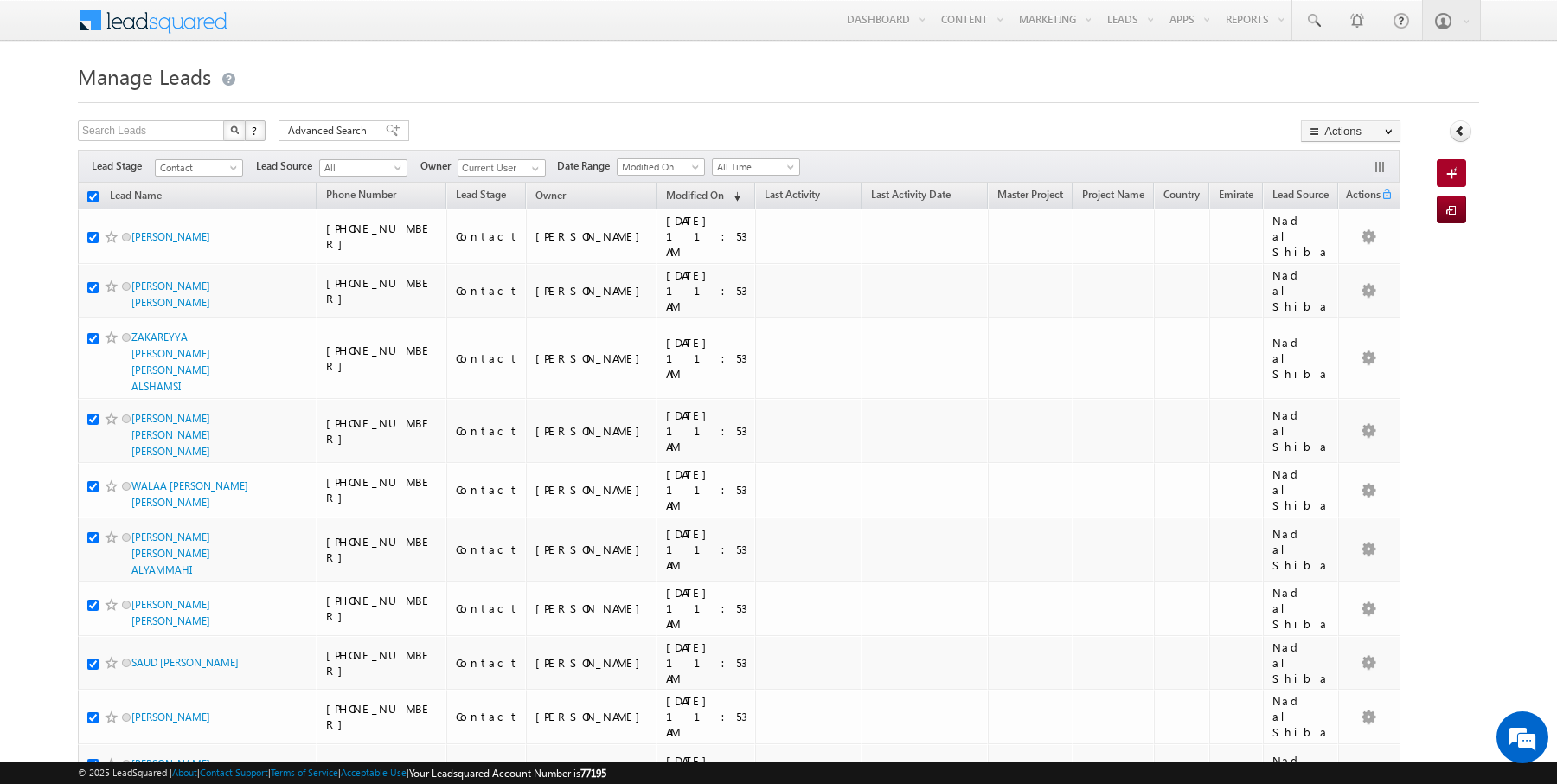
checkbox input "true"
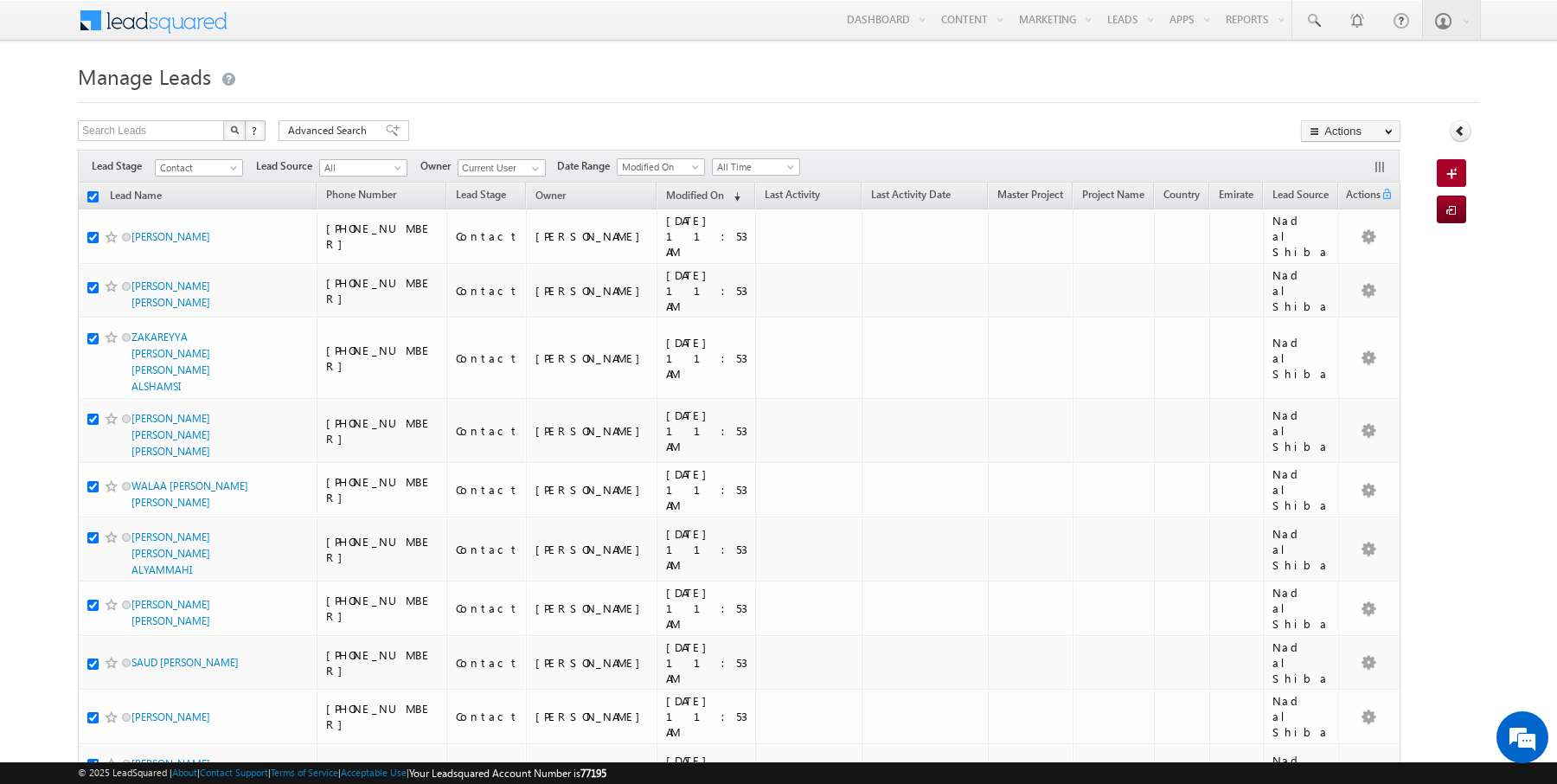
checkbox input "true"
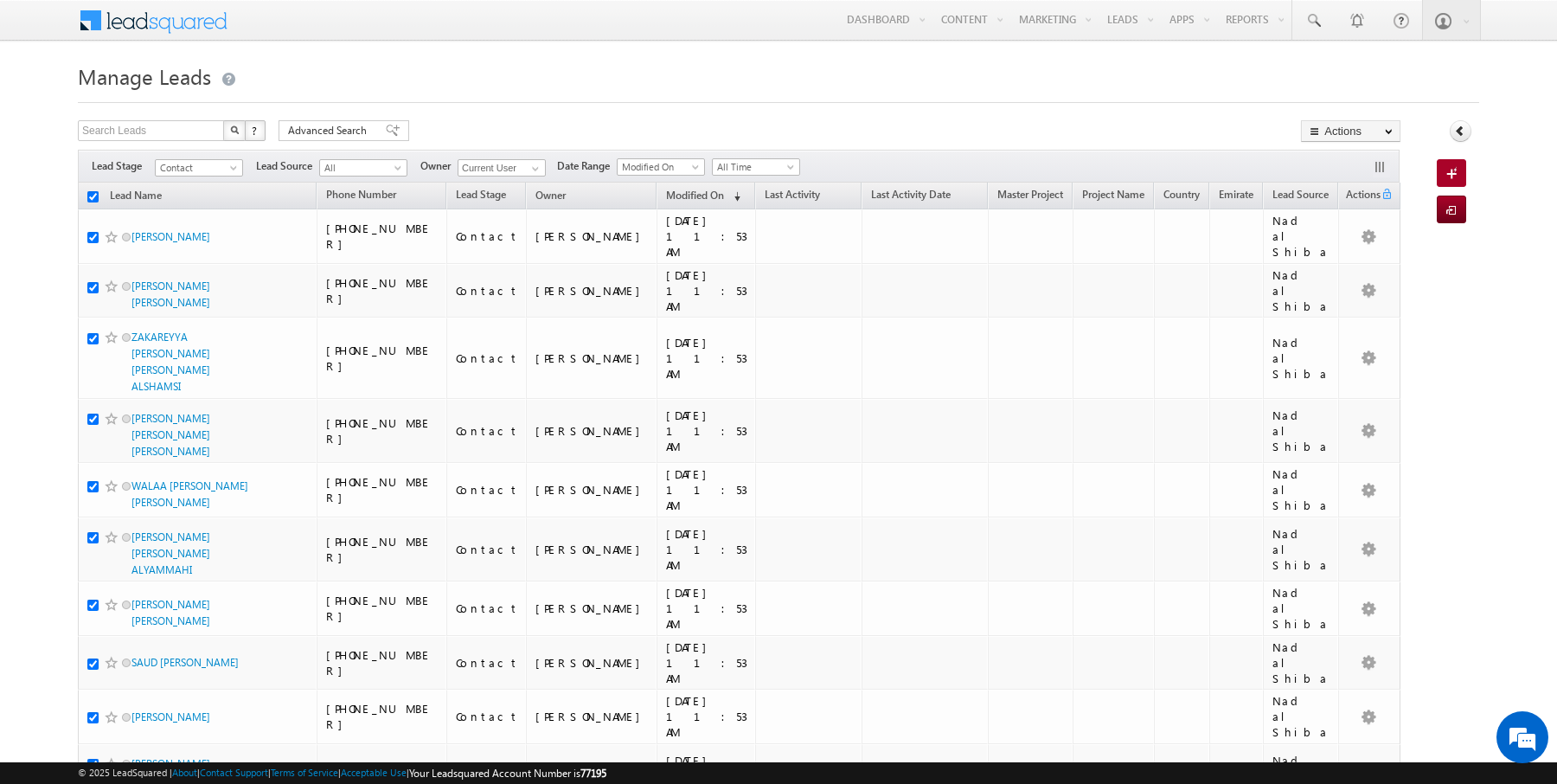
checkbox input "true"
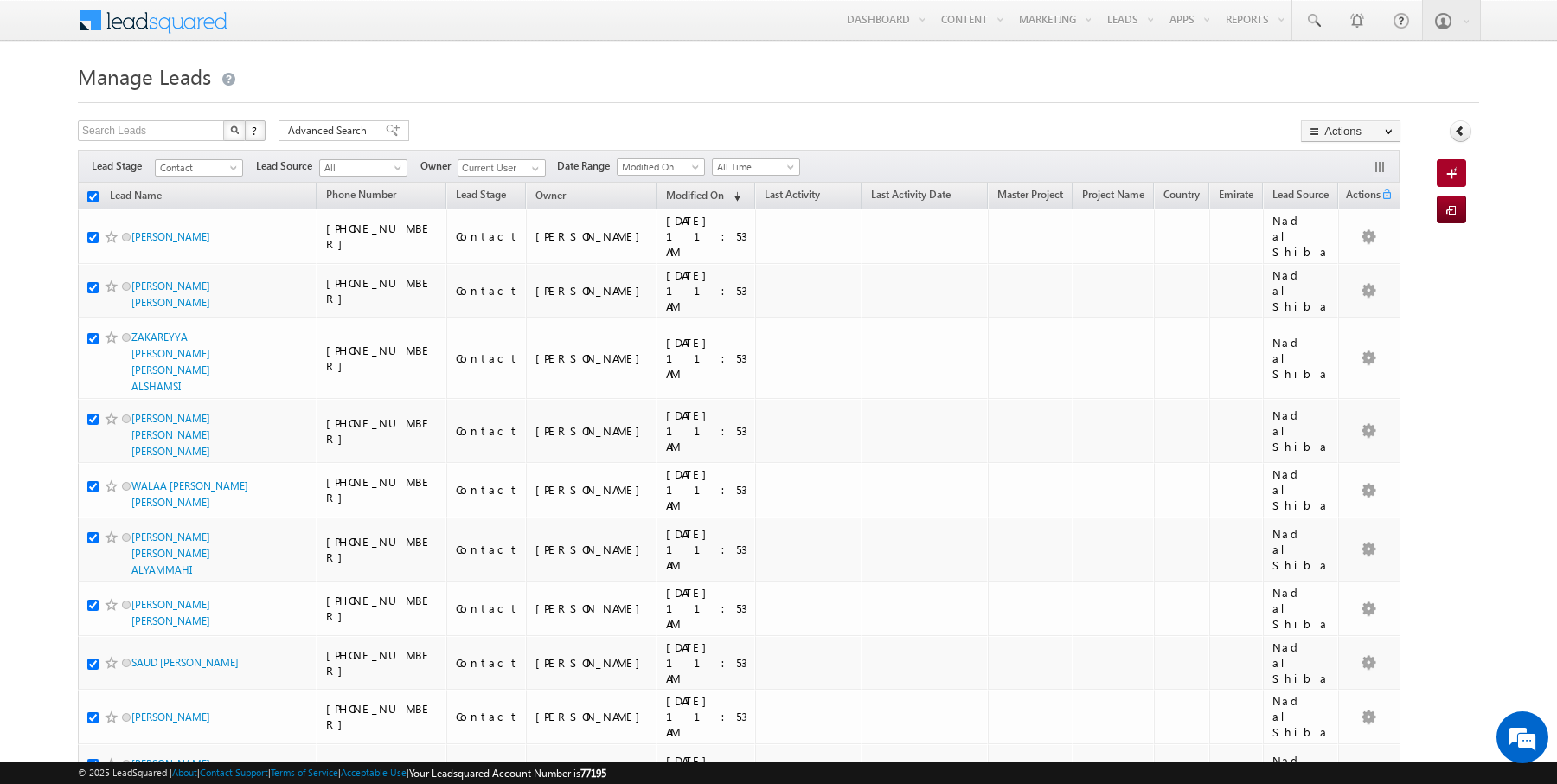
checkbox input "true"
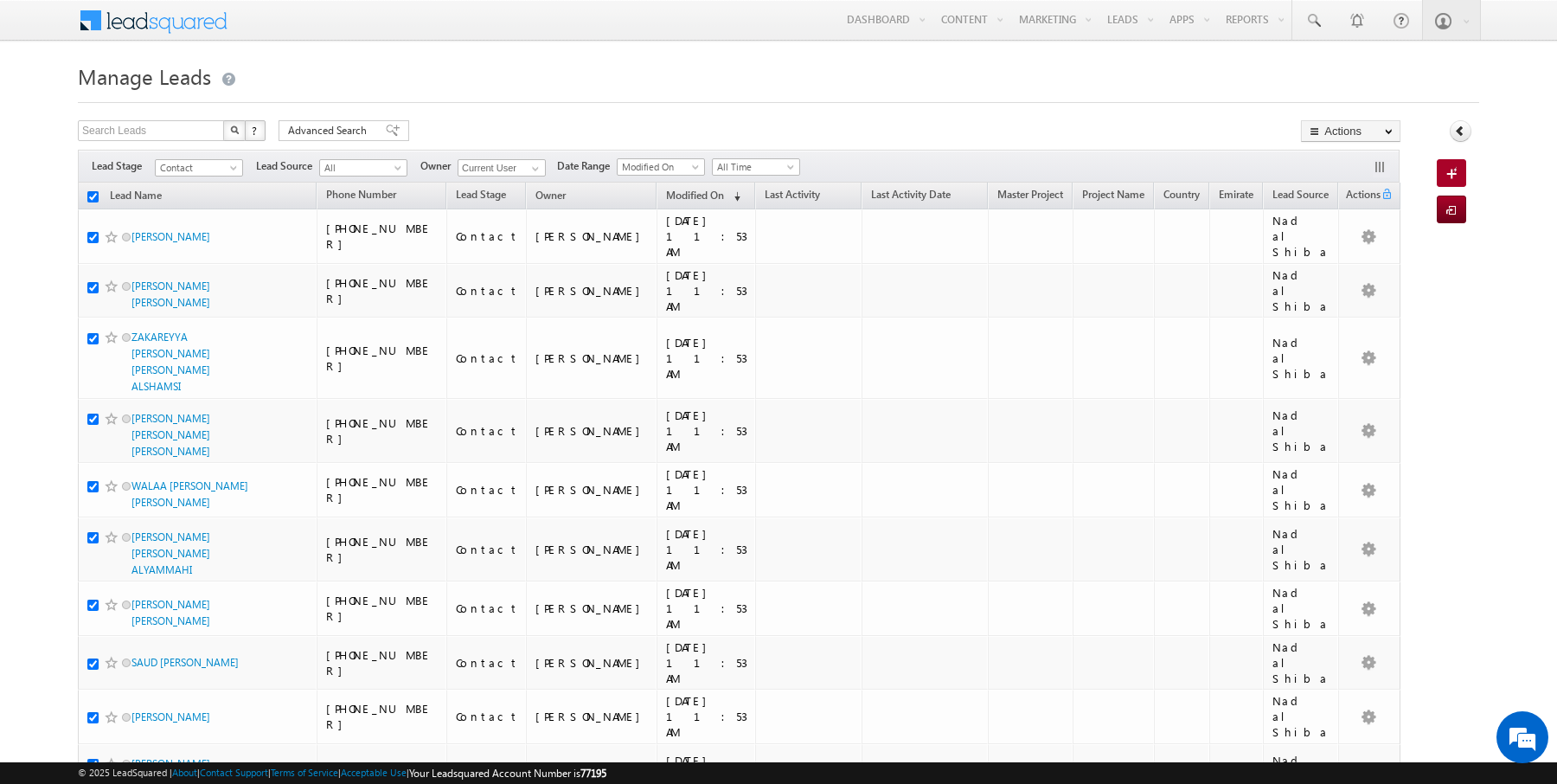
checkbox input "true"
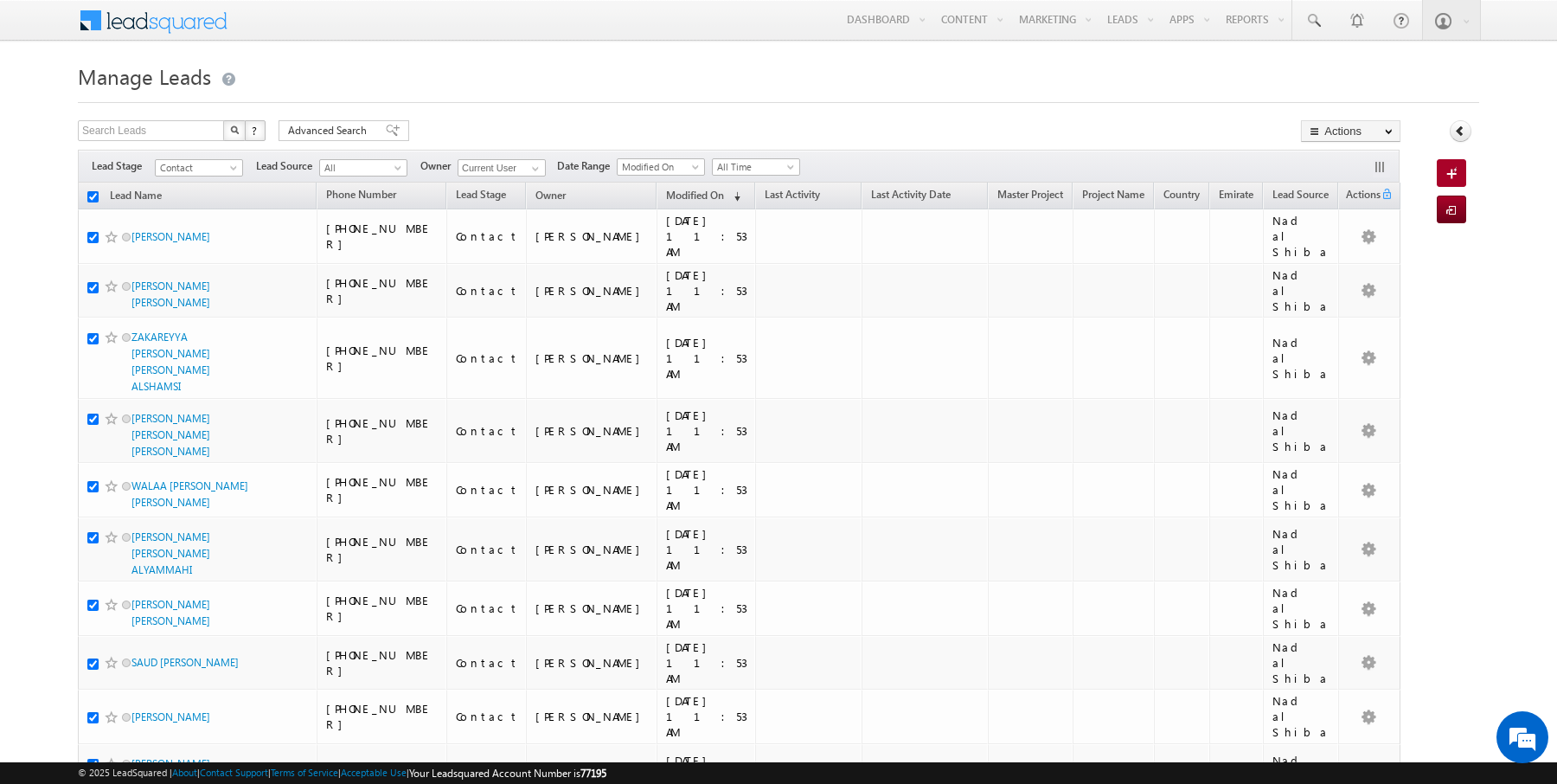
checkbox input "true"
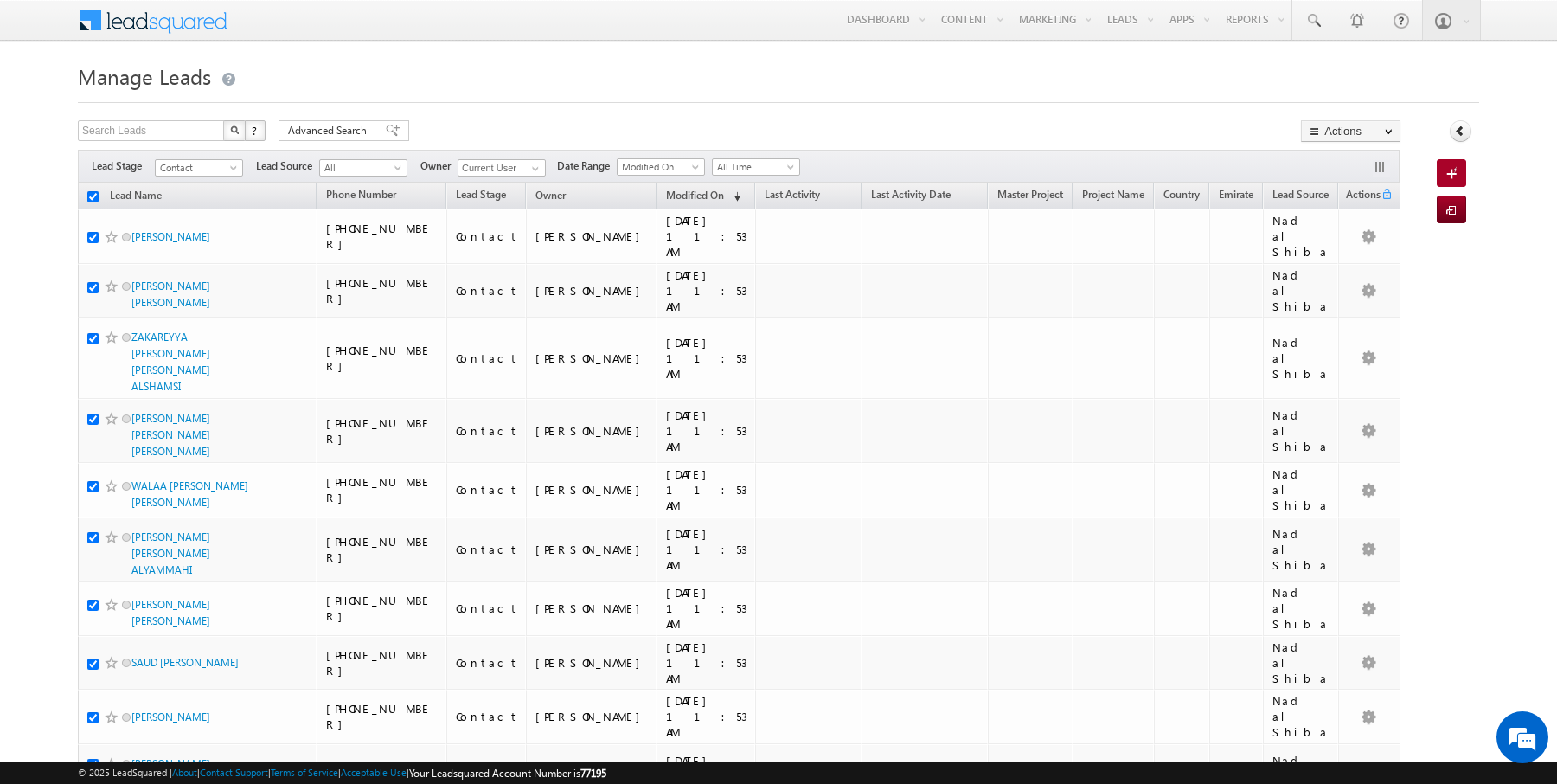
checkbox input "true"
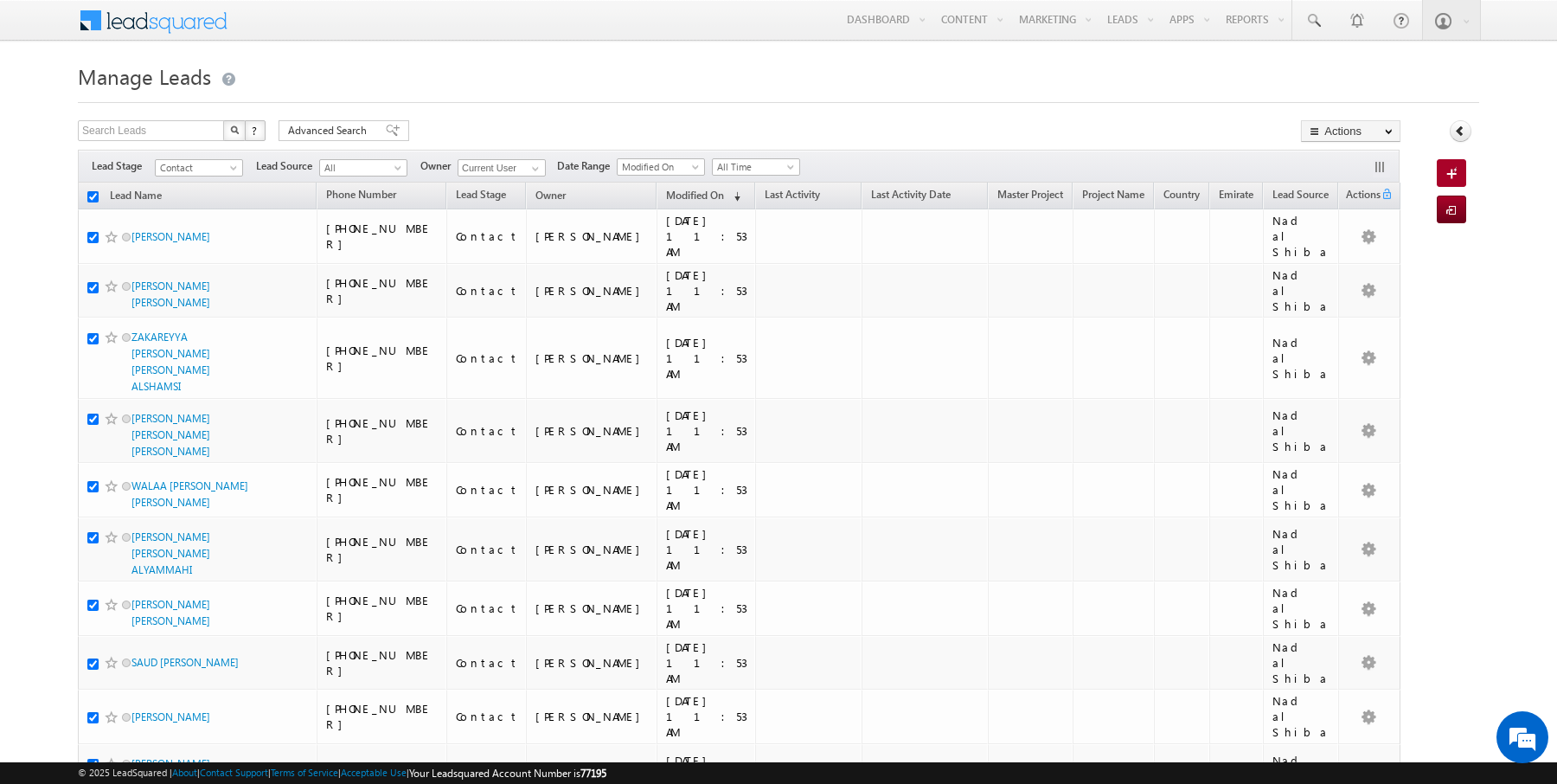
checkbox input "true"
click at [1363, 288] on link "Change Owner" at bounding box center [1351, 279] width 97 height 21
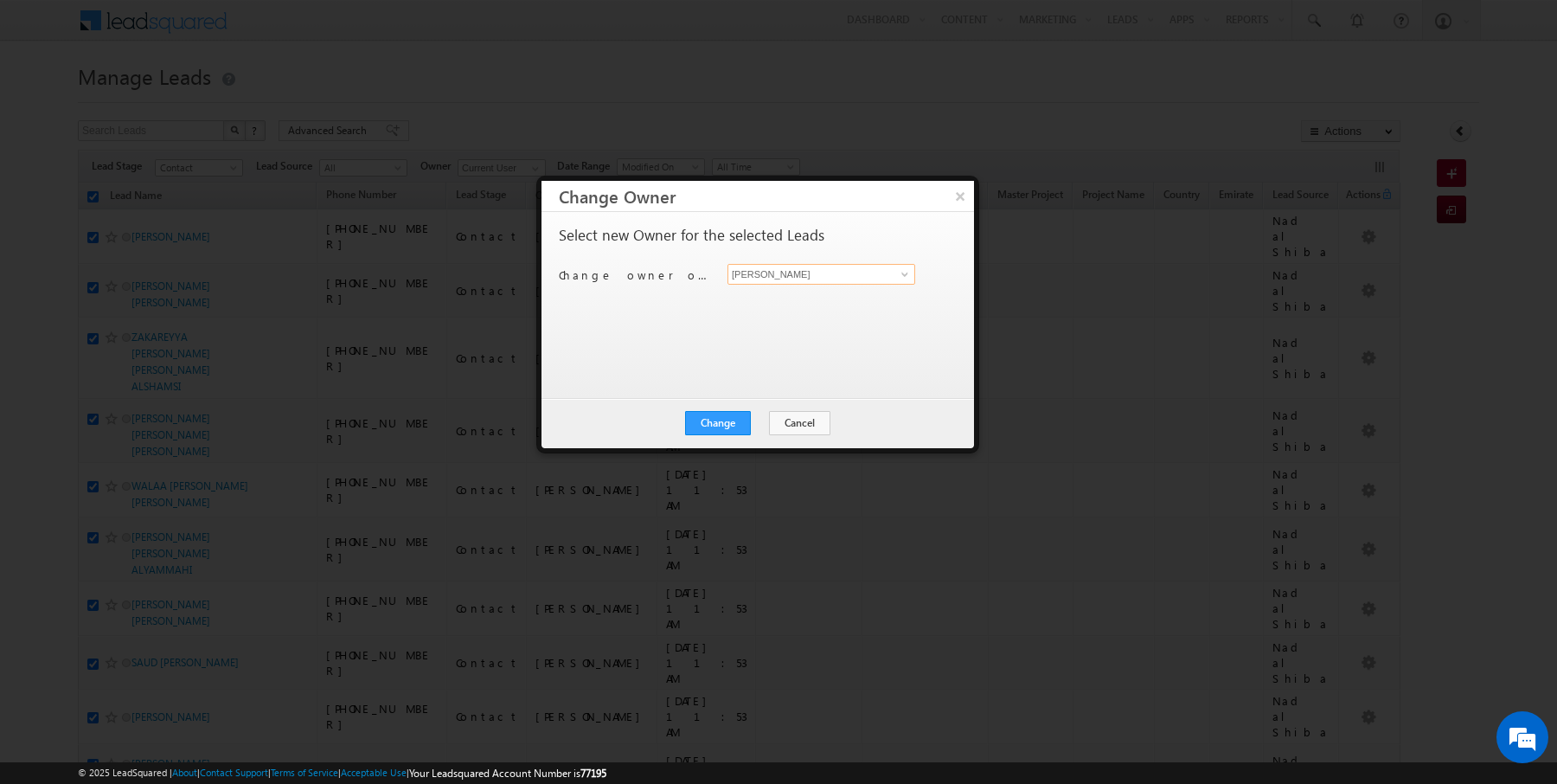
click at [871, 276] on input "[PERSON_NAME]" at bounding box center [822, 273] width 188 height 21
click at [725, 420] on button "Change" at bounding box center [718, 422] width 66 height 24
click at [749, 420] on button "Close" at bounding box center [760, 422] width 55 height 24
